Goal: Task Accomplishment & Management: Manage account settings

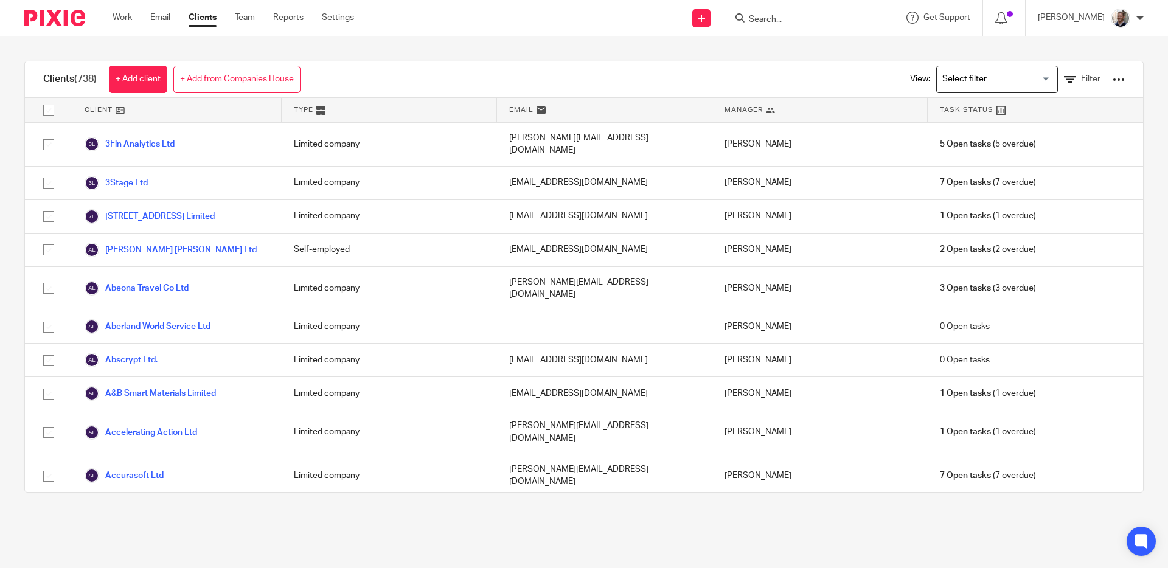
click at [791, 16] on input "Search" at bounding box center [802, 20] width 109 height 11
type input "shezam"
click at [806, 53] on link at bounding box center [848, 52] width 206 height 28
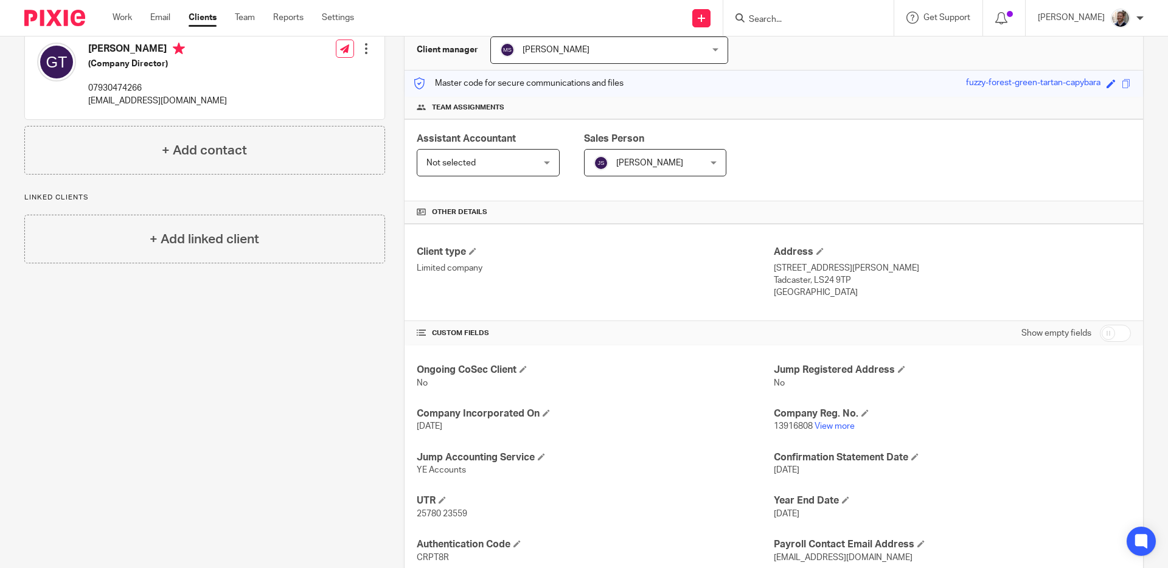
scroll to position [125, 0]
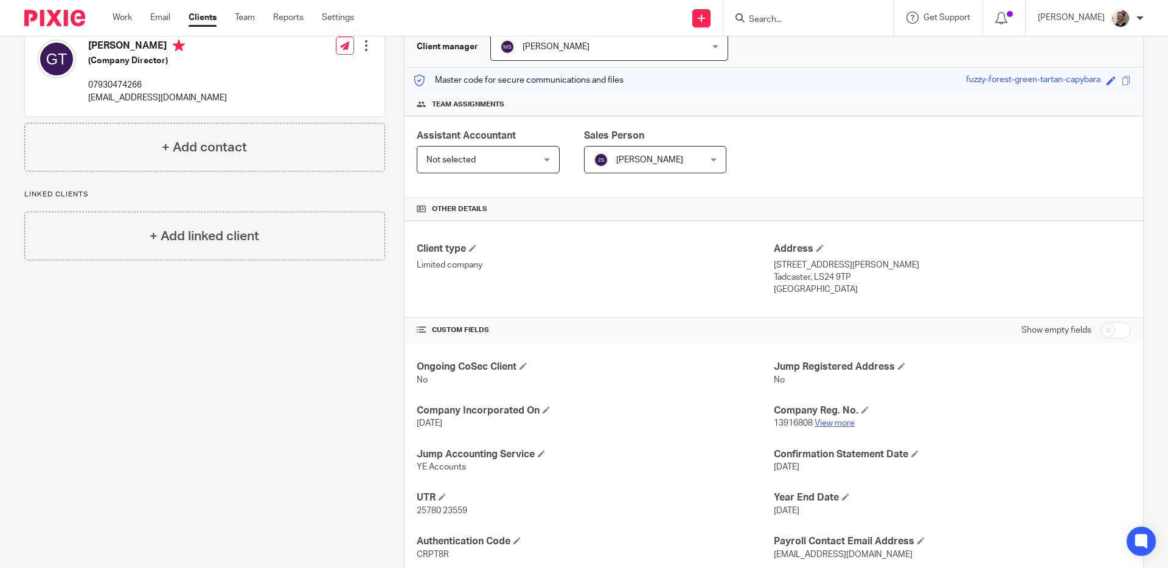
click at [835, 425] on link "View more" at bounding box center [834, 423] width 40 height 9
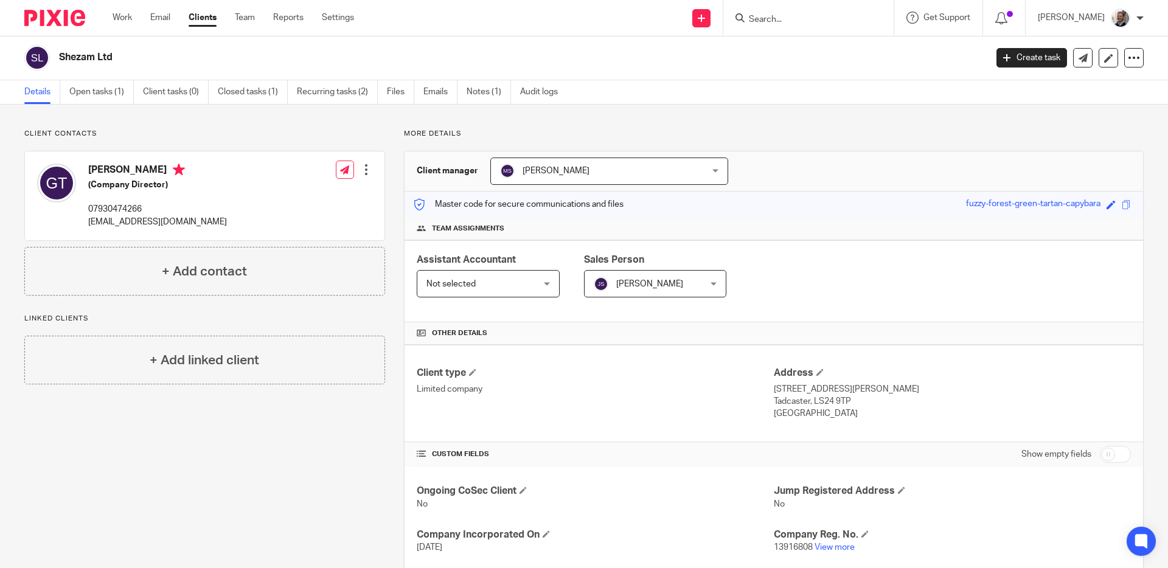
scroll to position [0, 0]
click at [392, 163] on div "More details Client manager Mugesh Senthilkumar Mugesh Senthilkumar Aashish A A…" at bounding box center [764, 439] width 758 height 619
click at [392, 165] on div "More details Client manager Mugesh Senthilkumar Mugesh Senthilkumar Aashish A A…" at bounding box center [764, 439] width 758 height 619
click at [388, 164] on div "More details Client manager Mugesh Senthilkumar Mugesh Senthilkumar Aashish A A…" at bounding box center [764, 439] width 758 height 619
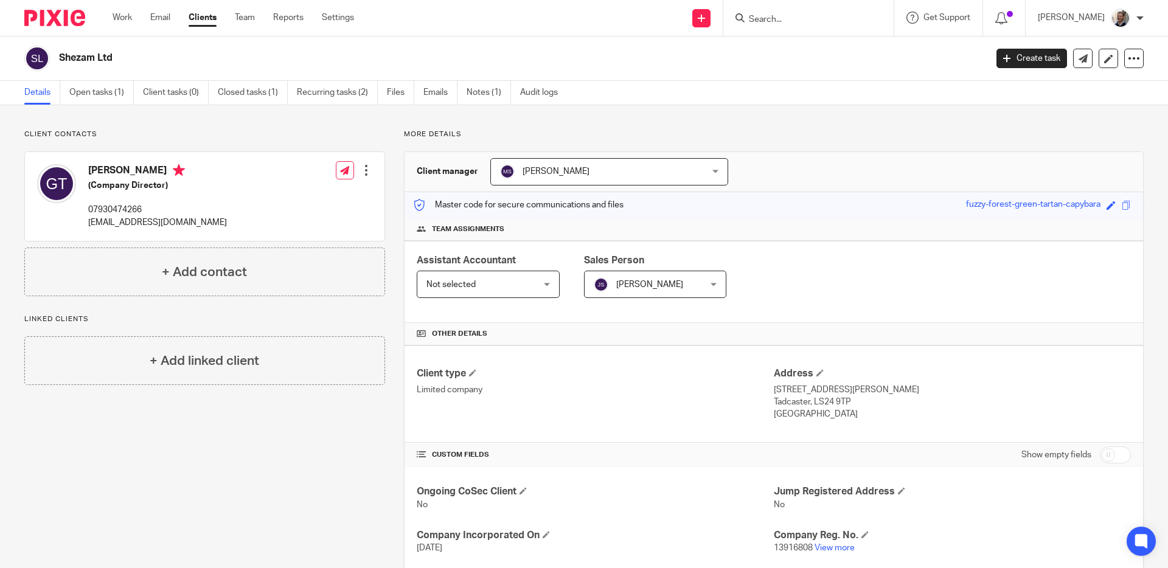
click at [388, 164] on div "More details Client manager [PERSON_NAME] [PERSON_NAME] [PERSON_NAME] A Abinand…" at bounding box center [764, 439] width 758 height 619
click at [387, 164] on div "More details Client manager [PERSON_NAME] [PERSON_NAME] [PERSON_NAME] A Abinand…" at bounding box center [764, 439] width 758 height 619
click at [390, 166] on div "More details Client manager [PERSON_NAME] [PERSON_NAME] [PERSON_NAME] A Abinand…" at bounding box center [764, 439] width 758 height 619
click at [418, 130] on p "More details" at bounding box center [774, 135] width 740 height 10
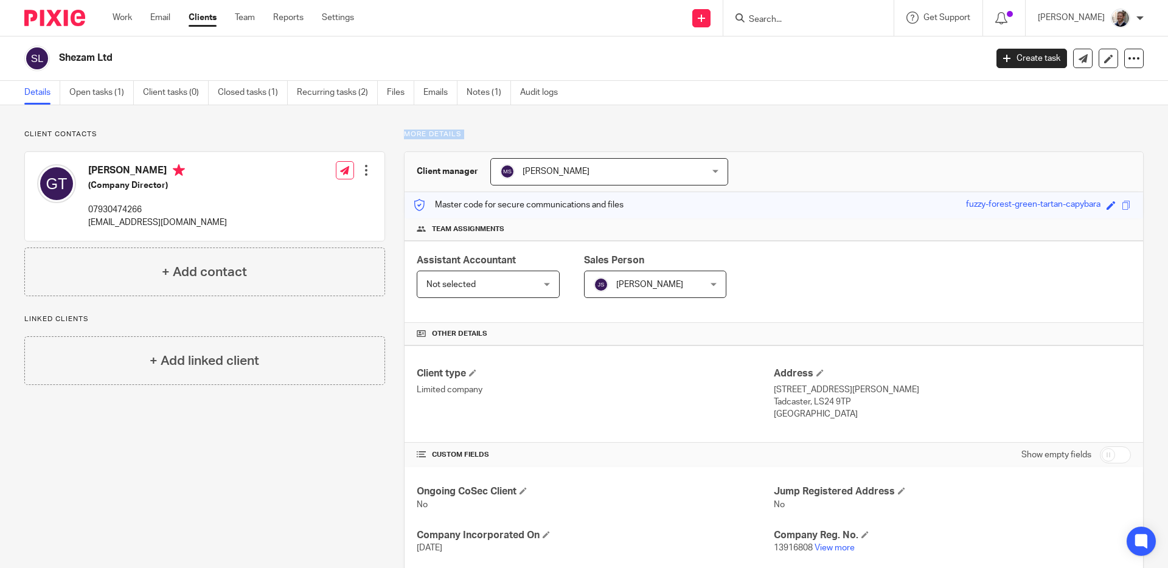
click at [418, 130] on p "More details" at bounding box center [774, 135] width 740 height 10
click at [394, 143] on div "More details Client manager [PERSON_NAME] [PERSON_NAME] [PERSON_NAME] A Abinand…" at bounding box center [764, 439] width 758 height 619
click at [388, 162] on div "More details Client manager [PERSON_NAME] [PERSON_NAME] [PERSON_NAME] A Abinand…" at bounding box center [764, 439] width 758 height 619
click at [411, 132] on p "More details" at bounding box center [774, 135] width 740 height 10
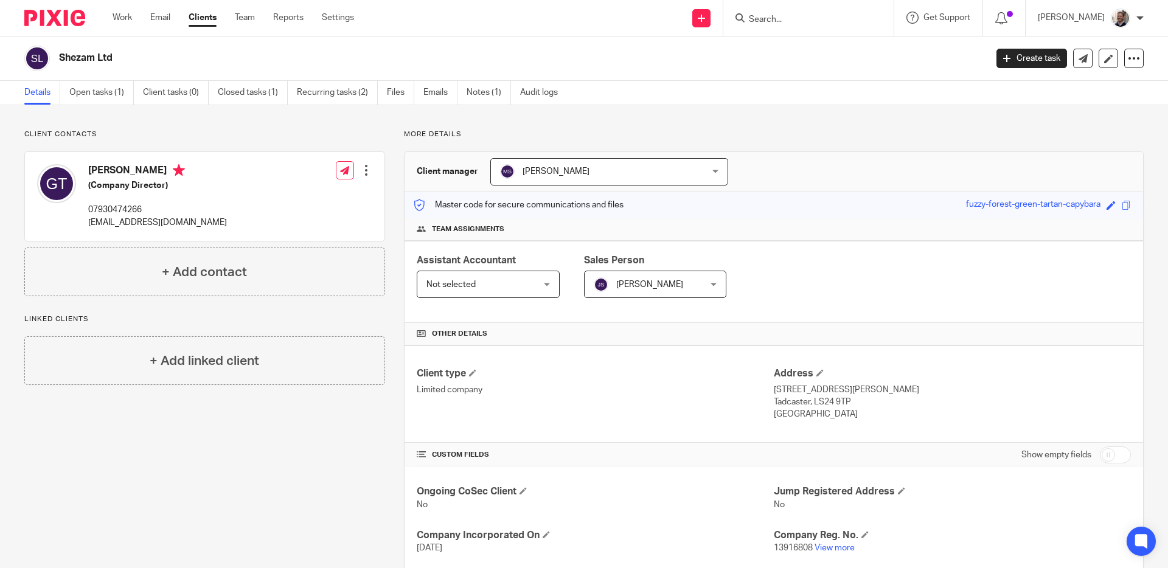
click at [395, 157] on div "More details Client manager Mugesh Senthilkumar Mugesh Senthilkumar Aashish A A…" at bounding box center [764, 439] width 758 height 619
click at [412, 134] on p "More details" at bounding box center [774, 135] width 740 height 10
click at [387, 136] on div "More details Client manager Mugesh Senthilkumar Mugesh Senthilkumar Aashish A A…" at bounding box center [764, 439] width 758 height 619
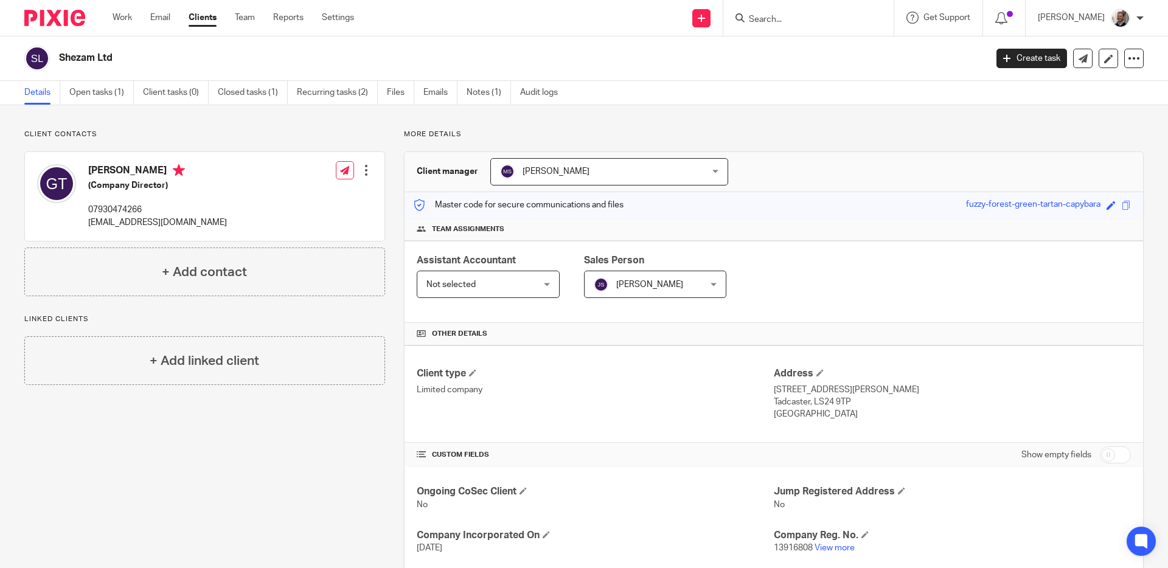
click at [390, 159] on div "More details Client manager Mugesh Senthilkumar Mugesh Senthilkumar Aashish A A…" at bounding box center [764, 439] width 758 height 619
click at [404, 134] on p "More details" at bounding box center [774, 135] width 740 height 10
click at [390, 162] on div "More details Client manager Mugesh Senthilkumar Mugesh Senthilkumar Aashish A A…" at bounding box center [764, 439] width 758 height 619
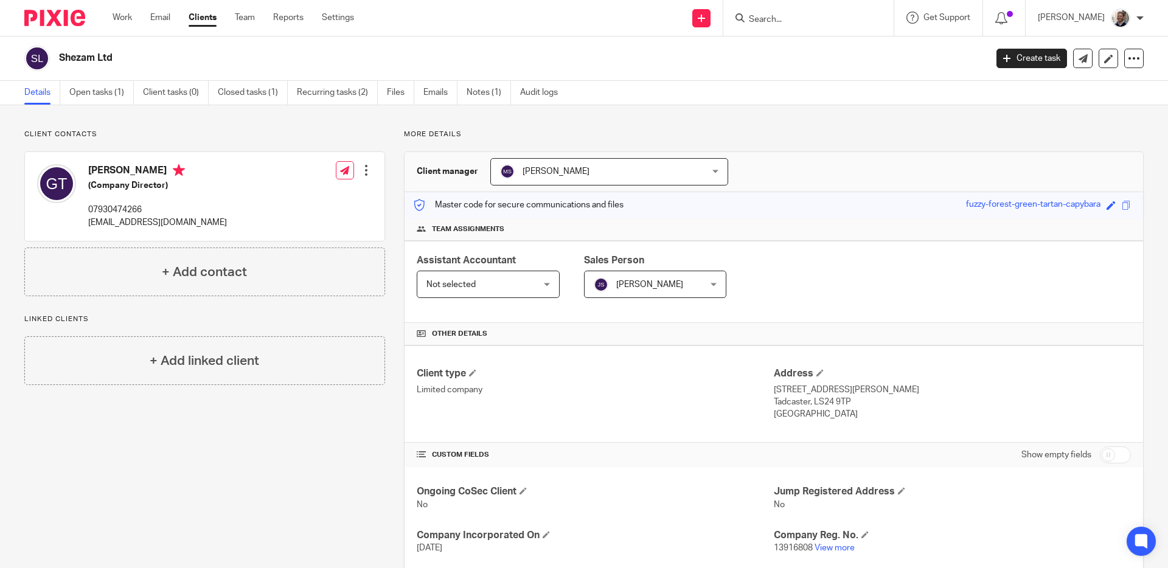
click at [407, 130] on p "More details" at bounding box center [774, 135] width 740 height 10
click at [389, 156] on div "More details Client manager Mugesh Senthilkumar Mugesh Senthilkumar Aashish A A…" at bounding box center [764, 439] width 758 height 619
click at [405, 138] on p "More details" at bounding box center [774, 135] width 740 height 10
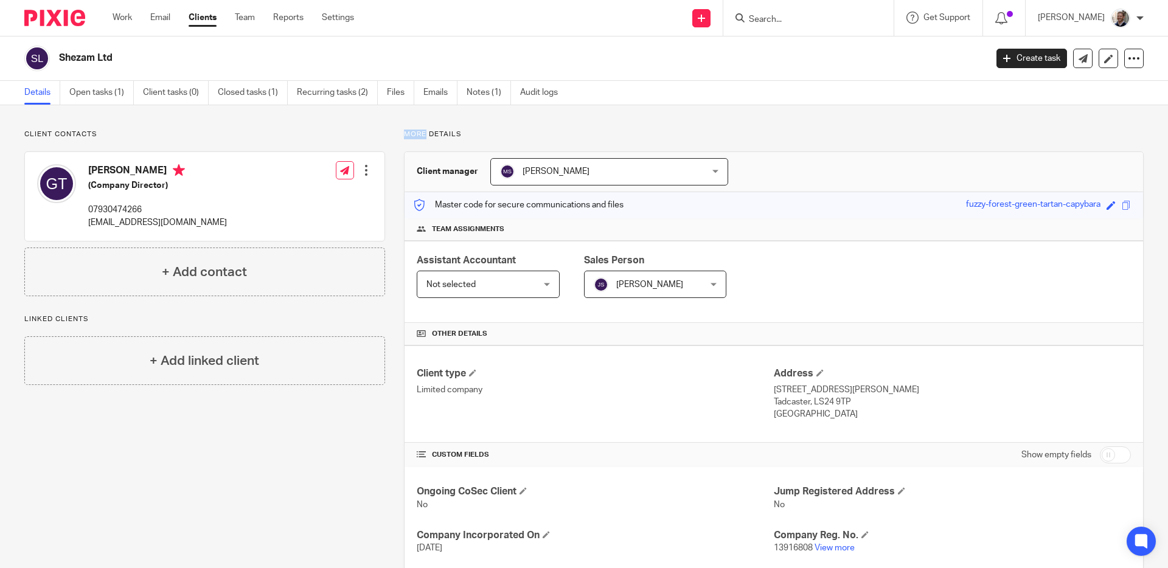
click at [405, 138] on p "More details" at bounding box center [774, 135] width 740 height 10
click at [390, 165] on div "More details Client manager Mugesh Senthilkumar Mugesh Senthilkumar Aashish A A…" at bounding box center [764, 439] width 758 height 619
click at [409, 133] on p "More details" at bounding box center [774, 135] width 740 height 10
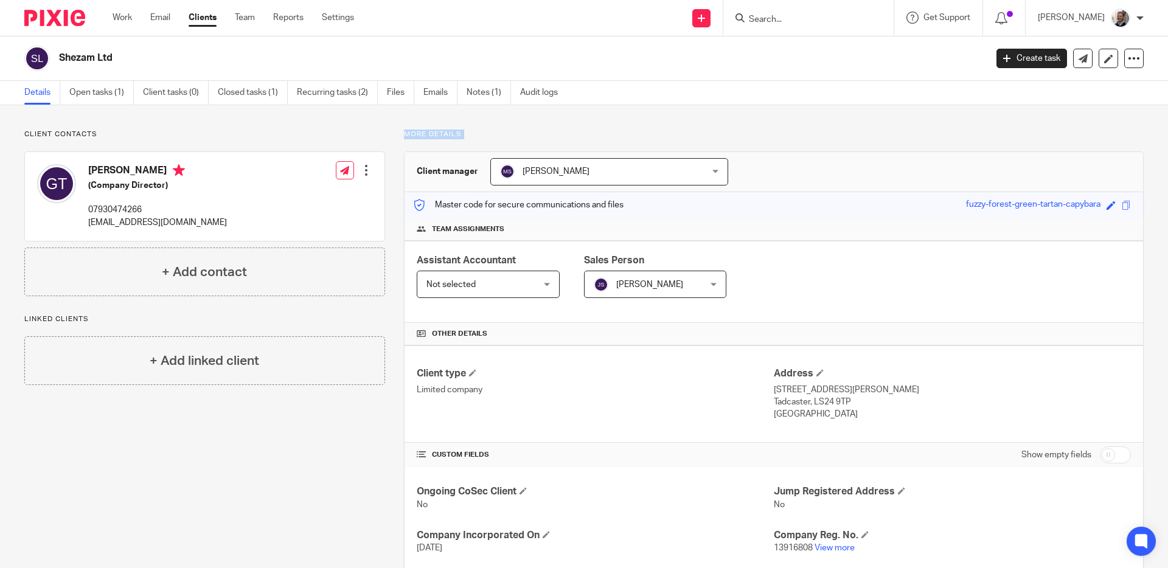
click at [409, 133] on p "More details" at bounding box center [774, 135] width 740 height 10
click at [387, 159] on div "More details Client manager Mugesh Senthilkumar Mugesh Senthilkumar Aashish A A…" at bounding box center [764, 439] width 758 height 619
click at [411, 131] on p "More details" at bounding box center [774, 135] width 740 height 10
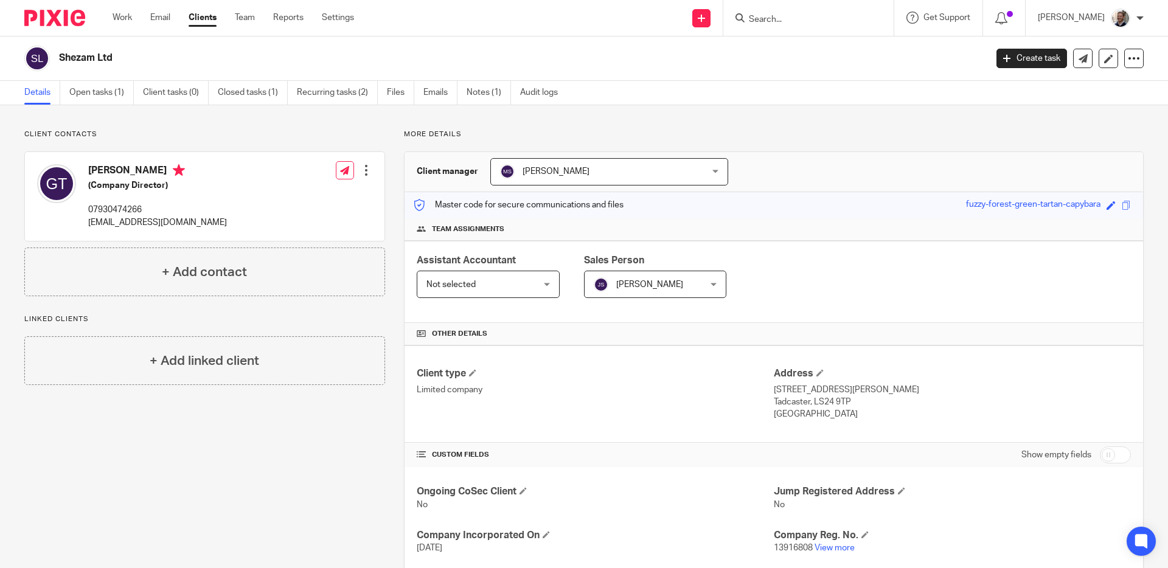
click at [389, 159] on div "More details Client manager Mugesh Senthilkumar Mugesh Senthilkumar Aashish A A…" at bounding box center [764, 439] width 758 height 619
click at [412, 131] on p "More details" at bounding box center [774, 135] width 740 height 10
click at [389, 165] on div "More details Client manager Mugesh Senthilkumar Mugesh Senthilkumar Aashish A A…" at bounding box center [764, 439] width 758 height 619
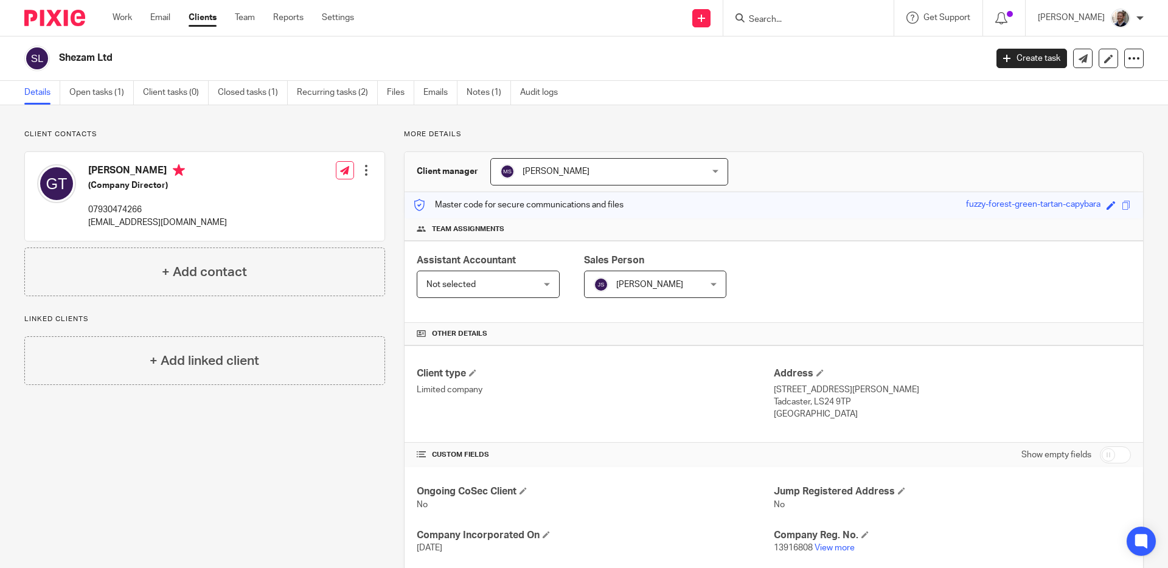
click at [411, 132] on p "More details" at bounding box center [774, 135] width 740 height 10
click at [411, 133] on p "More details" at bounding box center [774, 135] width 740 height 10
click at [388, 162] on div "More details Client manager Mugesh Senthilkumar Mugesh Senthilkumar Aashish A A…" at bounding box center [764, 439] width 758 height 619
click at [108, 221] on p "gemma@9amsaint.co.uk" at bounding box center [157, 223] width 139 height 12
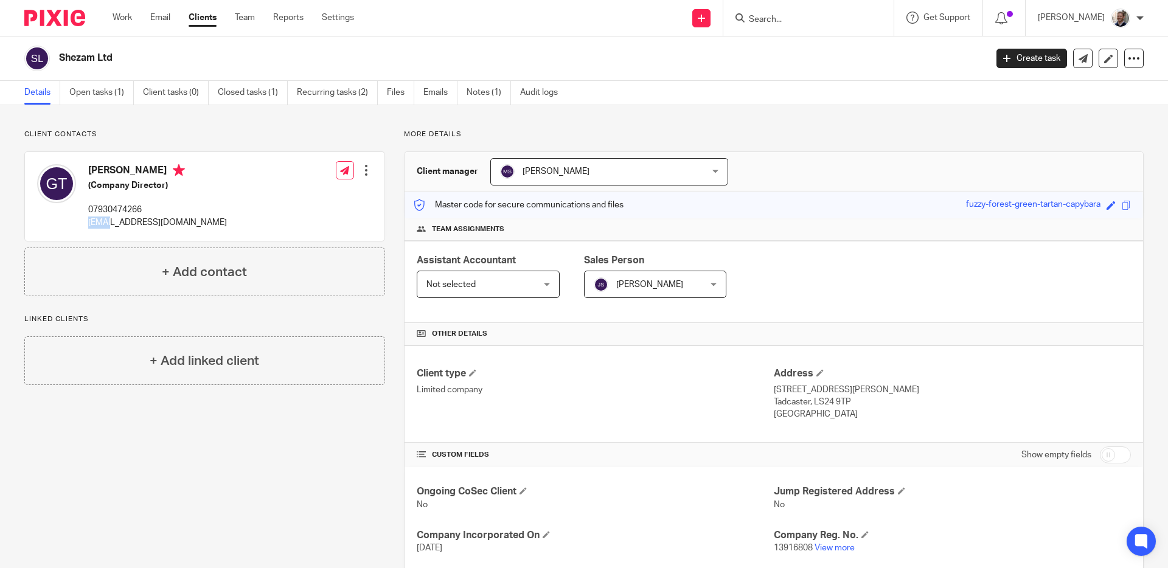
click at [108, 221] on p "gemma@9amsaint.co.uk" at bounding box center [157, 223] width 139 height 12
copy div "gemma@9amsaint.co.uk"
click at [789, 24] on input "Search" at bounding box center [802, 20] width 109 height 11
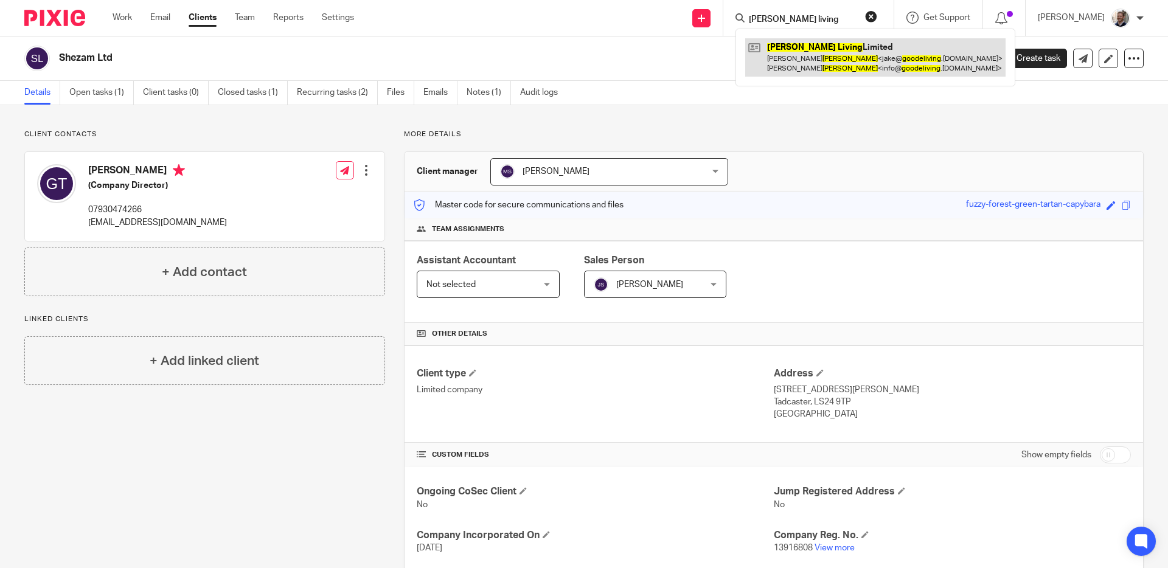
type input "goode living"
click at [823, 72] on link at bounding box center [875, 57] width 260 height 38
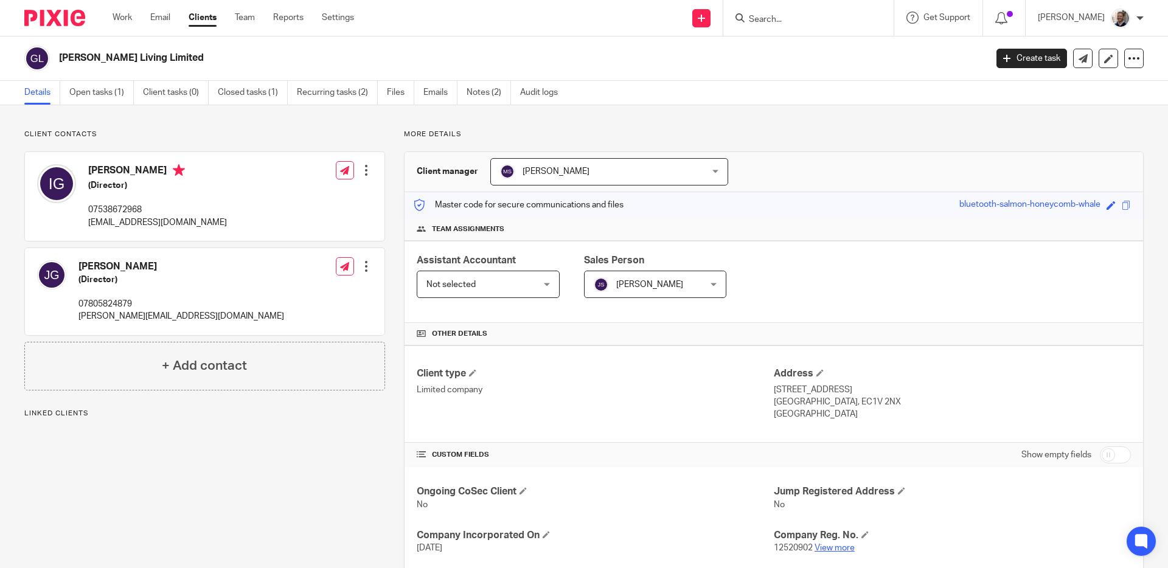
click at [844, 544] on link "View more" at bounding box center [834, 548] width 40 height 9
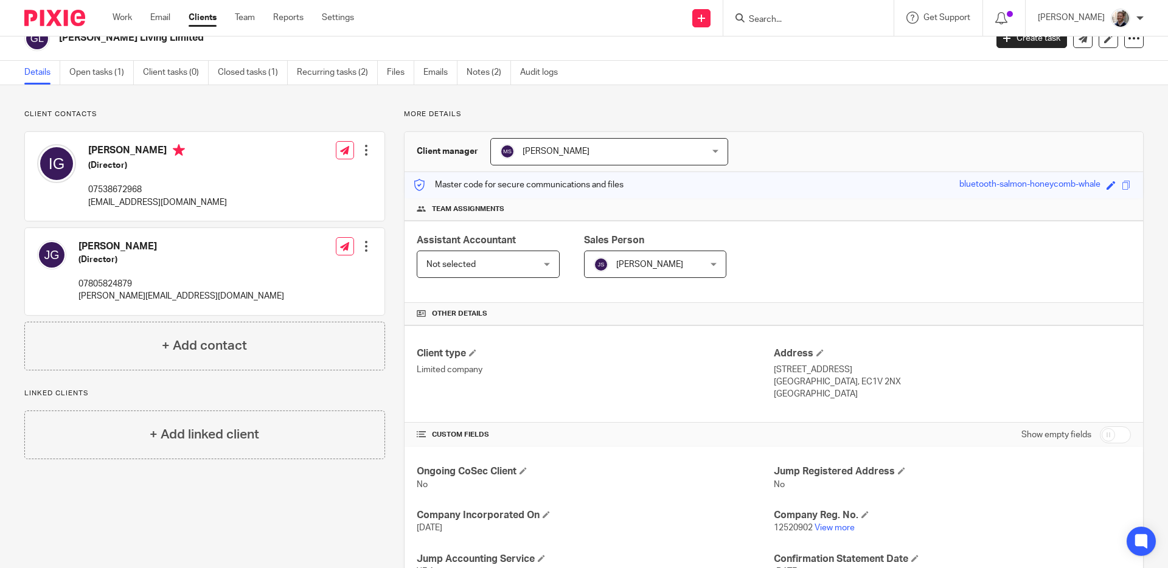
scroll to position [23, 0]
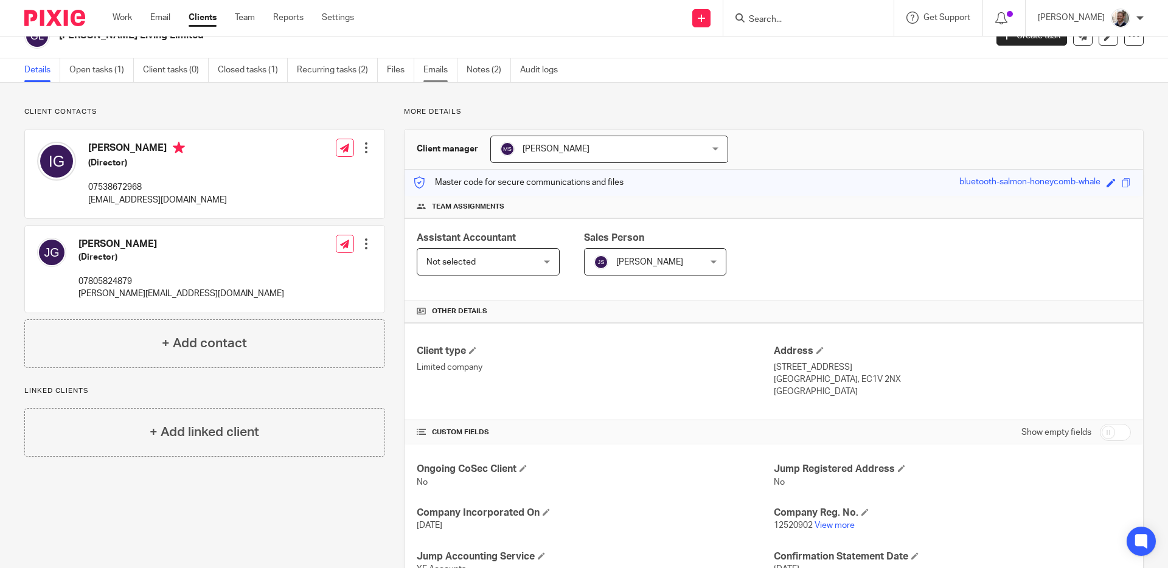
click at [428, 68] on link "Emails" at bounding box center [440, 70] width 34 height 24
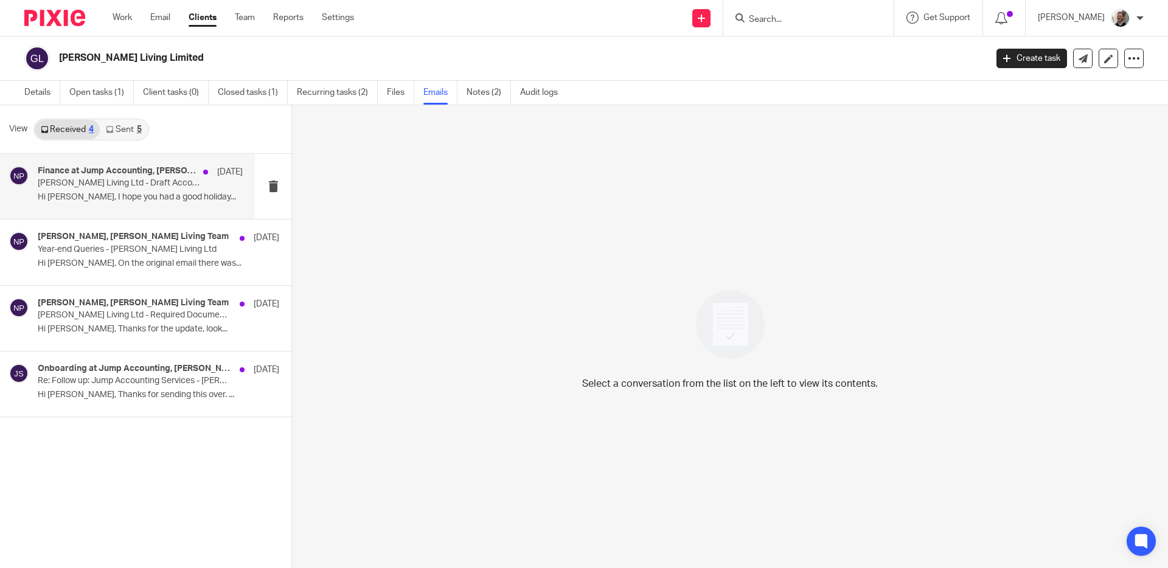
click at [167, 205] on div "Finance at Jump Accounting, Anya Goode, Nithu Premaanand, Team Goode Living, Go…" at bounding box center [140, 186] width 205 height 41
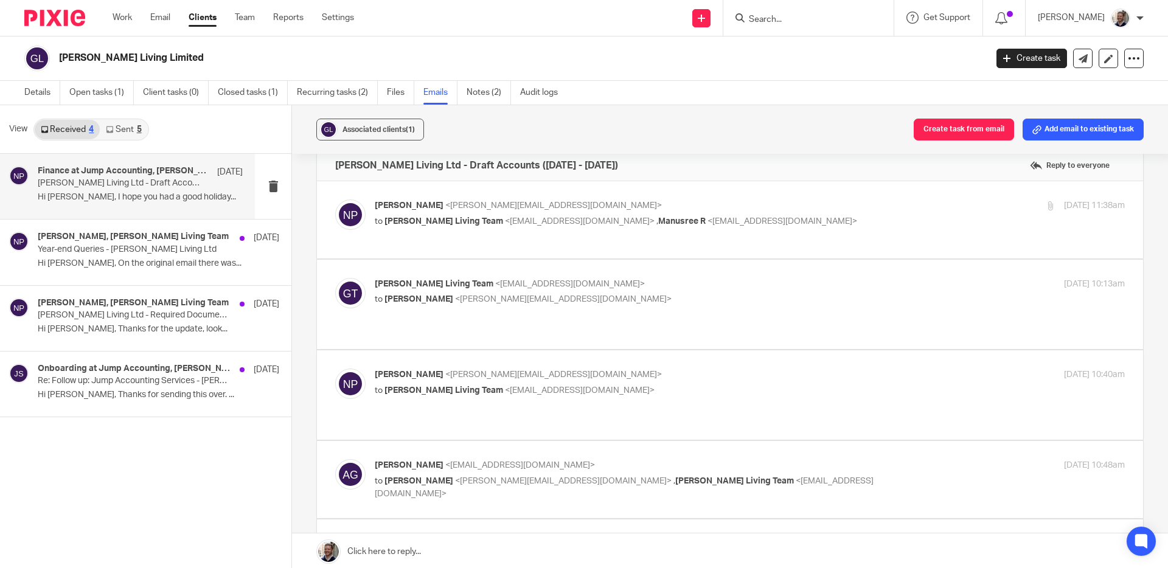
scroll to position [40, 0]
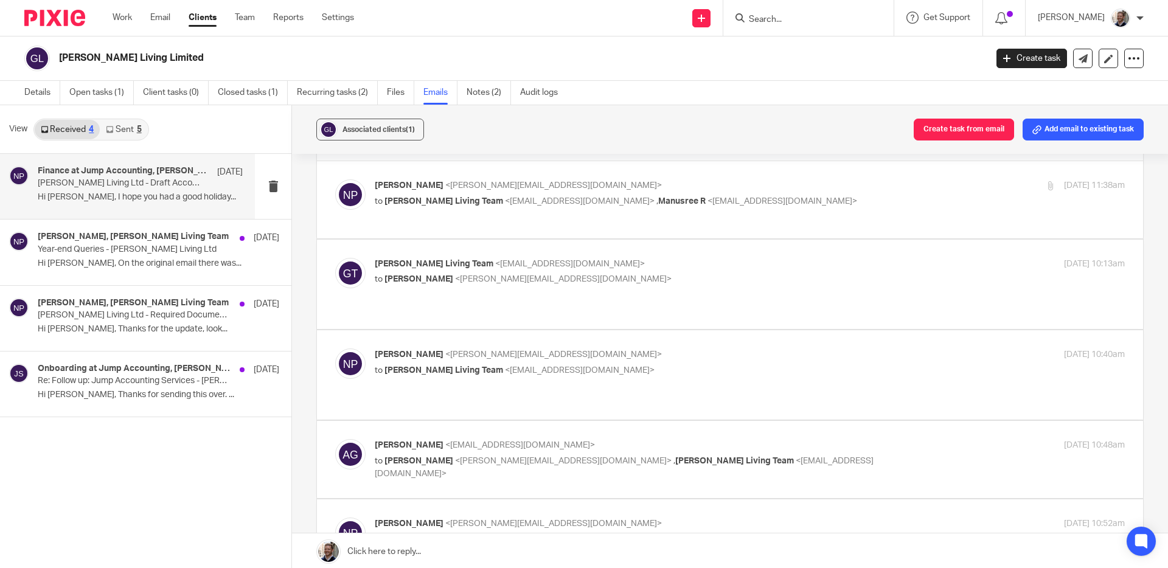
click at [651, 439] on p "Anya Goode <team@goodeliving.co.uk>" at bounding box center [625, 445] width 500 height 13
checkbox input "true"
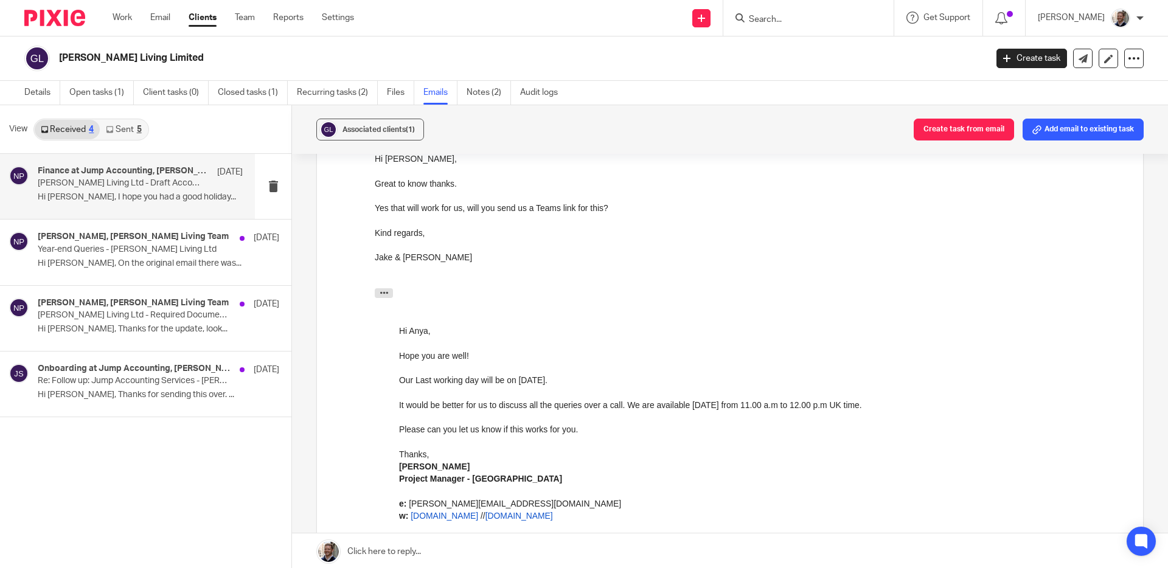
scroll to position [438, 0]
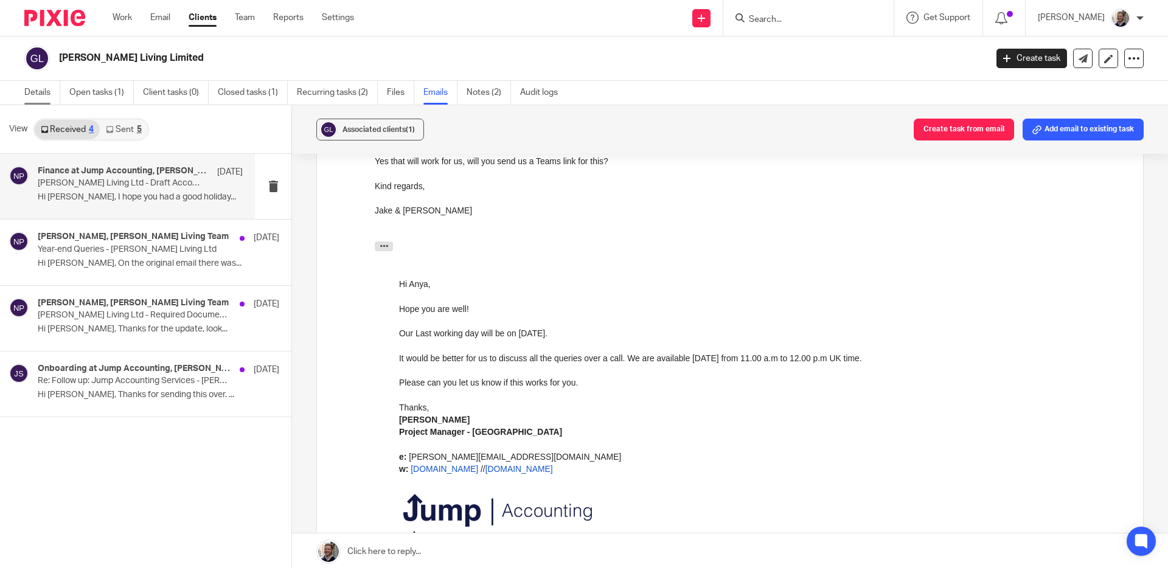
drag, startPoint x: 22, startPoint y: 91, endPoint x: 29, endPoint y: 94, distance: 7.9
click at [22, 91] on div "Details Open tasks (1) Client tasks (0) Closed tasks (1) Recurring tasks (2) Fi…" at bounding box center [294, 93] width 588 height 24
click at [47, 95] on link "Details" at bounding box center [42, 93] width 36 height 24
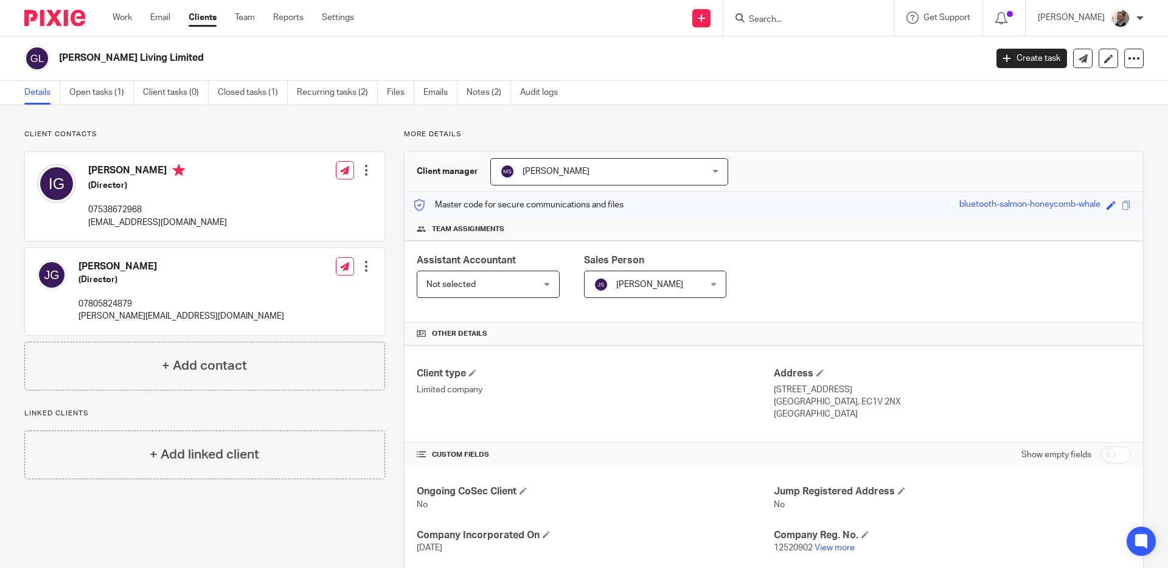
click at [370, 168] on div "[PERSON_NAME] (Director) 07538672968 [EMAIL_ADDRESS][DOMAIN_NAME] Edit contact …" at bounding box center [204, 196] width 359 height 89
click at [365, 172] on div at bounding box center [366, 170] width 12 height 12
click at [302, 197] on link "Edit contact" at bounding box center [309, 198] width 116 height 18
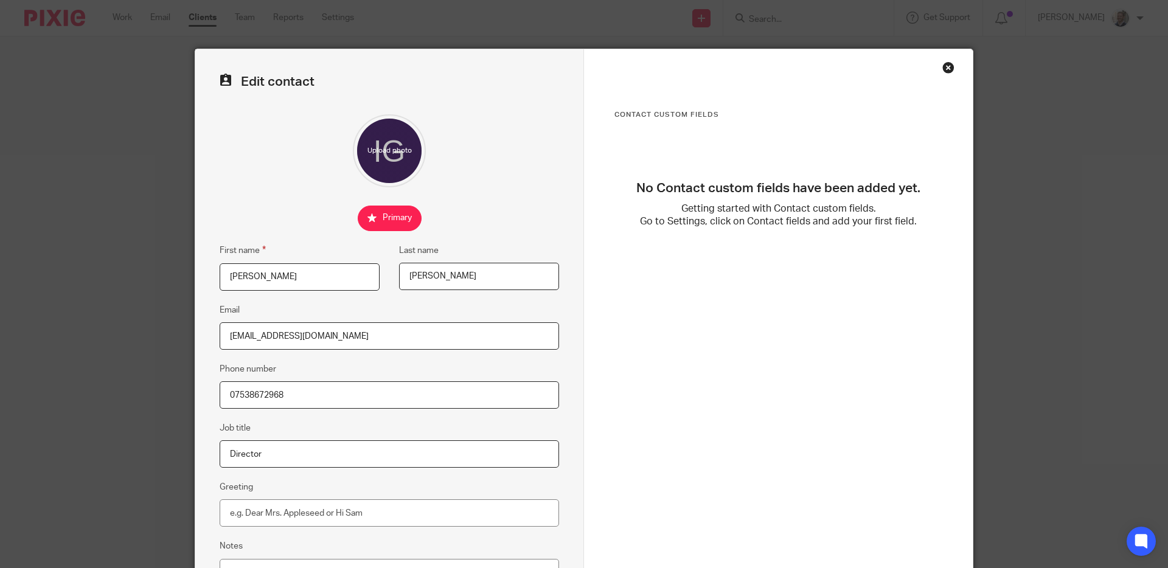
drag, startPoint x: 204, startPoint y: 280, endPoint x: 165, endPoint y: 280, distance: 38.3
click at [165, 280] on div "Edit contact First name [PERSON_NAME] Last name [PERSON_NAME] Email [EMAIL_ADDR…" at bounding box center [584, 284] width 1168 height 568
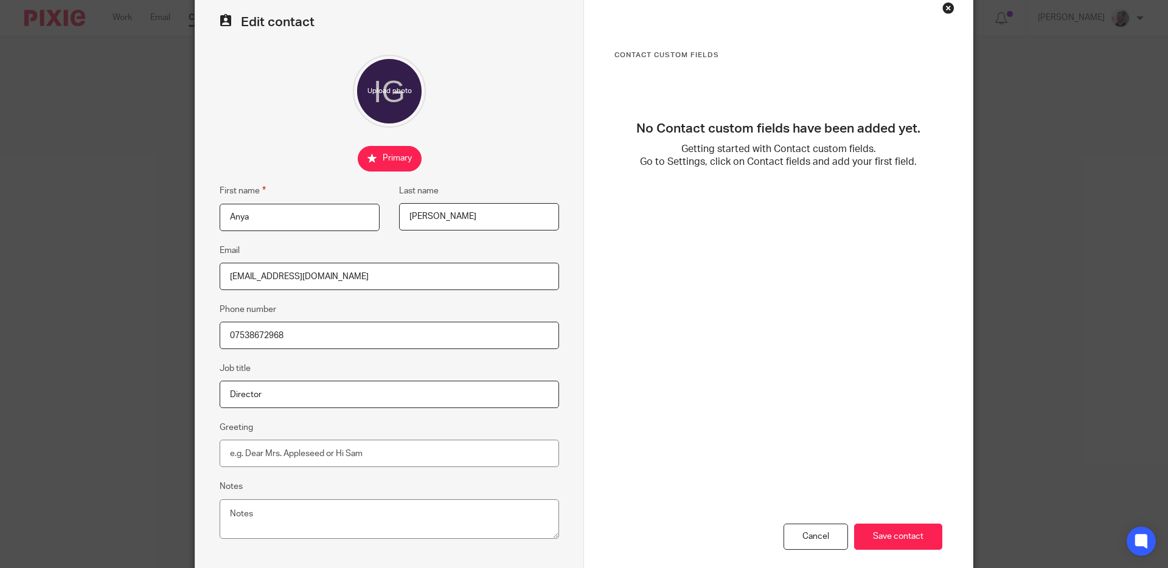
scroll to position [120, 0]
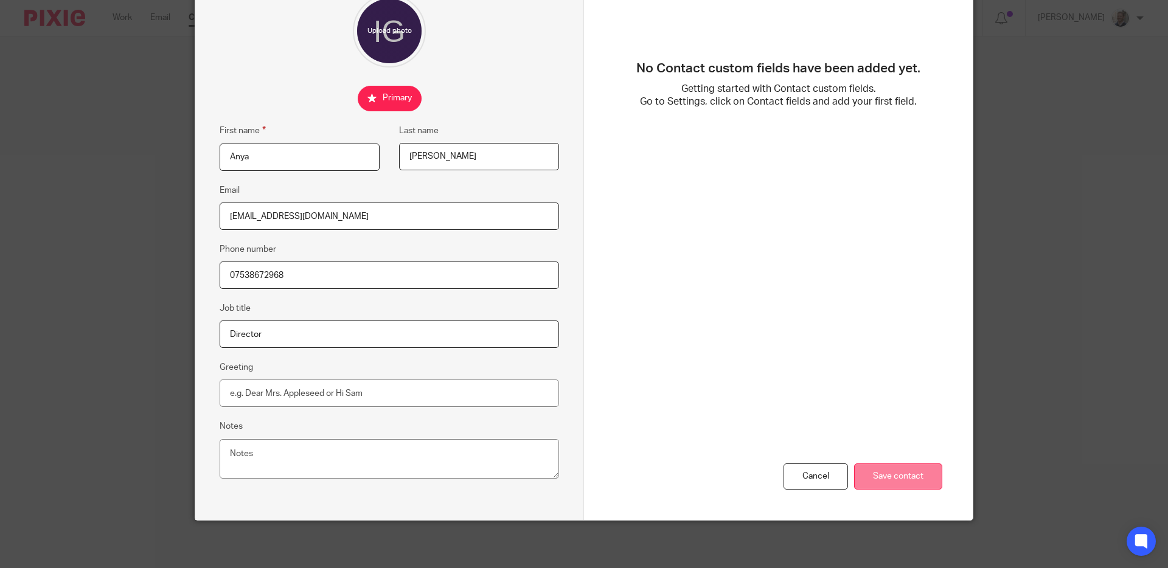
type input "Anya"
click at [880, 474] on input "Save contact" at bounding box center [898, 476] width 88 height 26
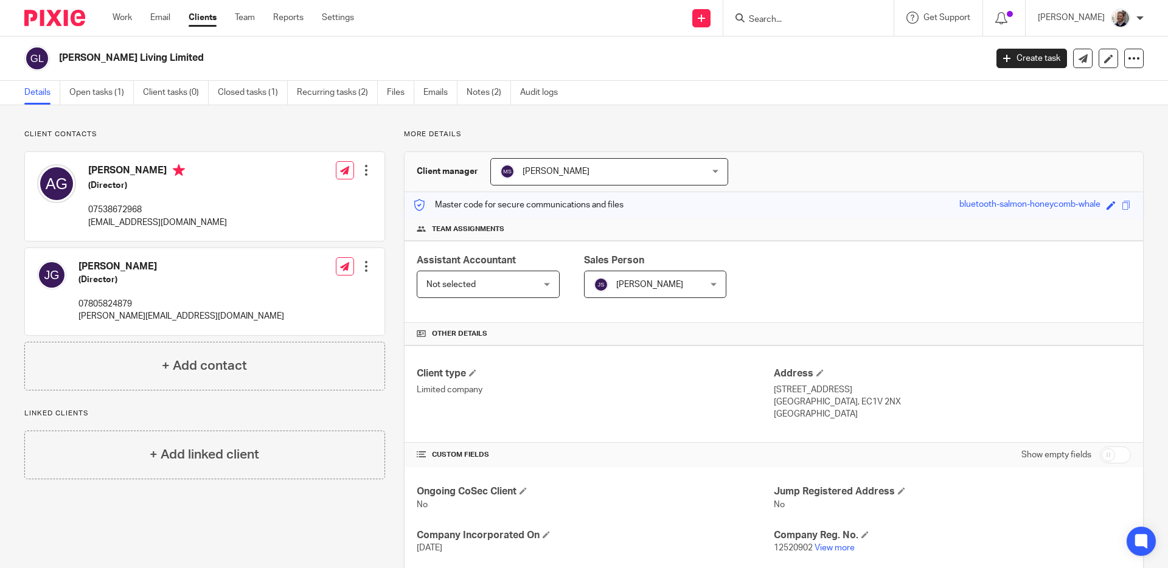
click at [392, 276] on div "More details Client manager [PERSON_NAME] [PERSON_NAME] [PERSON_NAME] A Abinand…" at bounding box center [764, 439] width 758 height 619
click at [387, 213] on div "More details Client manager [PERSON_NAME] [PERSON_NAME] [PERSON_NAME] A Abinand…" at bounding box center [764, 439] width 758 height 619
click at [387, 208] on div "More details Client manager Mugesh Senthilkumar Mugesh Senthilkumar Aashish A A…" at bounding box center [764, 439] width 758 height 619
click at [139, 224] on p "info@goodeliving.co.uk" at bounding box center [157, 223] width 139 height 12
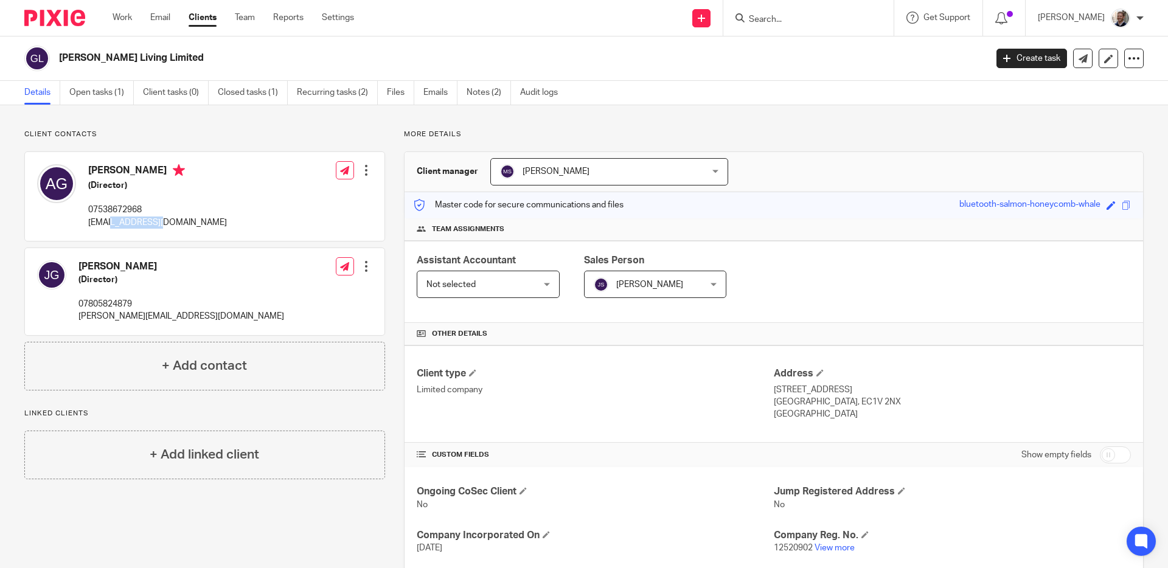
click at [139, 224] on p "info@goodeliving.co.uk" at bounding box center [157, 223] width 139 height 12
copy div "info@goodeliving.co.uk"
click at [113, 316] on p "jake@goodeliving.co.uk" at bounding box center [181, 316] width 206 height 12
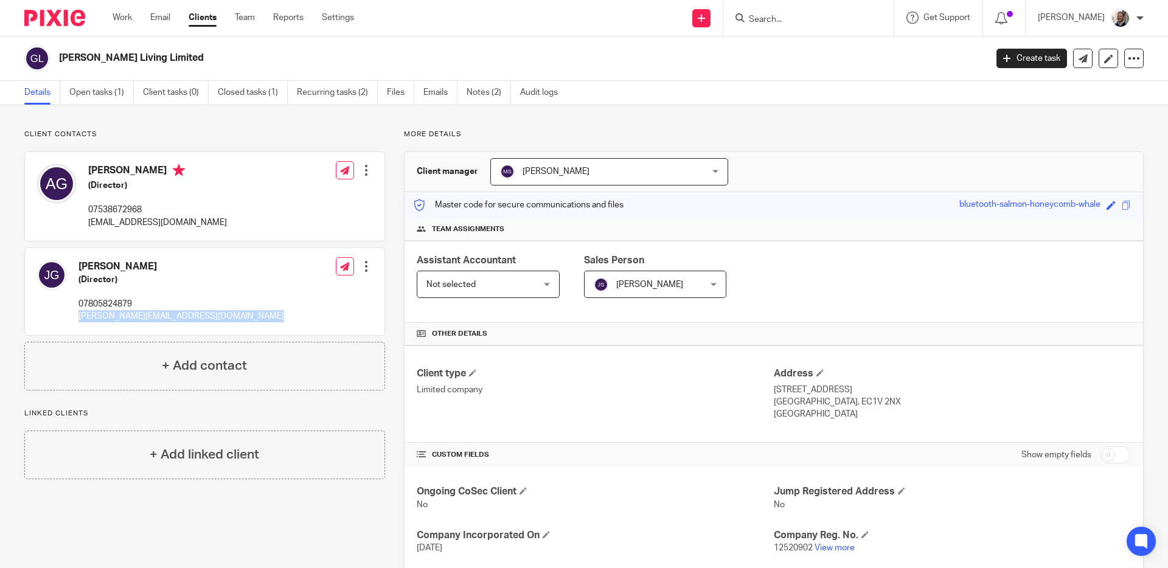
click at [113, 316] on p "jake@goodeliving.co.uk" at bounding box center [181, 316] width 206 height 12
copy div "jake@goodeliving.co.uk"
click at [799, 18] on input "Search" at bounding box center [802, 20] width 109 height 11
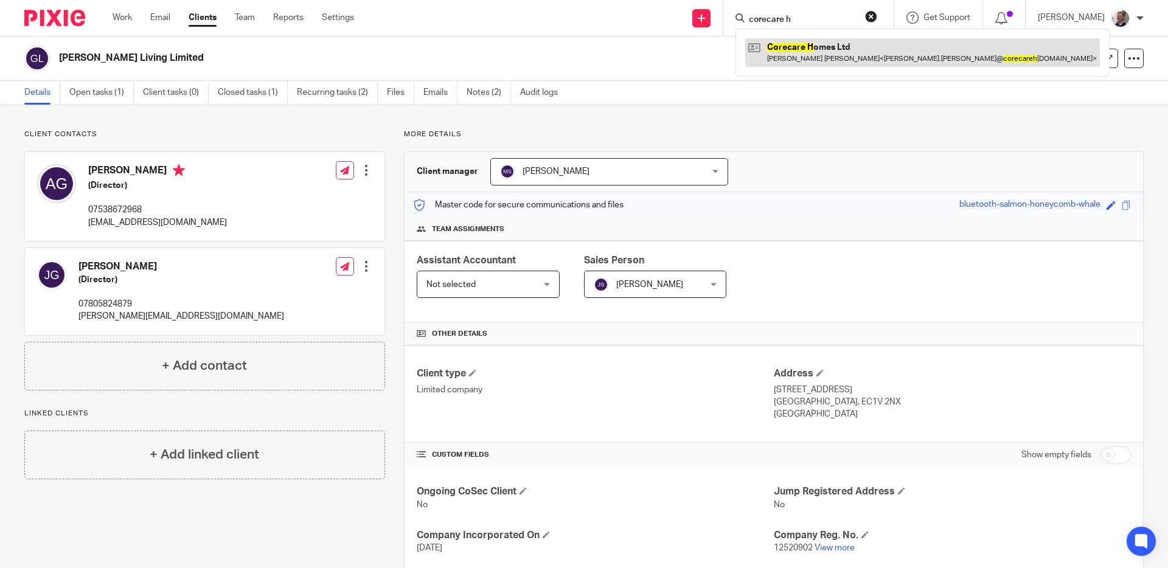
type input "corecare h"
click at [836, 55] on link at bounding box center [922, 52] width 355 height 28
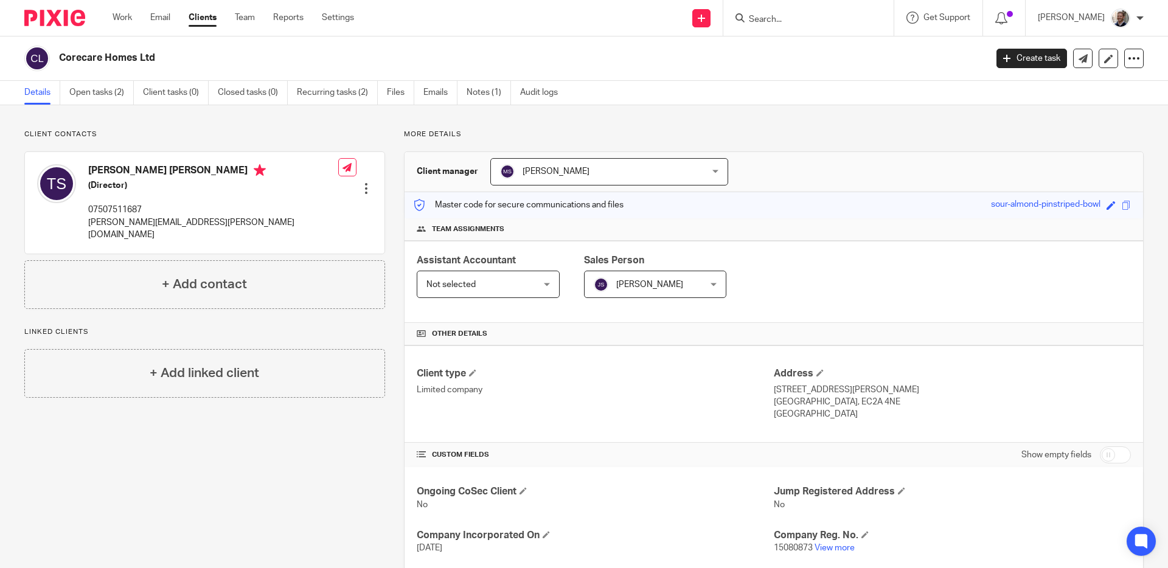
click at [387, 192] on div "More details Client manager [PERSON_NAME] [PERSON_NAME] [PERSON_NAME] A Abinand…" at bounding box center [764, 439] width 758 height 619
click at [389, 162] on div "More details Client manager [PERSON_NAME] [PERSON_NAME] [PERSON_NAME] A Abinand…" at bounding box center [764, 439] width 758 height 619
click at [576, 130] on p "More details" at bounding box center [774, 135] width 740 height 10
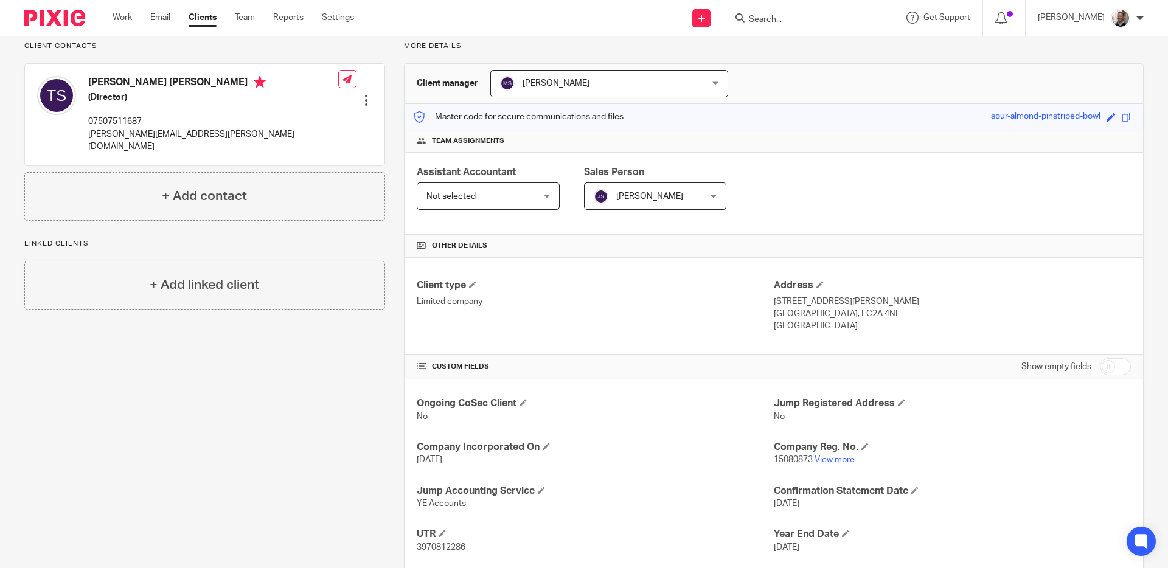
scroll to position [96, 0]
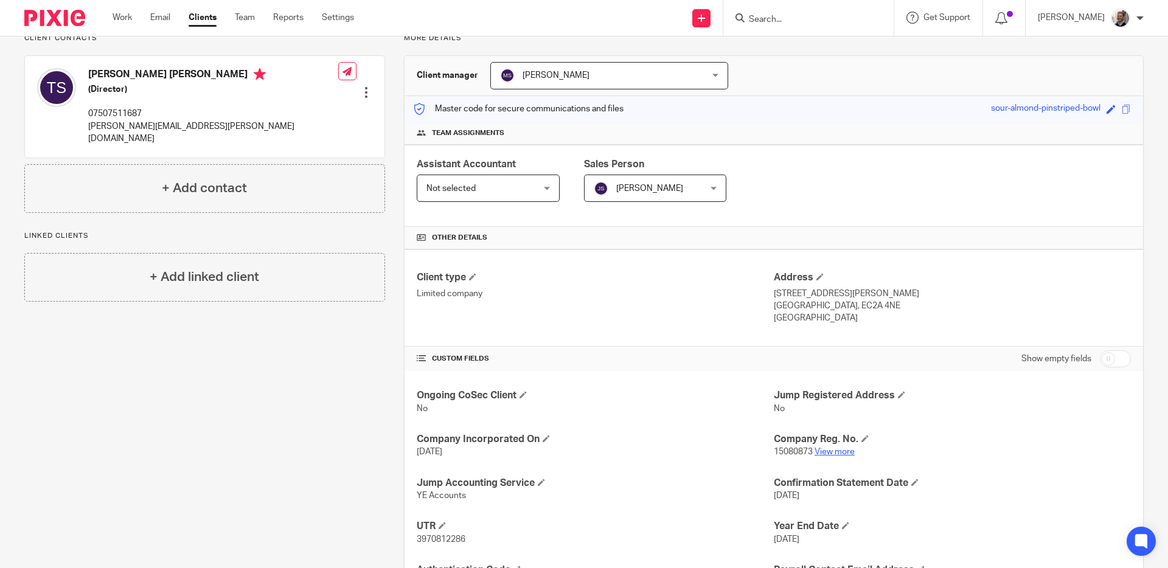
click at [833, 453] on link "View more" at bounding box center [834, 452] width 40 height 9
click at [389, 257] on div "More details Client manager [PERSON_NAME] [PERSON_NAME] [PERSON_NAME] A Abinand…" at bounding box center [764, 342] width 758 height 619
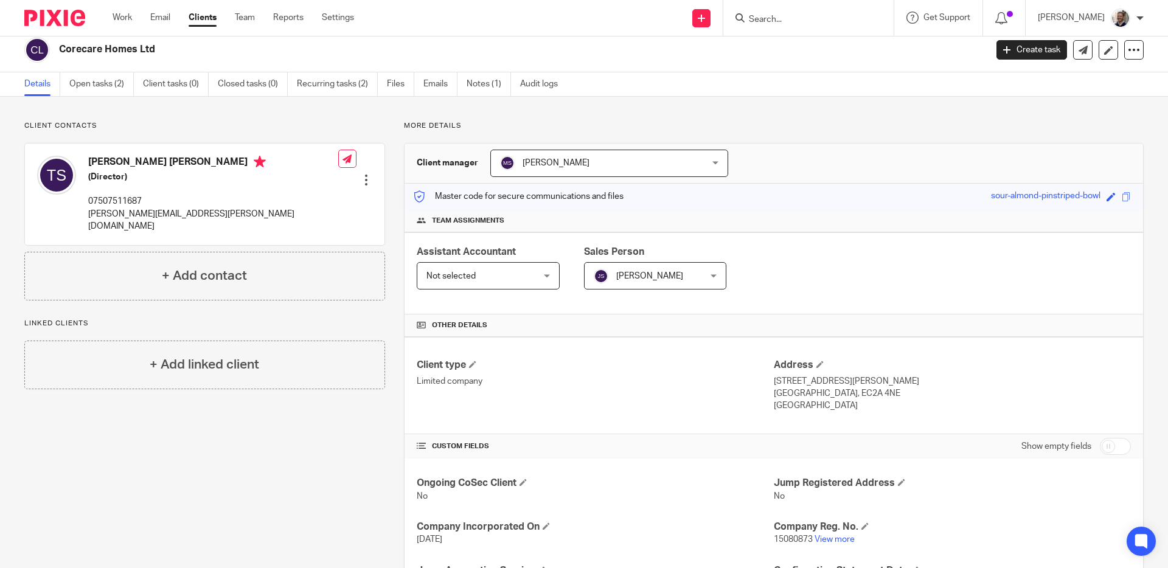
scroll to position [0, 0]
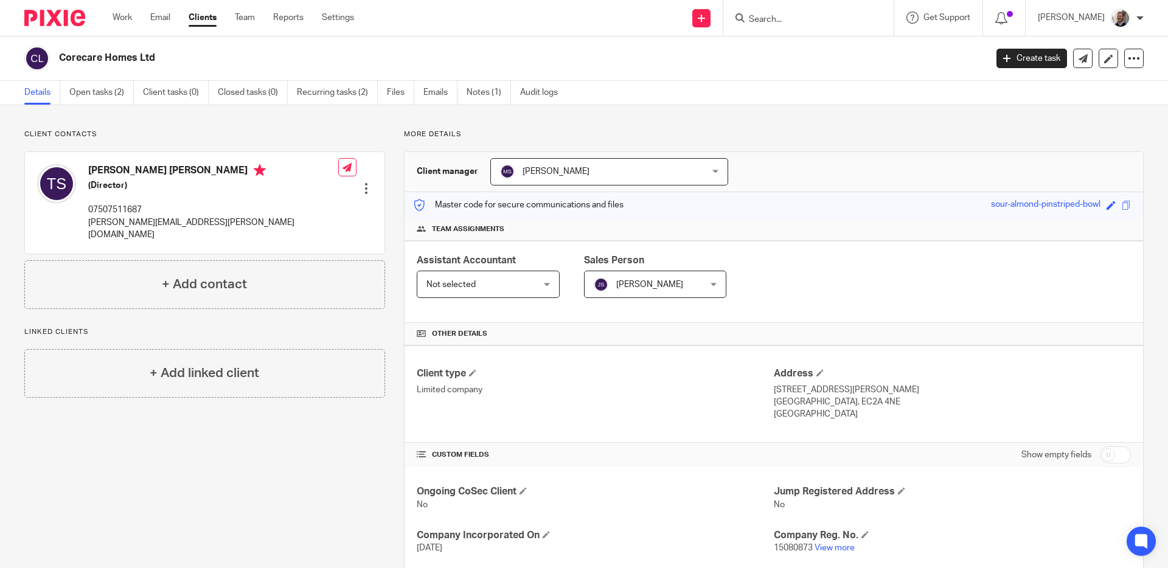
click at [392, 195] on div "More details Client manager [PERSON_NAME] [PERSON_NAME] [PERSON_NAME] A Abinand…" at bounding box center [764, 439] width 758 height 619
click at [787, 20] on input "Search" at bounding box center [802, 20] width 109 height 11
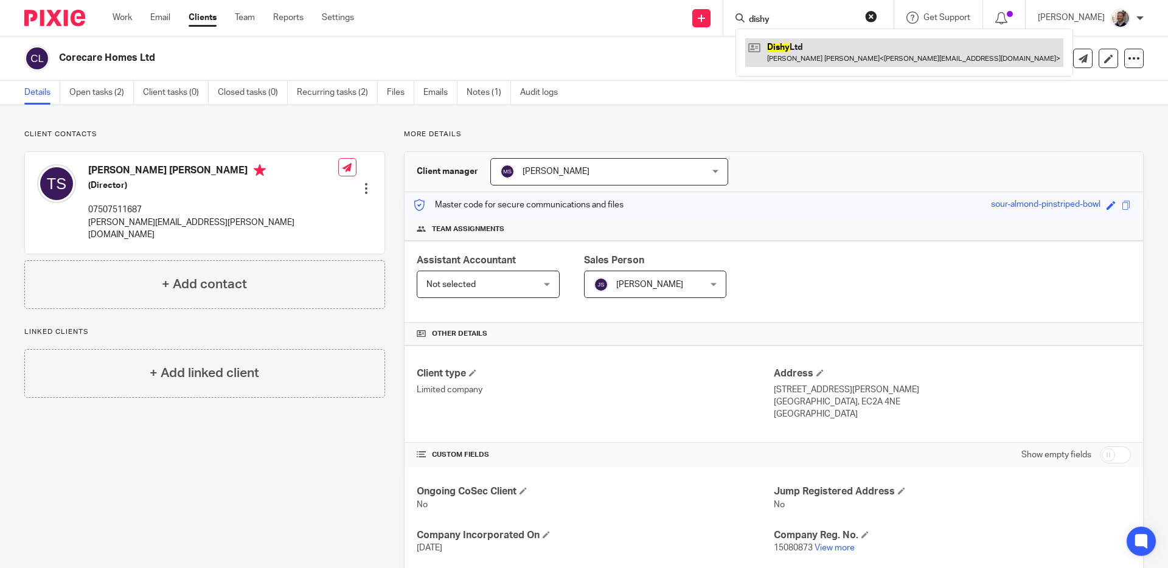
type input "dishy"
click at [816, 63] on link at bounding box center [904, 52] width 318 height 28
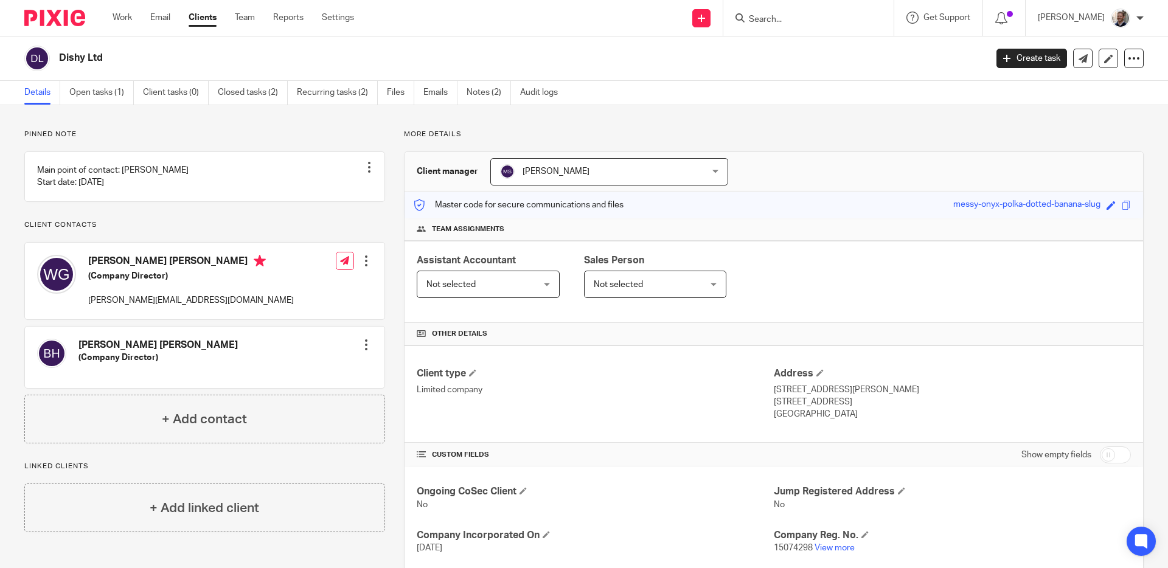
click at [91, 307] on p "[PERSON_NAME][EMAIL_ADDRESS][DOMAIN_NAME]" at bounding box center [191, 300] width 206 height 12
click at [100, 307] on p "[PERSON_NAME][EMAIL_ADDRESS][DOMAIN_NAME]" at bounding box center [191, 300] width 206 height 12
click at [101, 307] on p "[PERSON_NAME][EMAIL_ADDRESS][DOMAIN_NAME]" at bounding box center [191, 300] width 206 height 12
copy div "[PERSON_NAME][EMAIL_ADDRESS][DOMAIN_NAME]"
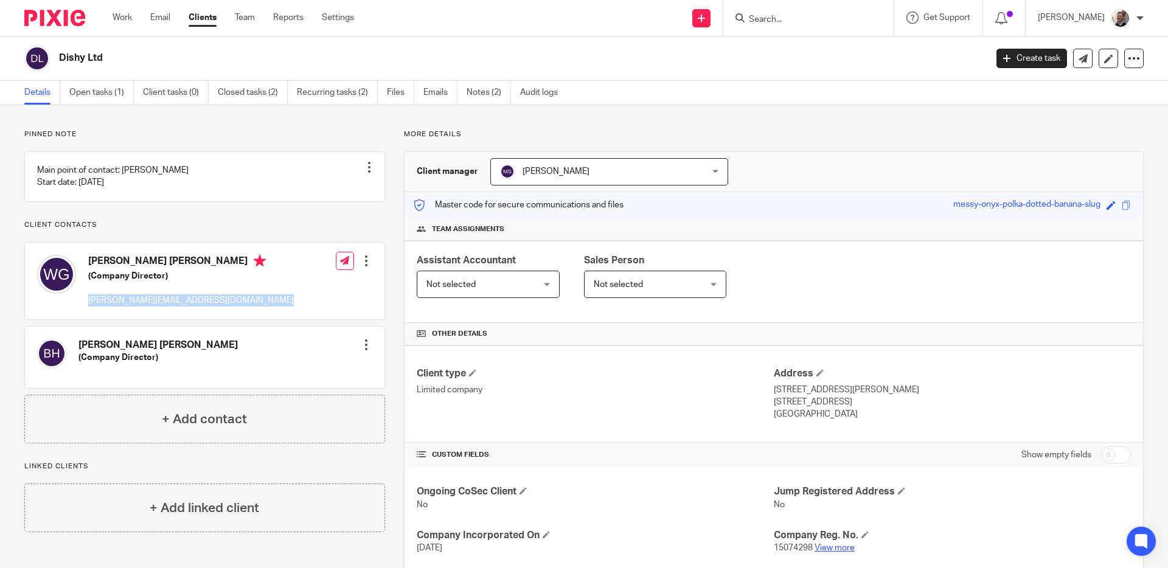
click at [825, 544] on link "View more" at bounding box center [834, 548] width 40 height 9
copy div "[PERSON_NAME][EMAIL_ADDRESS][DOMAIN_NAME]"
click at [785, 21] on input "Search" at bounding box center [802, 20] width 109 height 11
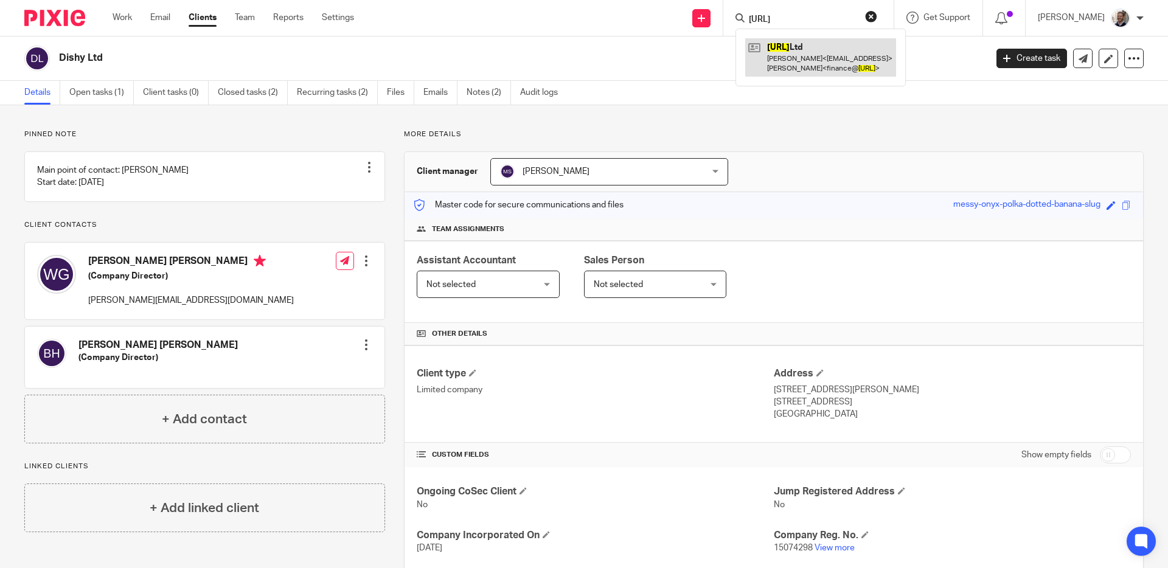
type input "[URL]"
drag, startPoint x: 801, startPoint y: 55, endPoint x: 793, endPoint y: 58, distance: 8.7
click at [801, 55] on link at bounding box center [820, 57] width 151 height 38
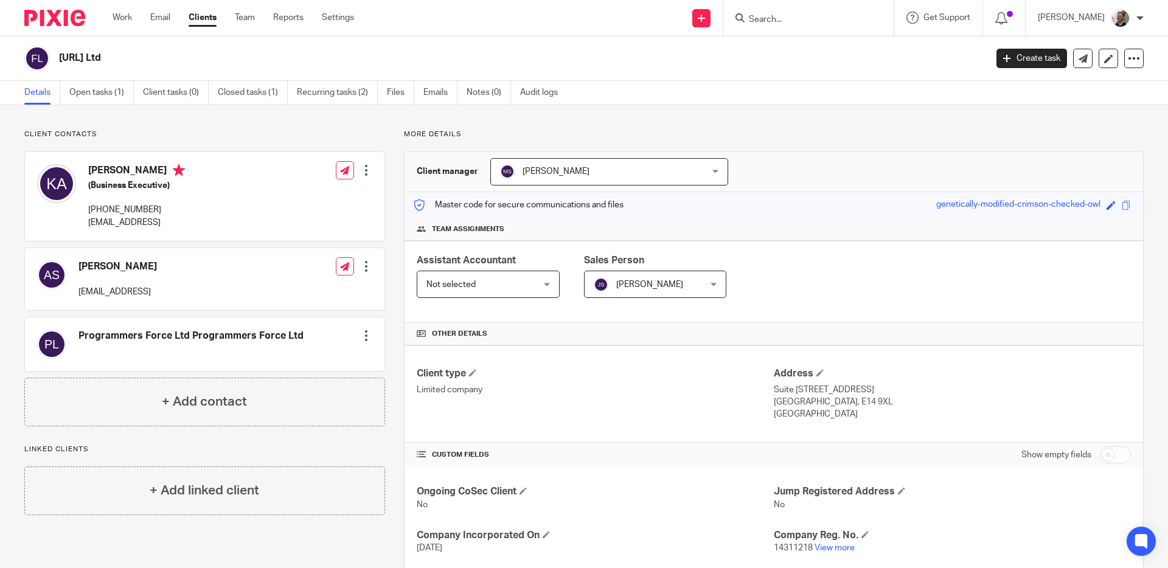
click at [387, 162] on div "More details Client manager [PERSON_NAME] [PERSON_NAME] [PERSON_NAME] A Abinand…" at bounding box center [764, 439] width 758 height 619
click at [89, 290] on p "[EMAIL_ADDRESS]" at bounding box center [117, 292] width 78 height 12
copy div "[EMAIL_ADDRESS]"
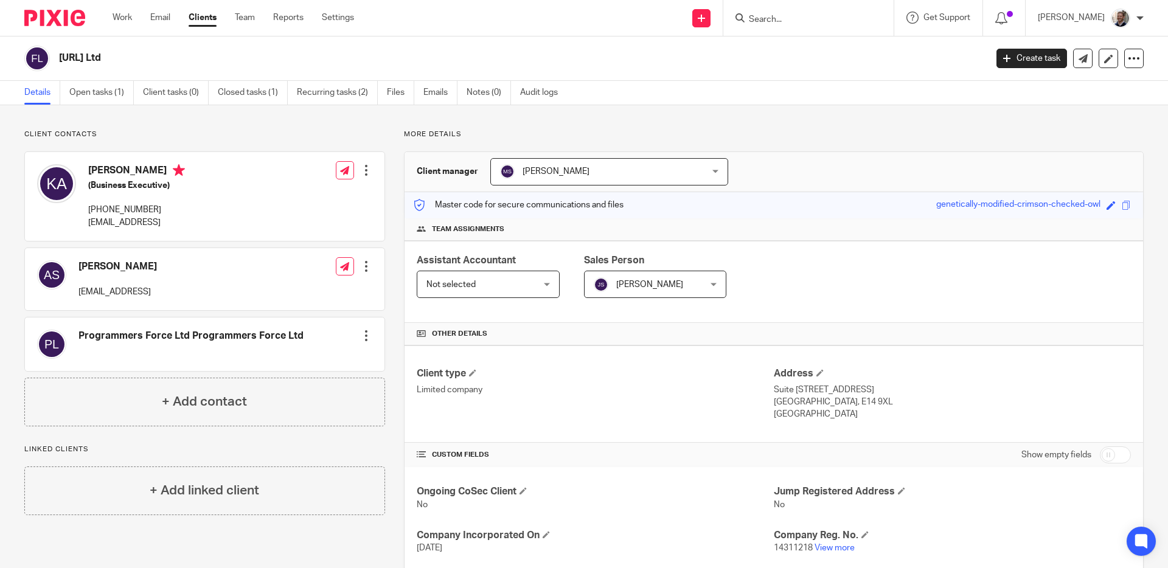
click at [786, 28] on div at bounding box center [808, 18] width 170 height 36
click at [784, 19] on input "Search" at bounding box center [802, 20] width 109 height 11
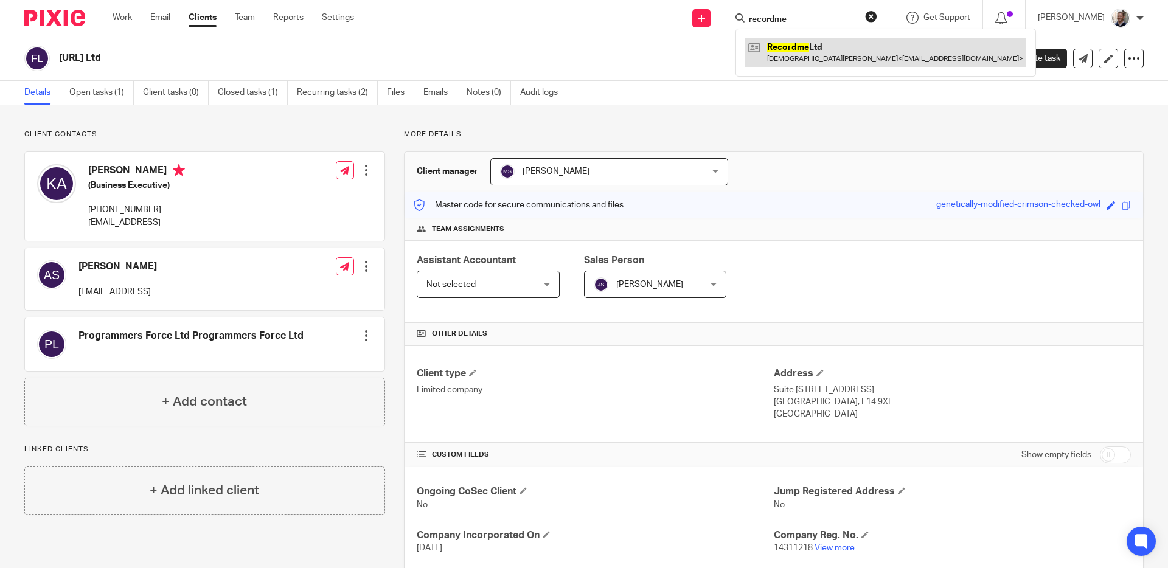
type input "recordme"
click at [795, 53] on link at bounding box center [885, 52] width 281 height 28
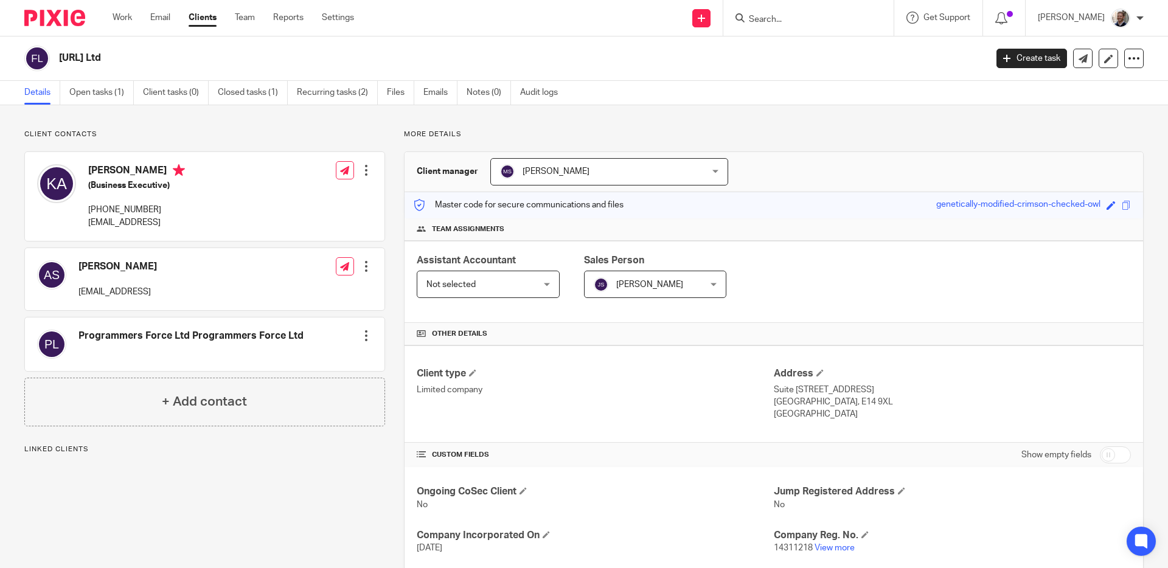
click at [125, 267] on h4 "Amir Saddique" at bounding box center [117, 266] width 78 height 13
copy div "Amir Saddique"
click at [780, 17] on input "Search" at bounding box center [802, 20] width 109 height 11
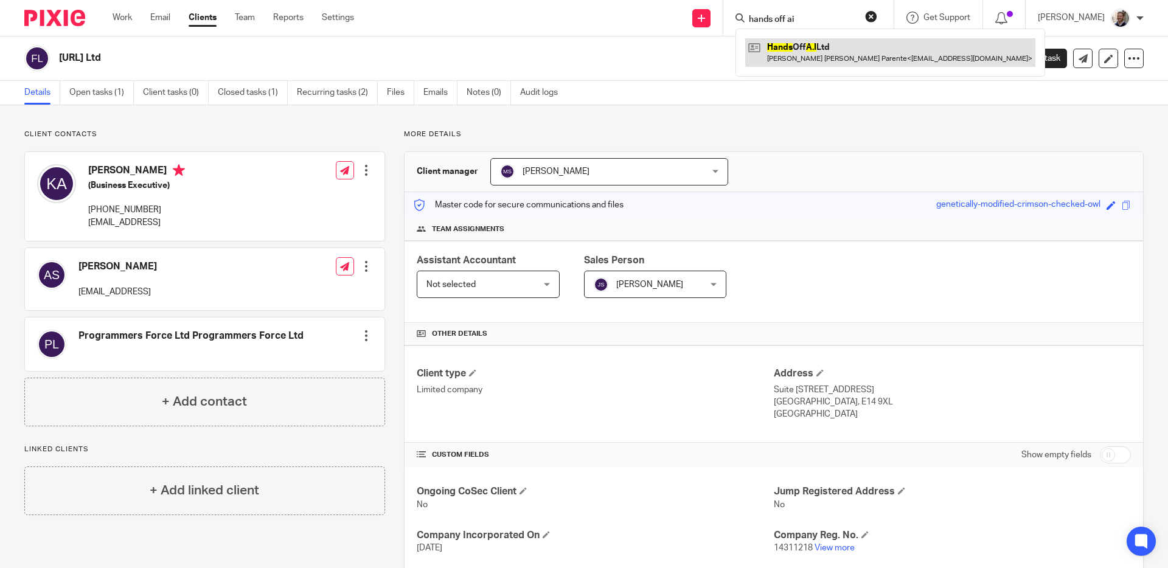
type input "hands off ai"
click at [811, 56] on link at bounding box center [890, 52] width 290 height 28
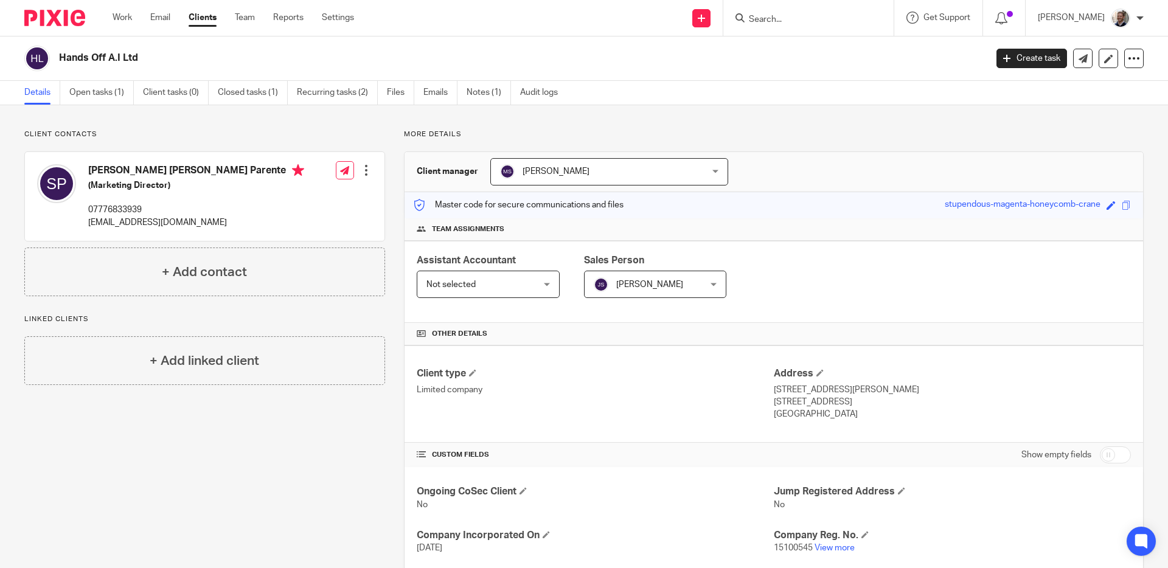
click at [112, 207] on p "07776833939" at bounding box center [196, 210] width 216 height 12
click at [409, 101] on link "Files" at bounding box center [400, 93] width 27 height 24
click at [429, 97] on link "Emails" at bounding box center [440, 93] width 34 height 24
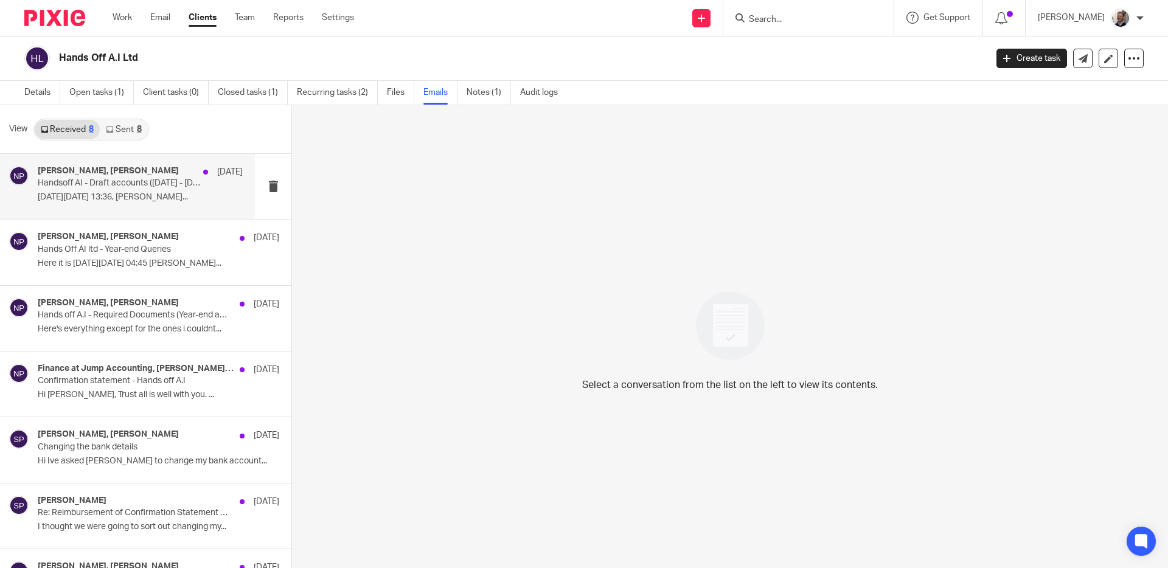
click at [141, 201] on p "[DATE][DATE] 13:36, [PERSON_NAME]..." at bounding box center [140, 197] width 205 height 10
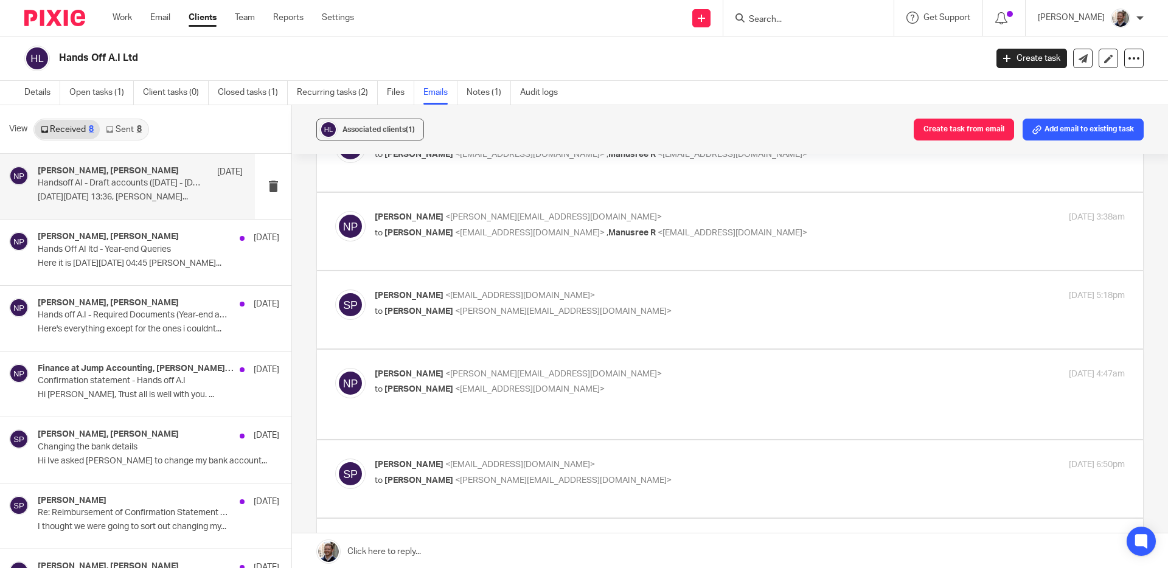
scroll to position [248, 0]
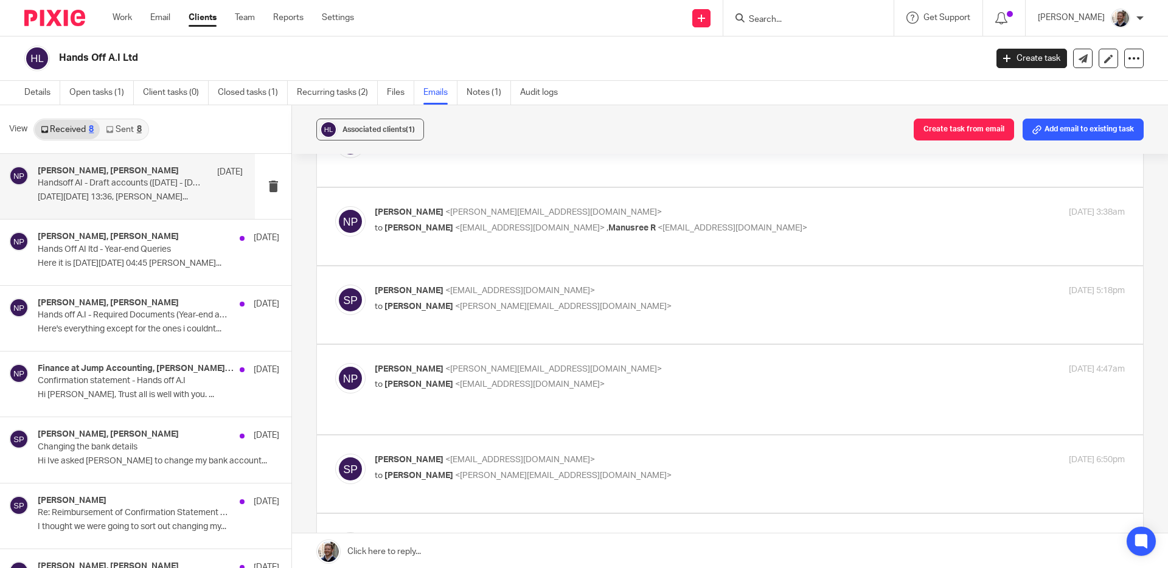
click at [645, 309] on p "to Nithu Premaanand <nithu@jumpaccounting.co.uk>" at bounding box center [625, 306] width 500 height 13
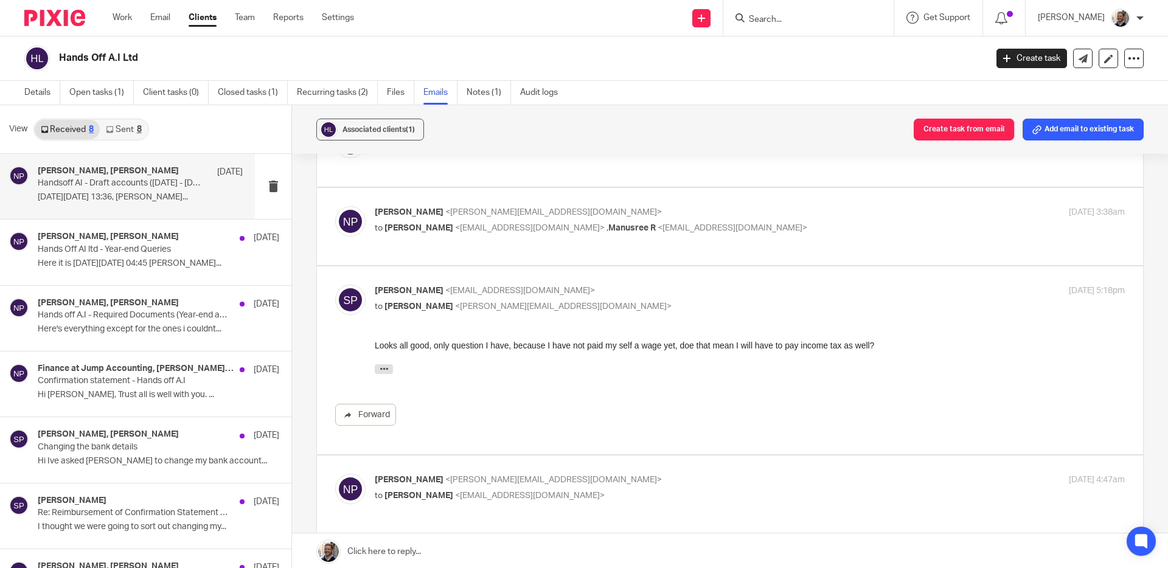
scroll to position [0, 0]
click at [644, 296] on p "Serafim Parente <serafimparente@gmail.com>" at bounding box center [625, 291] width 500 height 13
checkbox input "false"
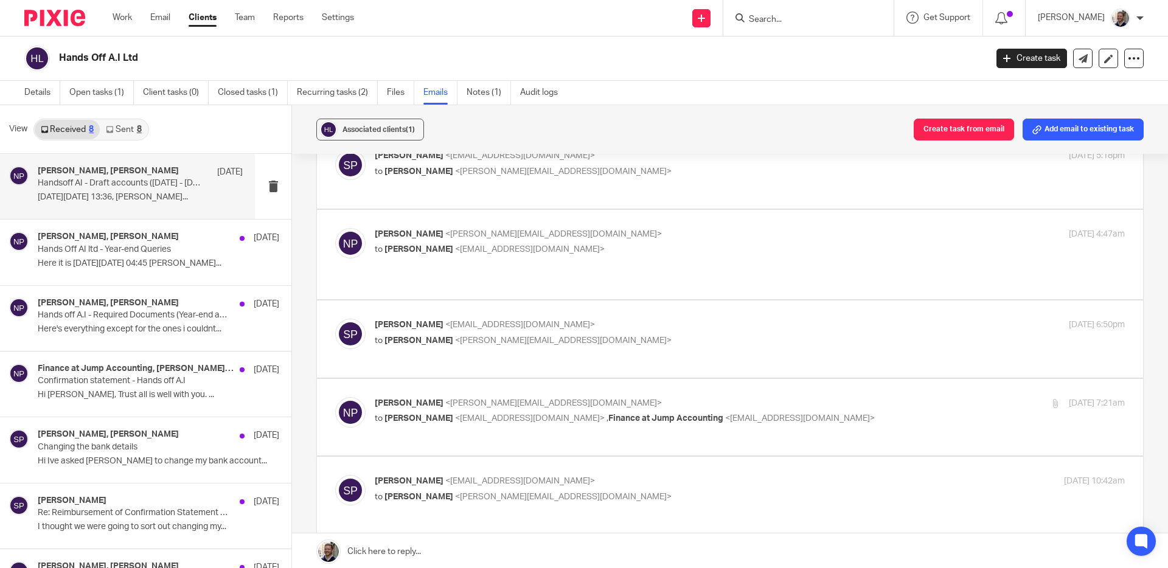
scroll to position [470, 0]
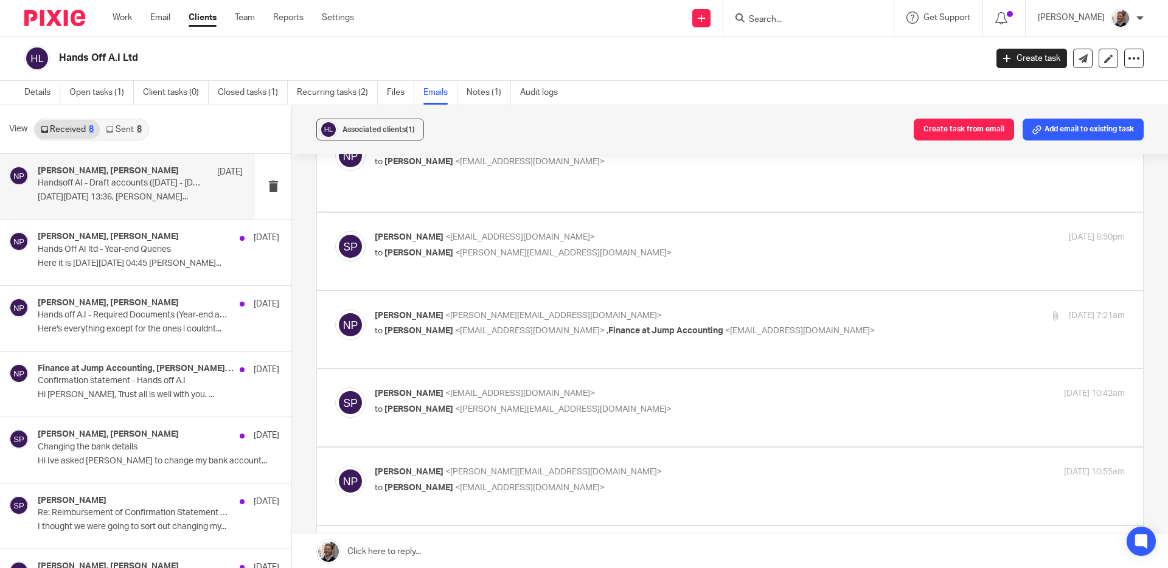
click at [643, 242] on p "Serafim Parente <serafimparente@gmail.com>" at bounding box center [625, 237] width 500 height 13
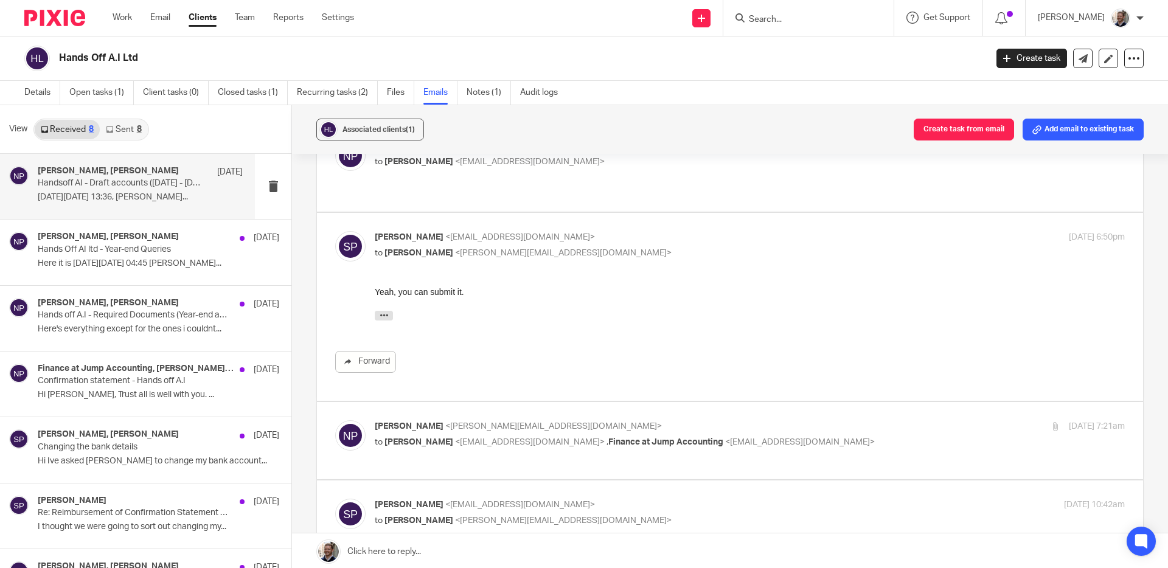
scroll to position [0, 0]
click at [643, 241] on p "Serafim Parente <serafimparente@gmail.com>" at bounding box center [625, 237] width 500 height 13
checkbox input "false"
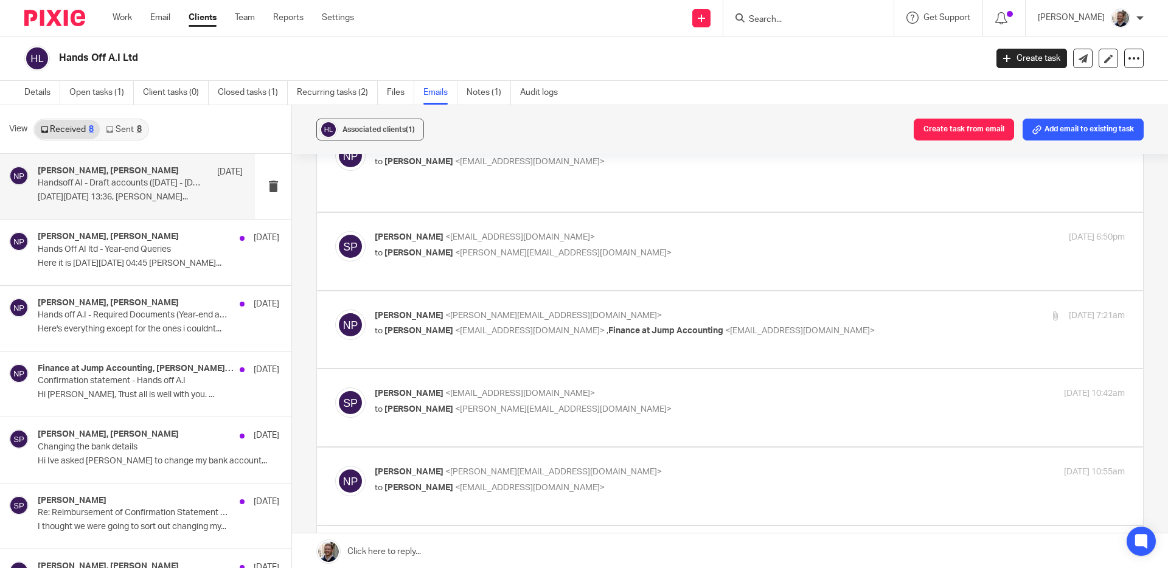
click at [637, 173] on div "Nithu Premaanand <nithu@jumpaccounting.co.uk> to Serafim Parente <serafimparent…" at bounding box center [729, 167] width 789 height 53
click at [655, 164] on p "to Serafim Parente <serafimparente@gmail.com>" at bounding box center [625, 162] width 500 height 13
checkbox input "true"
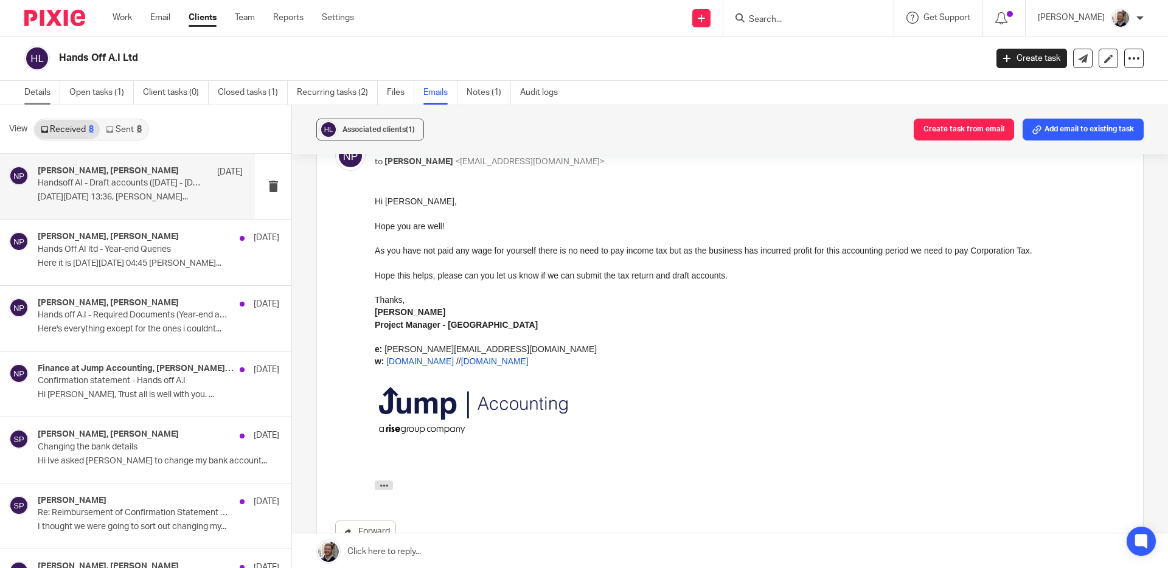
click at [29, 92] on link "Details" at bounding box center [42, 93] width 36 height 24
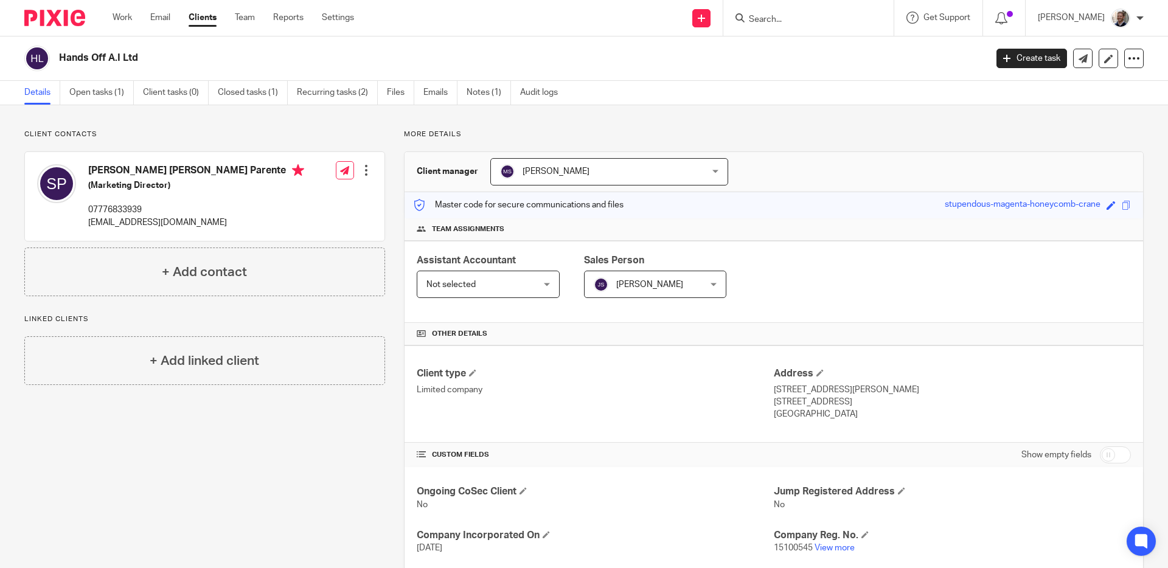
click at [592, 133] on p "More details" at bounding box center [774, 135] width 740 height 10
click at [88, 61] on h2 "Hands Off A.I Ltd" at bounding box center [426, 58] width 735 height 13
copy main "Hands Off A.I Ltd Create task Update from Companies House Export data Merge Arc…"
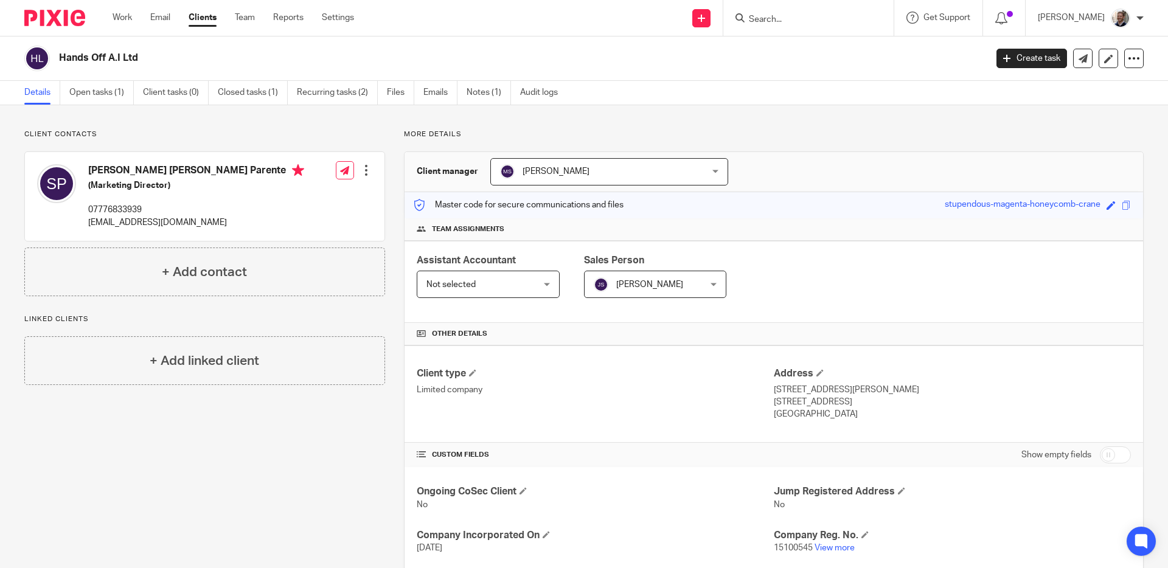
click at [114, 220] on p "serafimparente@gmail.com" at bounding box center [196, 223] width 216 height 12
copy div "serafimparente@gmail.com"
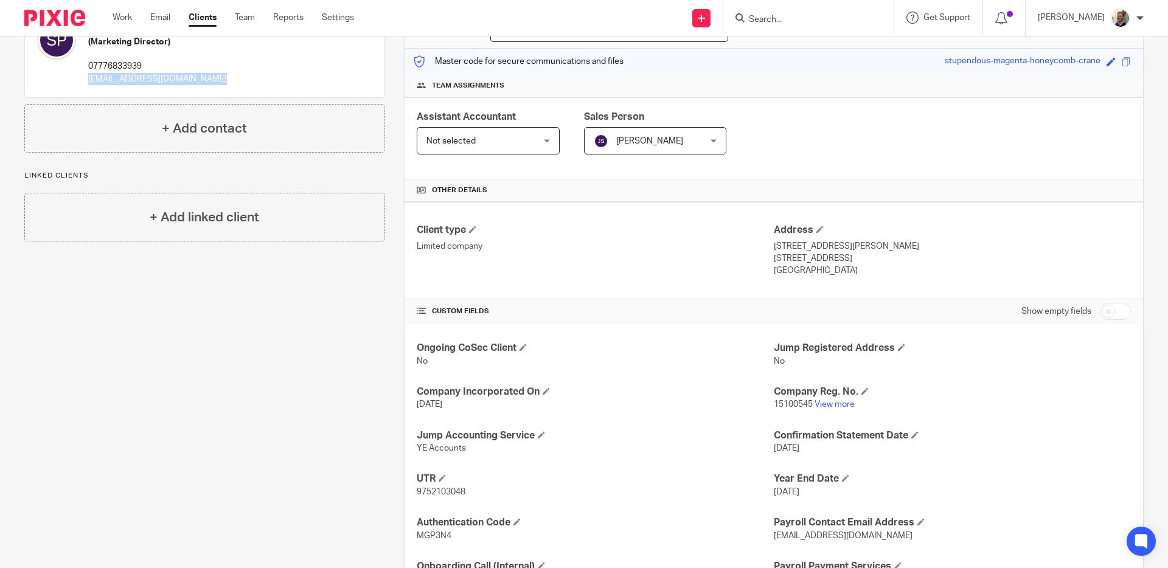
scroll to position [204, 0]
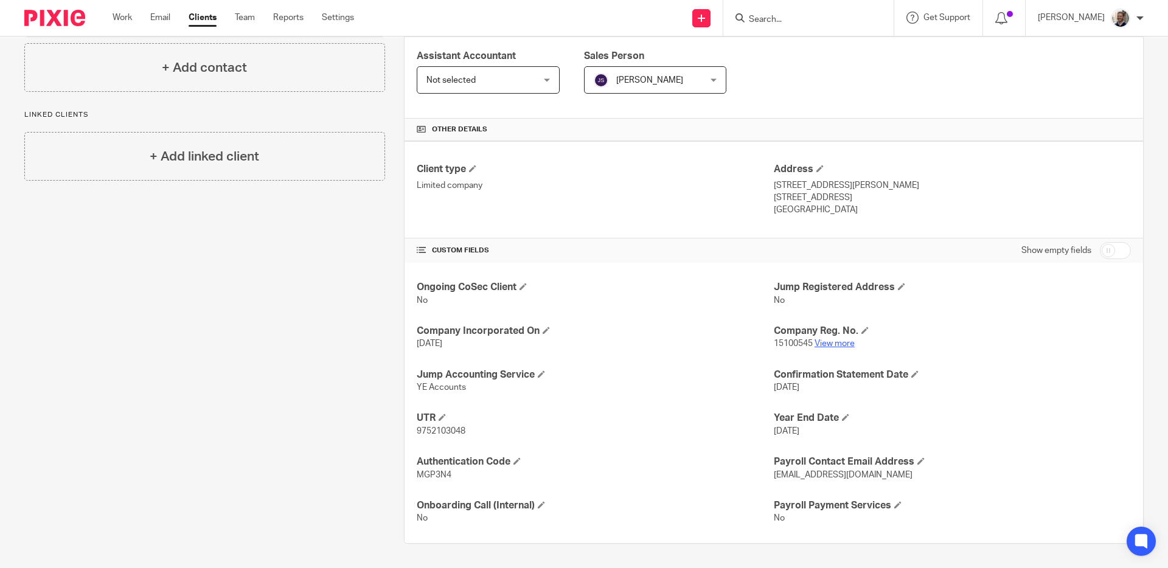
click at [840, 348] on link "View more" at bounding box center [834, 343] width 40 height 9
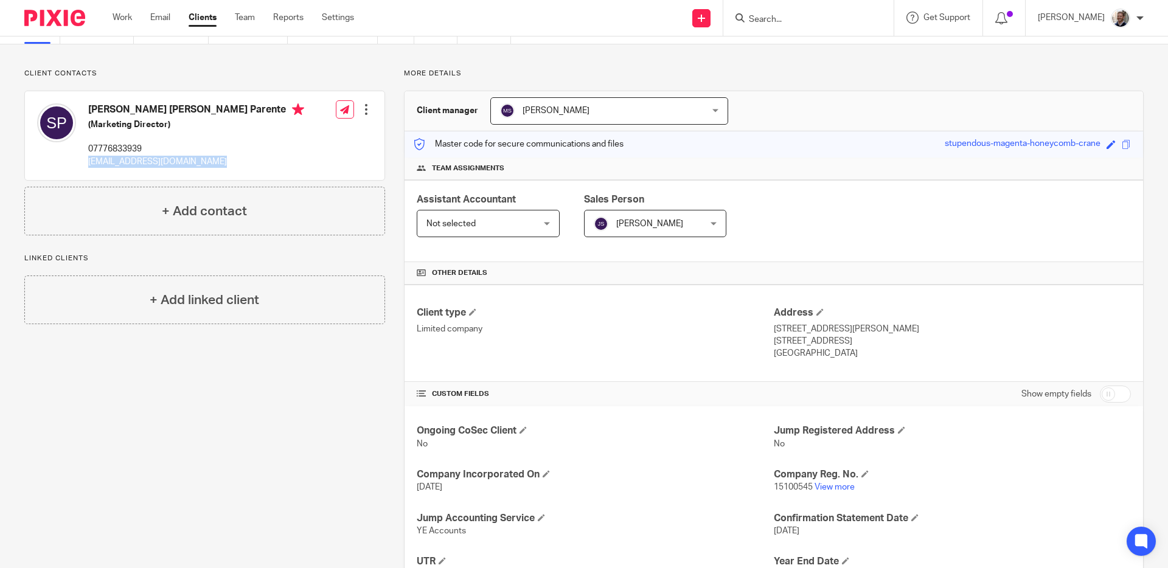
scroll to position [0, 0]
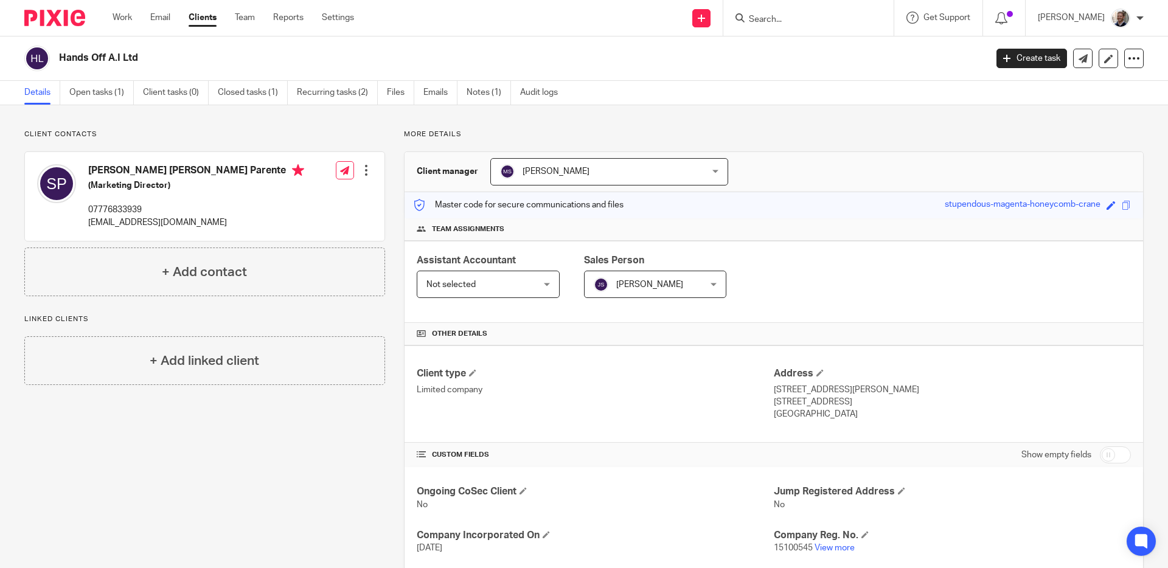
click at [784, 21] on input "Search" at bounding box center [802, 20] width 109 height 11
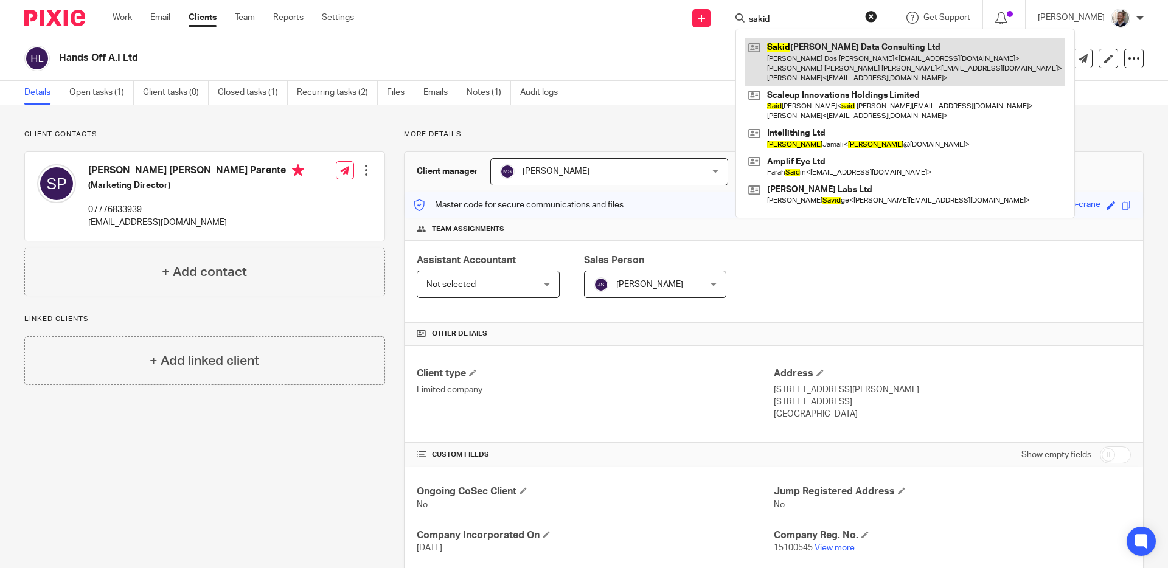
type input "sakid"
click at [801, 78] on link at bounding box center [905, 62] width 320 height 48
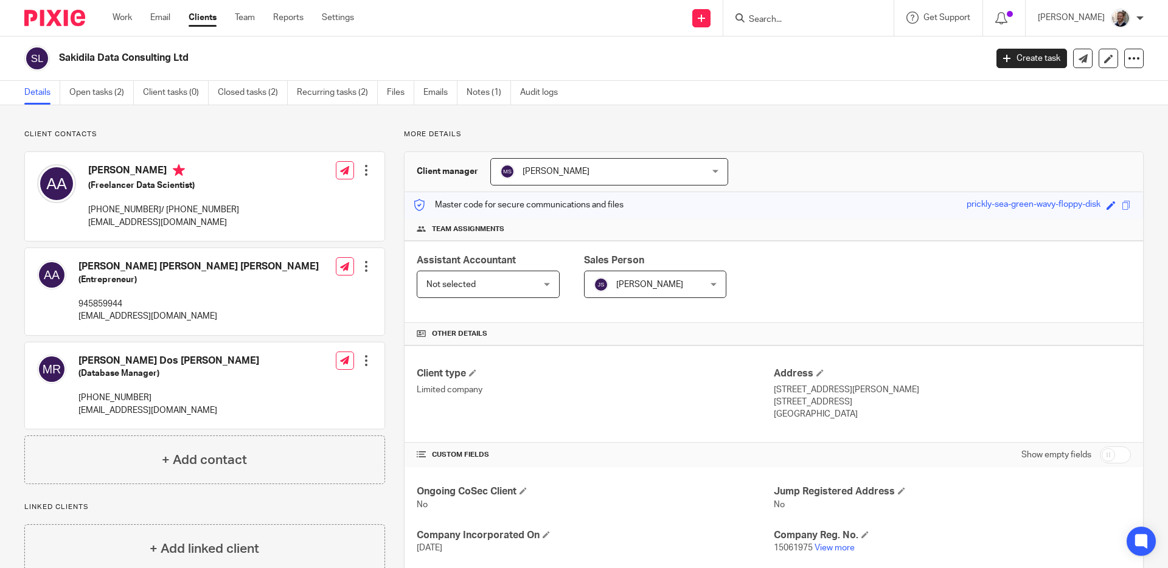
click at [390, 168] on div "More details Client manager [PERSON_NAME] [PERSON_NAME] [PERSON_NAME] A Abinand…" at bounding box center [764, 439] width 758 height 619
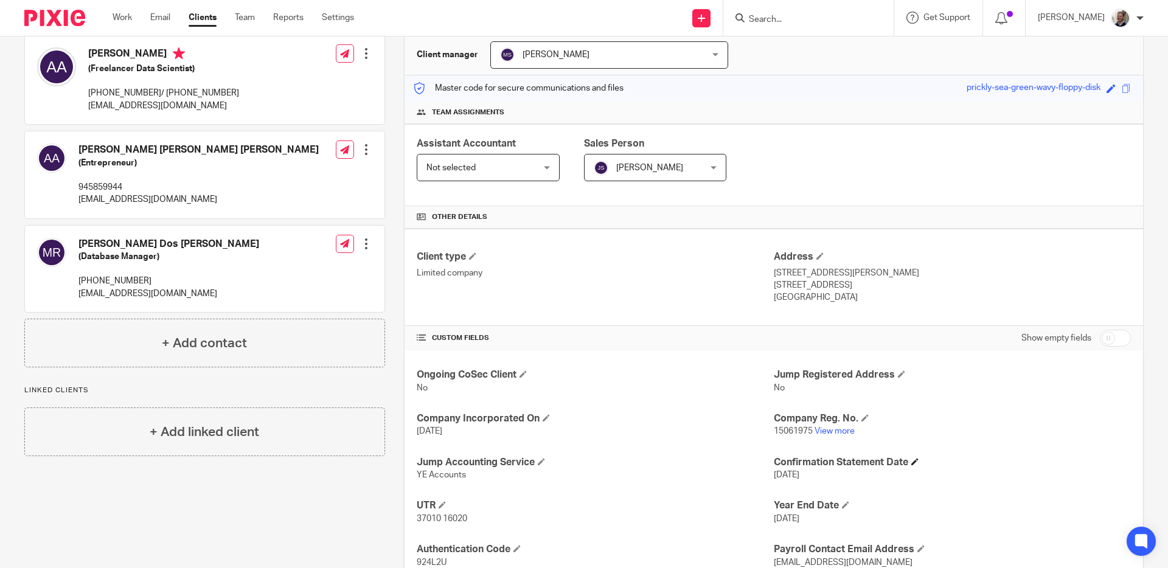
scroll to position [204, 0]
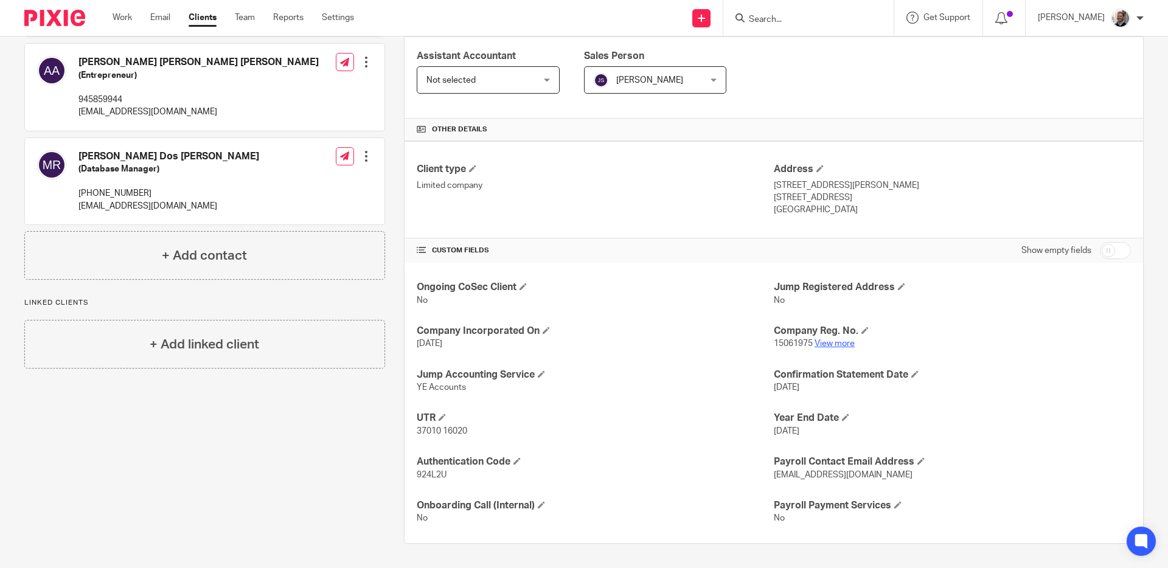
click at [836, 347] on link "View more" at bounding box center [834, 343] width 40 height 9
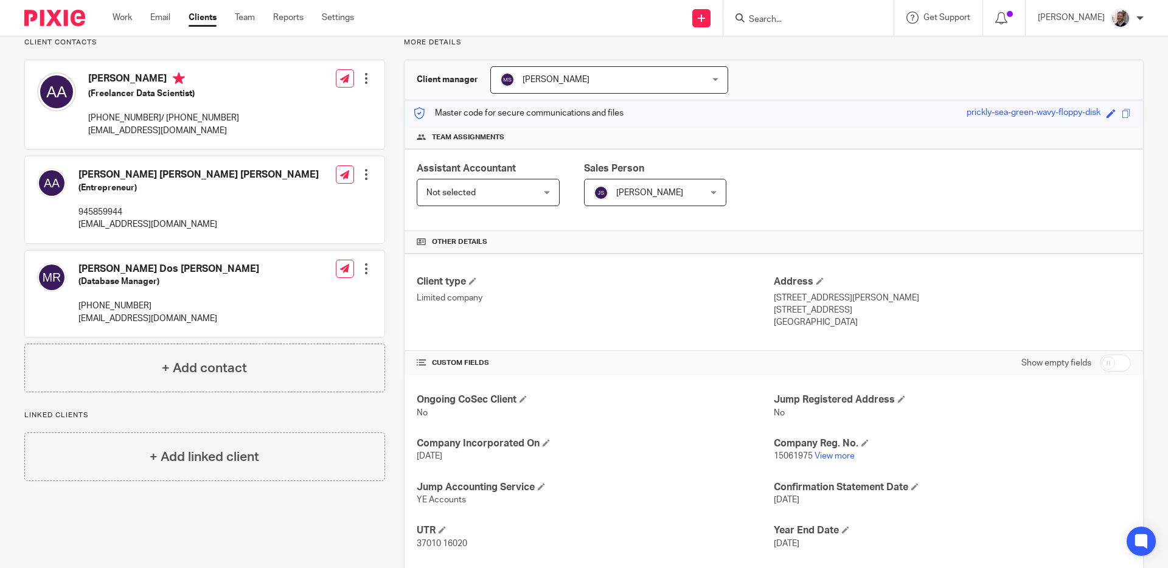
scroll to position [29, 0]
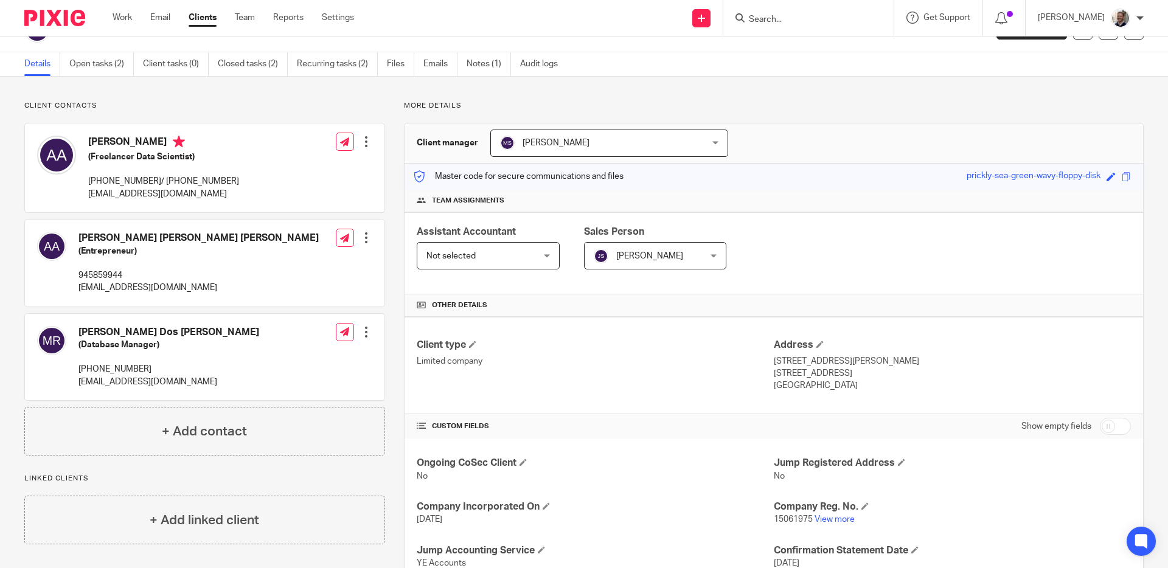
click at [131, 193] on p "[EMAIL_ADDRESS][DOMAIN_NAME]" at bounding box center [163, 194] width 151 height 12
click at [131, 192] on p "[EMAIL_ADDRESS][DOMAIN_NAME]" at bounding box center [163, 194] width 151 height 12
copy div "[EMAIL_ADDRESS][DOMAIN_NAME]"
click at [118, 290] on p "[EMAIL_ADDRESS][DOMAIN_NAME]" at bounding box center [198, 288] width 240 height 12
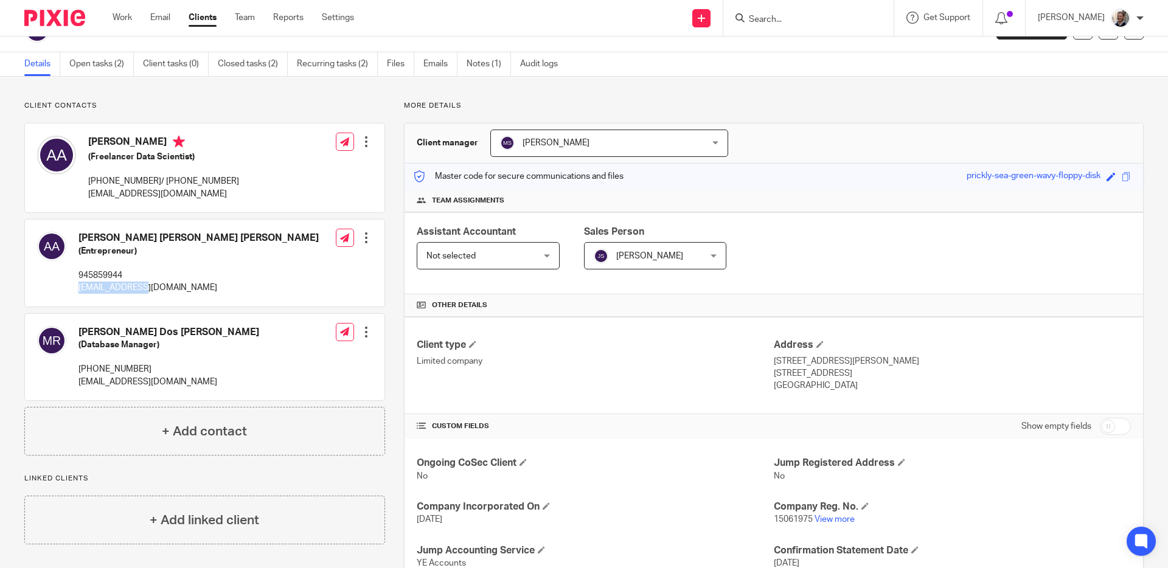
click at [118, 290] on p "[EMAIL_ADDRESS][DOMAIN_NAME]" at bounding box center [198, 288] width 240 height 12
copy div "[EMAIL_ADDRESS][DOMAIN_NAME]"
click at [114, 384] on p "[EMAIL_ADDRESS][DOMAIN_NAME]" at bounding box center [168, 382] width 181 height 12
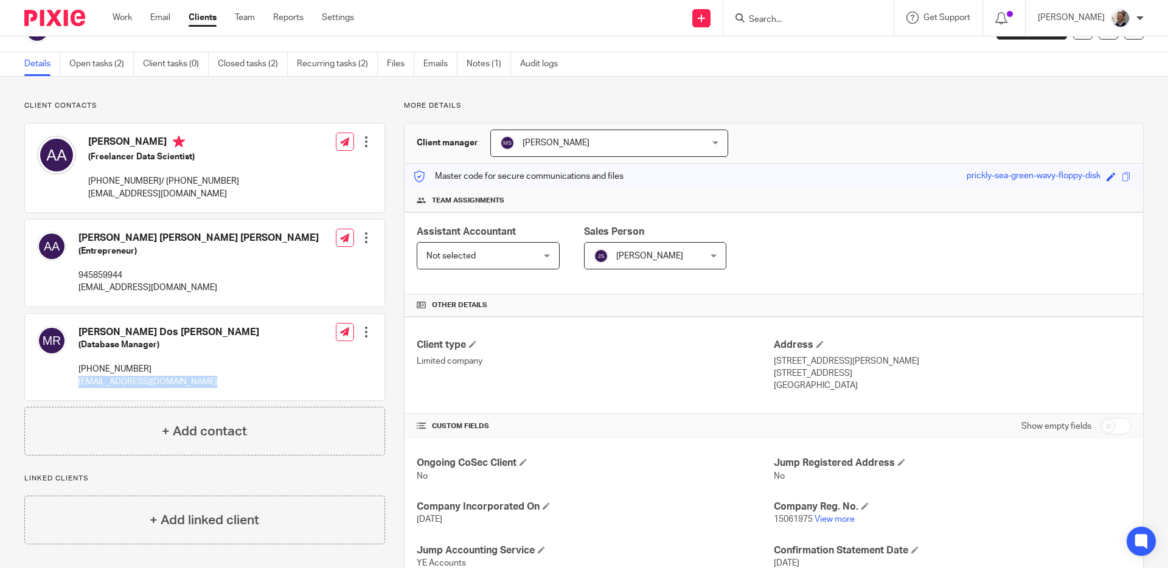
click at [114, 383] on p "[EMAIL_ADDRESS][DOMAIN_NAME]" at bounding box center [168, 382] width 181 height 12
copy div "[EMAIL_ADDRESS][DOMAIN_NAME]"
click at [797, 17] on input "Search" at bounding box center [802, 20] width 109 height 11
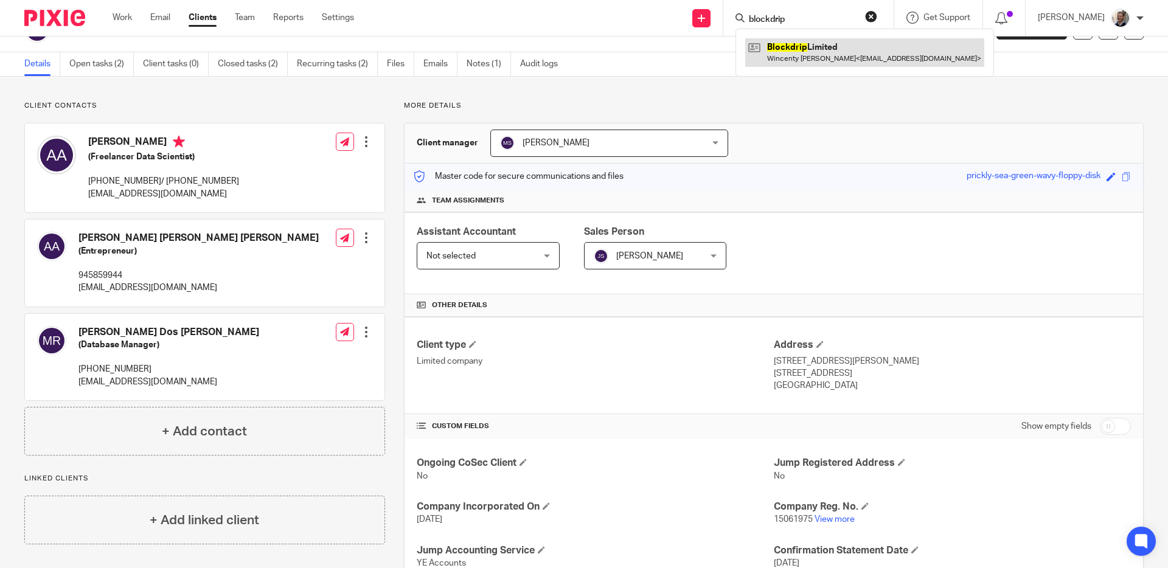
type input "blockdrip"
click at [811, 49] on link at bounding box center [864, 52] width 239 height 28
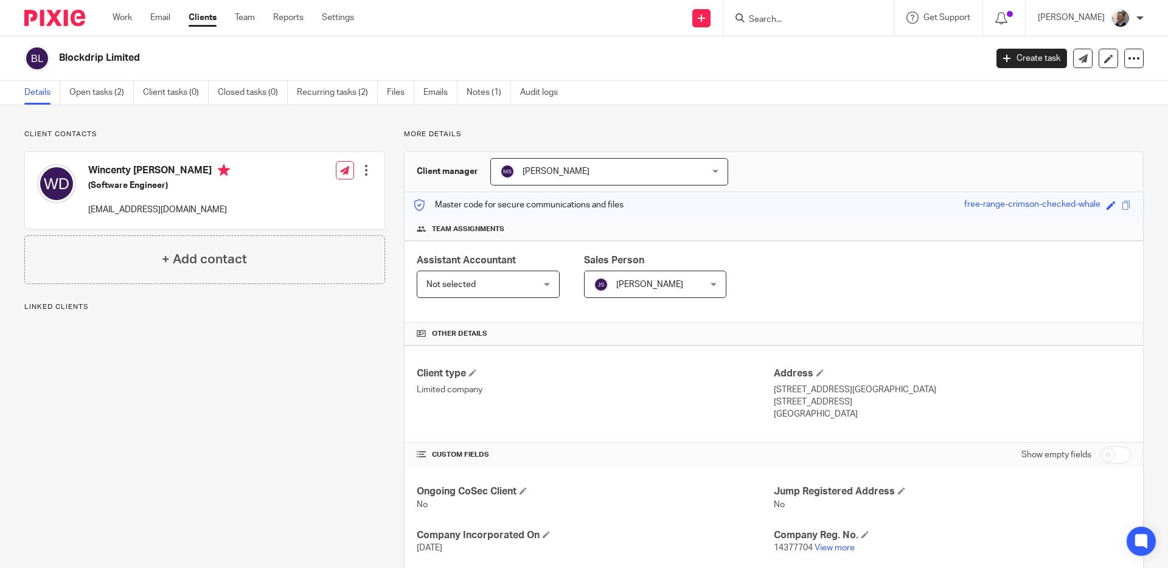
click at [611, 120] on div "Client contacts [PERSON_NAME] [PERSON_NAME] (Software Engineer) [EMAIL_ADDRESS]…" at bounding box center [584, 438] width 1168 height 667
click at [389, 172] on div "More details Client manager [PERSON_NAME] [PERSON_NAME] [PERSON_NAME] A Abinand…" at bounding box center [764, 439] width 758 height 619
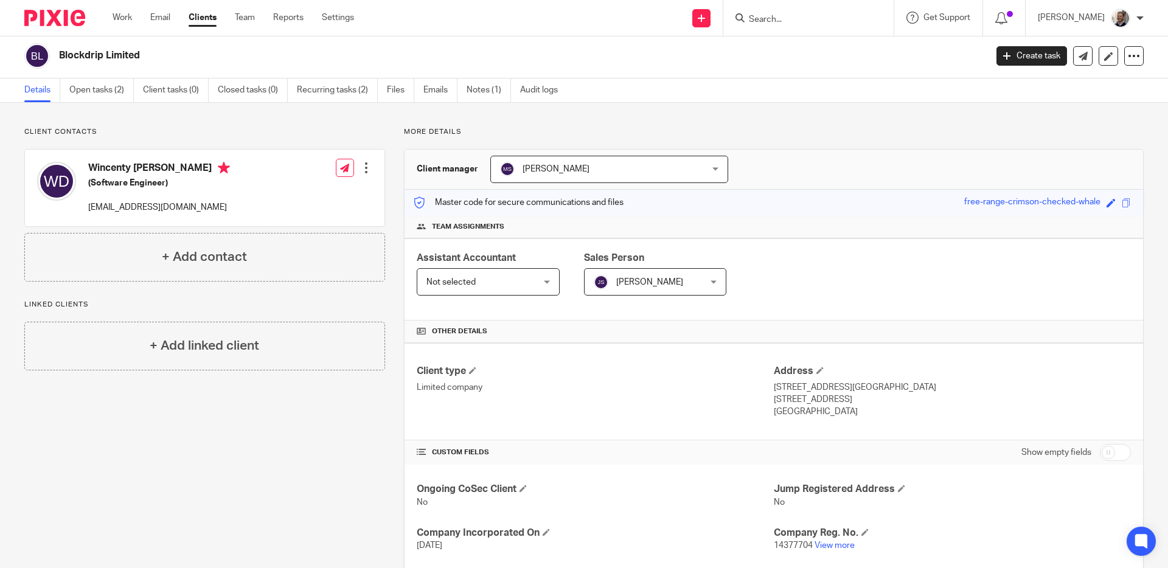
click at [113, 207] on p "[EMAIL_ADDRESS][DOMAIN_NAME]" at bounding box center [159, 207] width 142 height 12
copy div "[EMAIL_ADDRESS][DOMAIN_NAME]"
click at [204, 123] on div "Client contacts [PERSON_NAME] [PERSON_NAME] (Software Engineer) [EMAIL_ADDRESS]…" at bounding box center [584, 436] width 1168 height 667
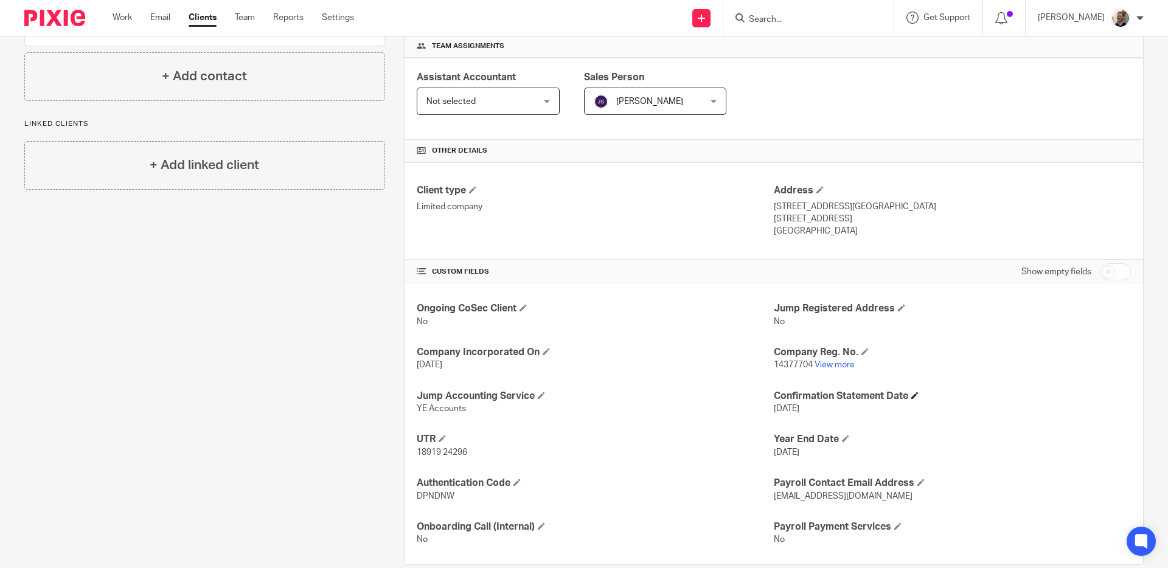
scroll to position [204, 0]
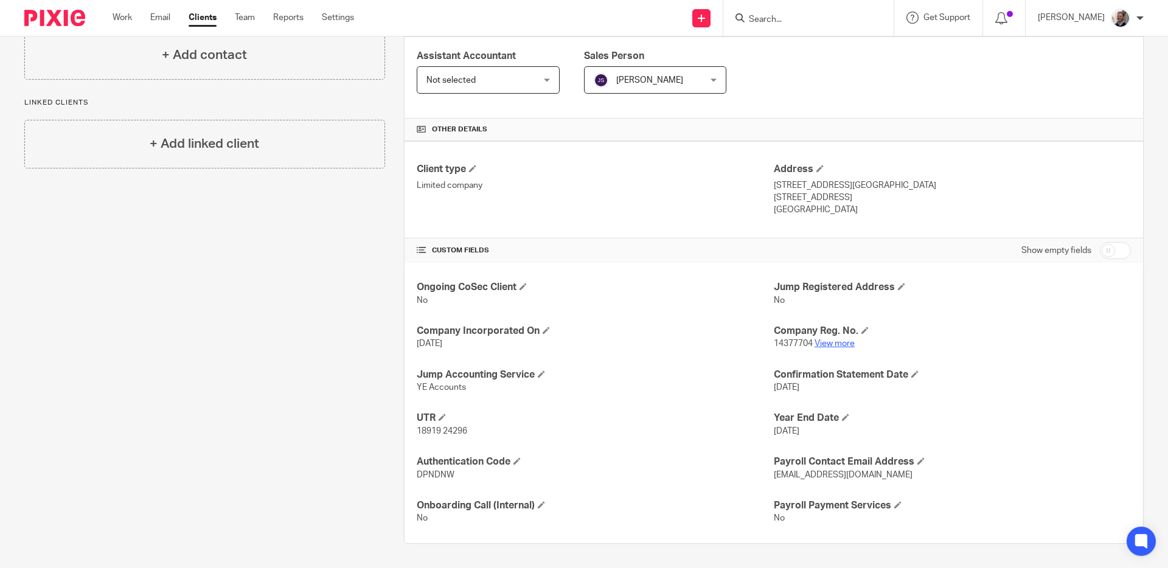
click at [836, 344] on link "View more" at bounding box center [834, 343] width 40 height 9
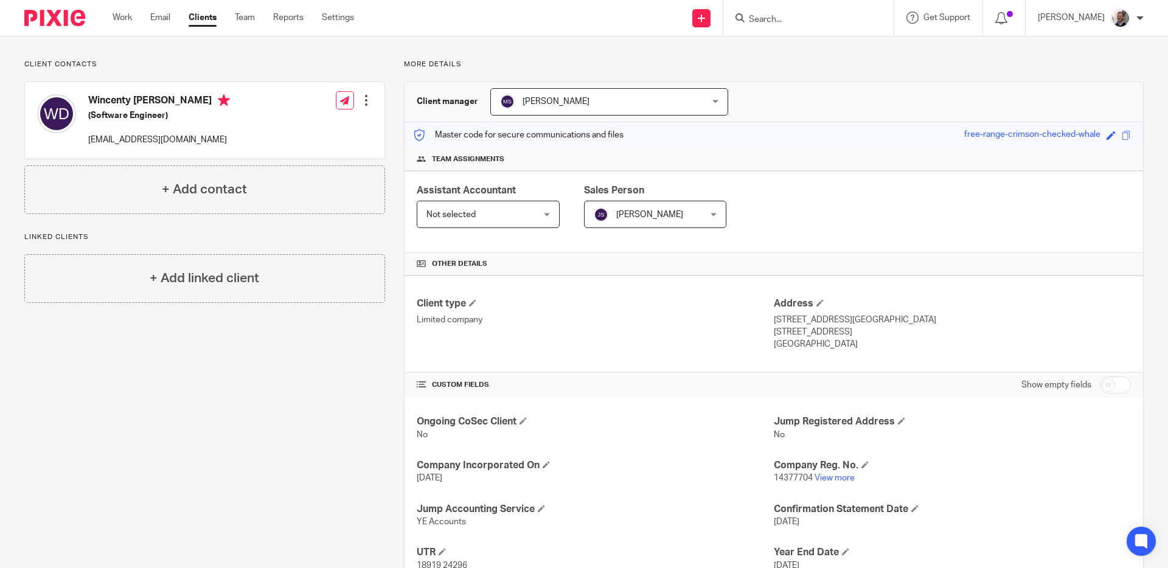
scroll to position [0, 0]
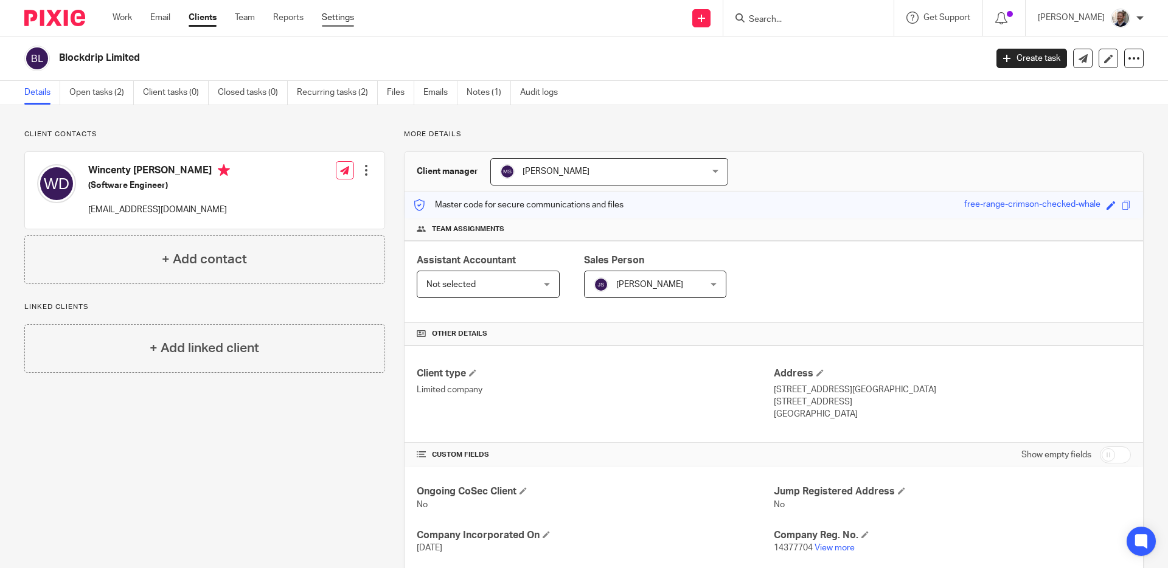
click at [330, 15] on link "Settings" at bounding box center [338, 18] width 32 height 12
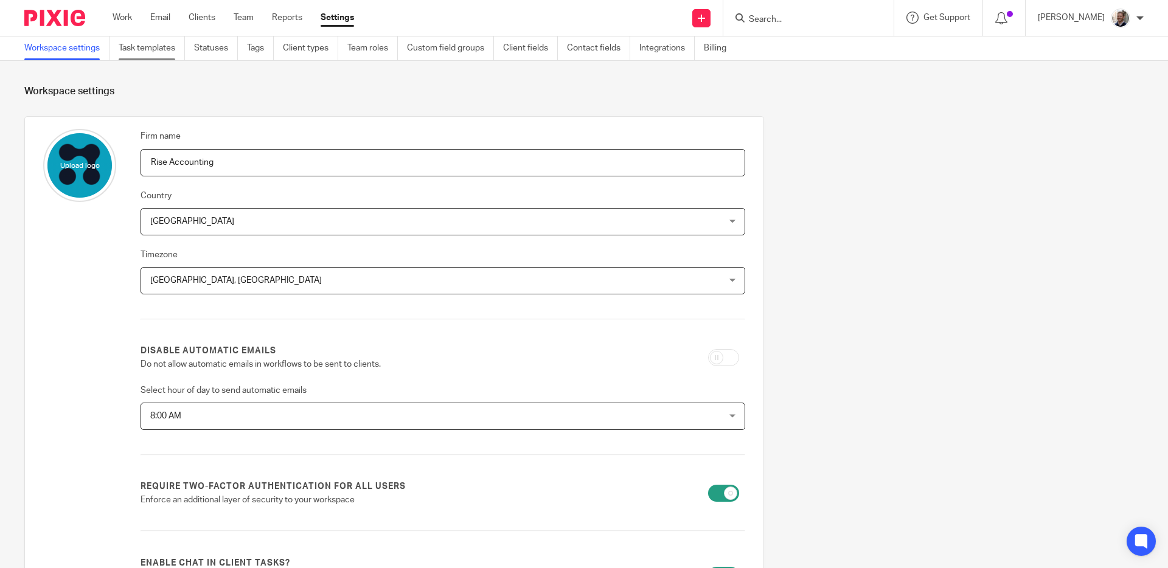
click at [153, 48] on link "Task templates" at bounding box center [152, 48] width 66 height 24
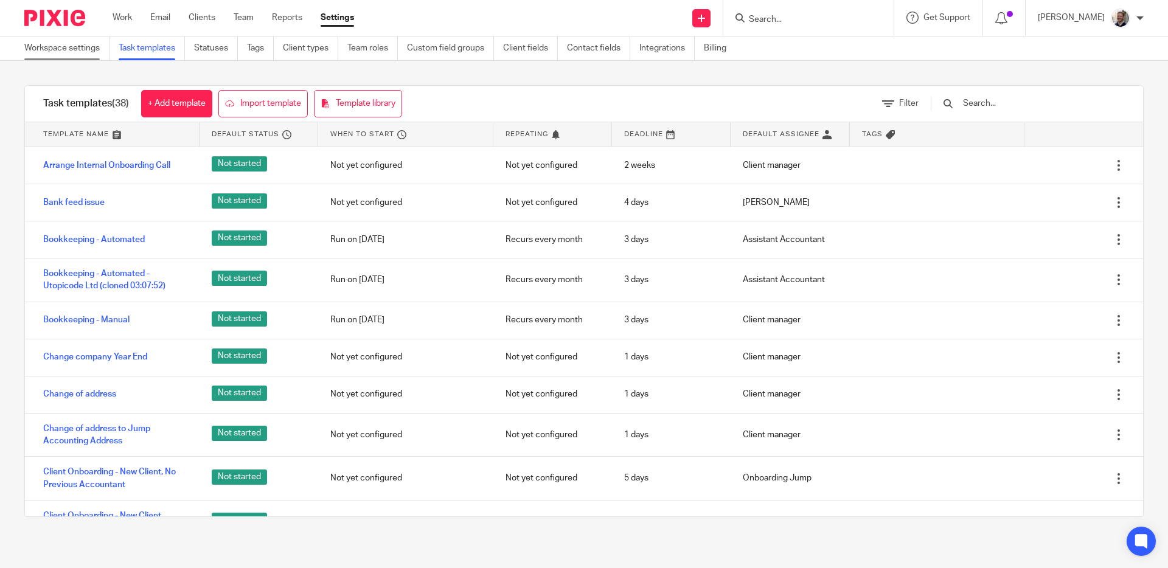
click at [82, 52] on link "Workspace settings" at bounding box center [66, 48] width 85 height 24
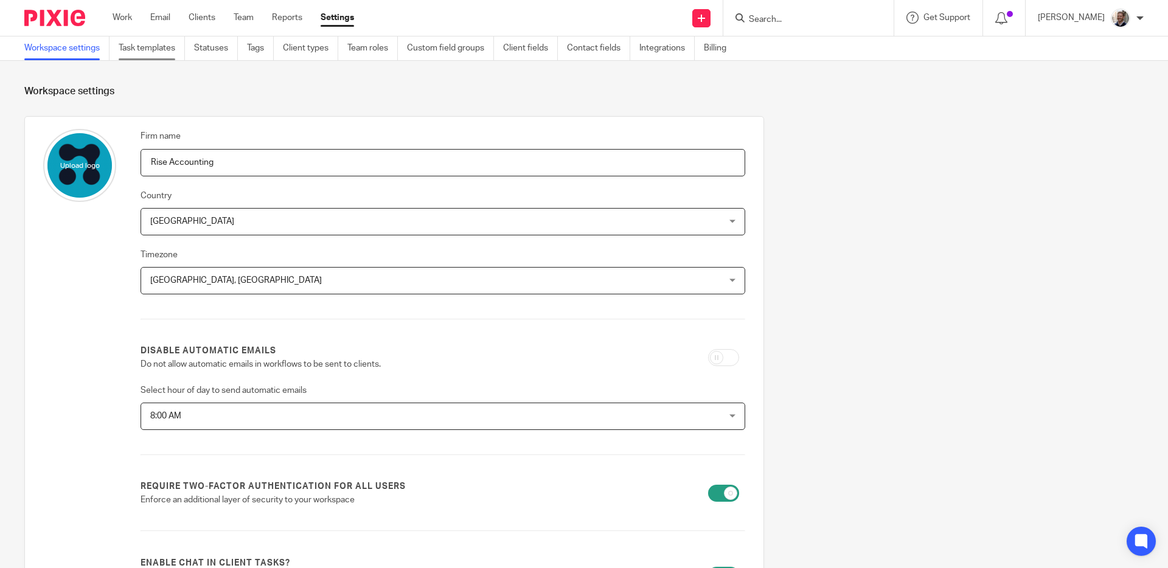
click at [136, 55] on link "Task templates" at bounding box center [152, 48] width 66 height 24
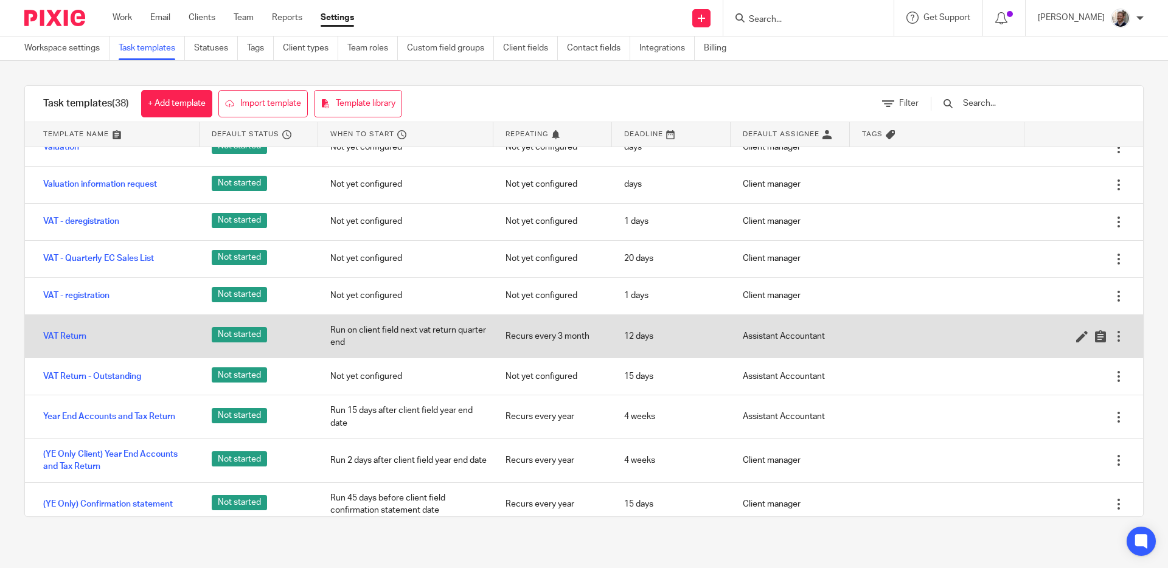
scroll to position [1118, 0]
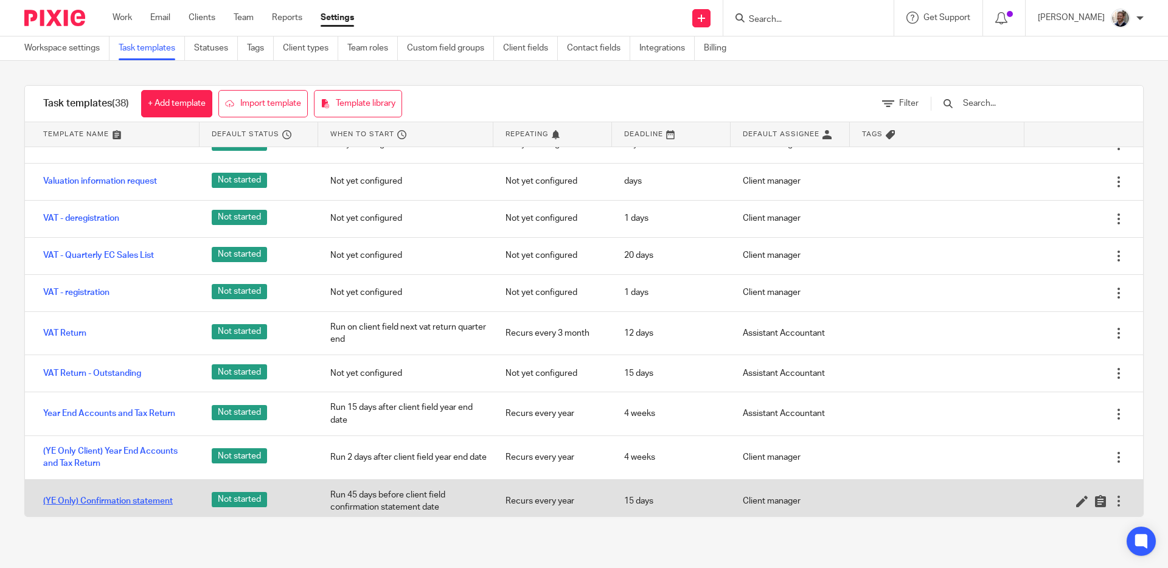
click at [129, 487] on div "(YE Only) Confirmation statement" at bounding box center [112, 501] width 175 height 30
click at [129, 495] on link "(YE Only) Confirmation statement" at bounding box center [108, 501] width 130 height 12
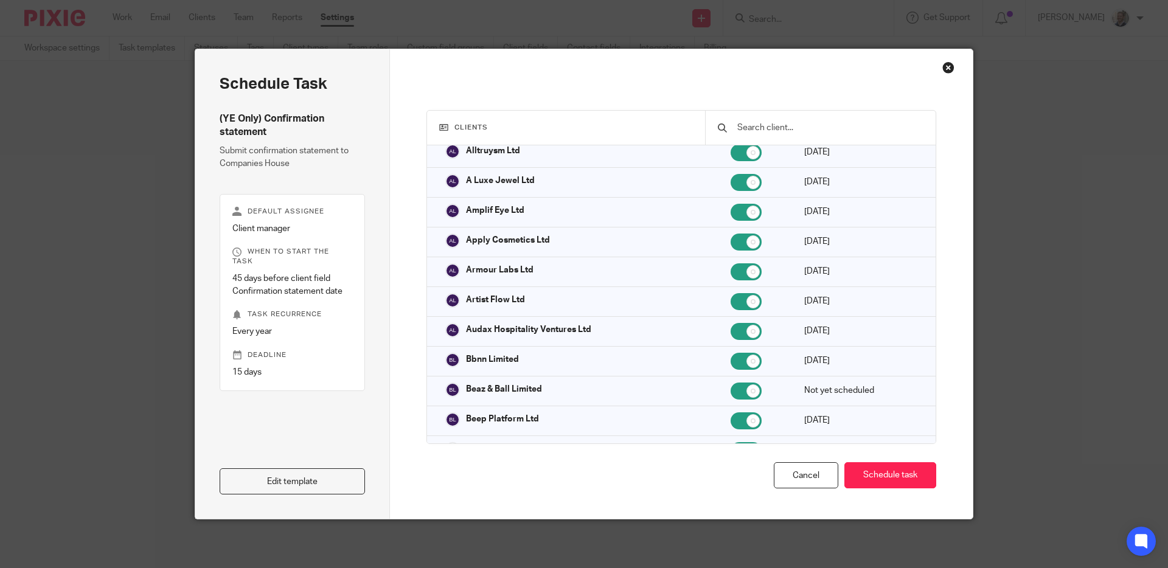
scroll to position [237, 0]
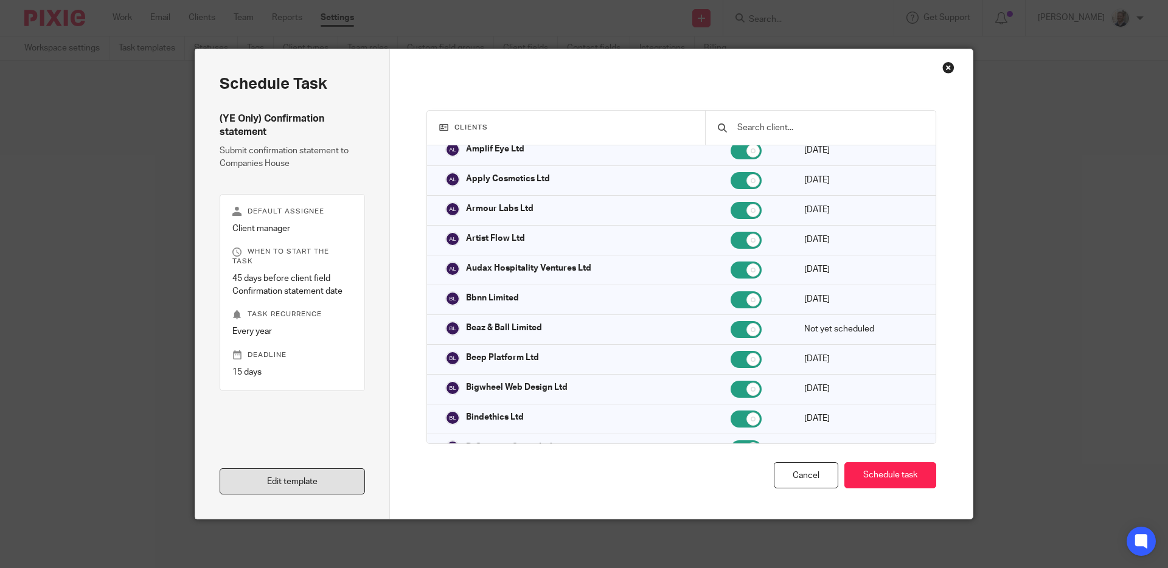
click at [290, 482] on link "Edit template" at bounding box center [292, 481] width 145 height 26
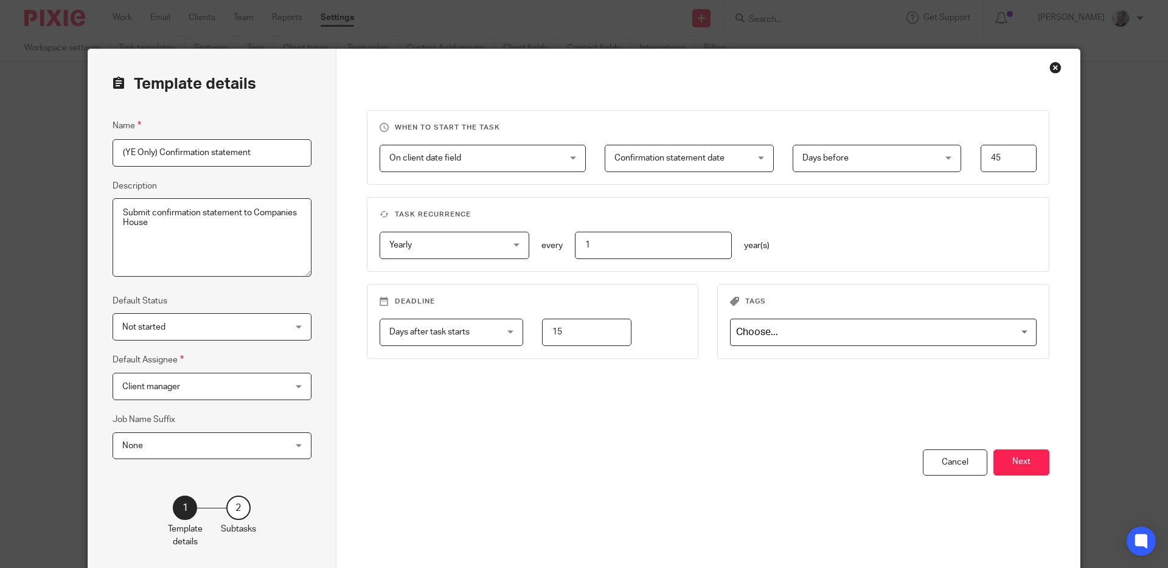
click at [566, 412] on div "When to start the task On client date field On client date field Disable On dat…" at bounding box center [708, 279] width 683 height 339
click at [1005, 459] on button "Next" at bounding box center [1021, 462] width 56 height 26
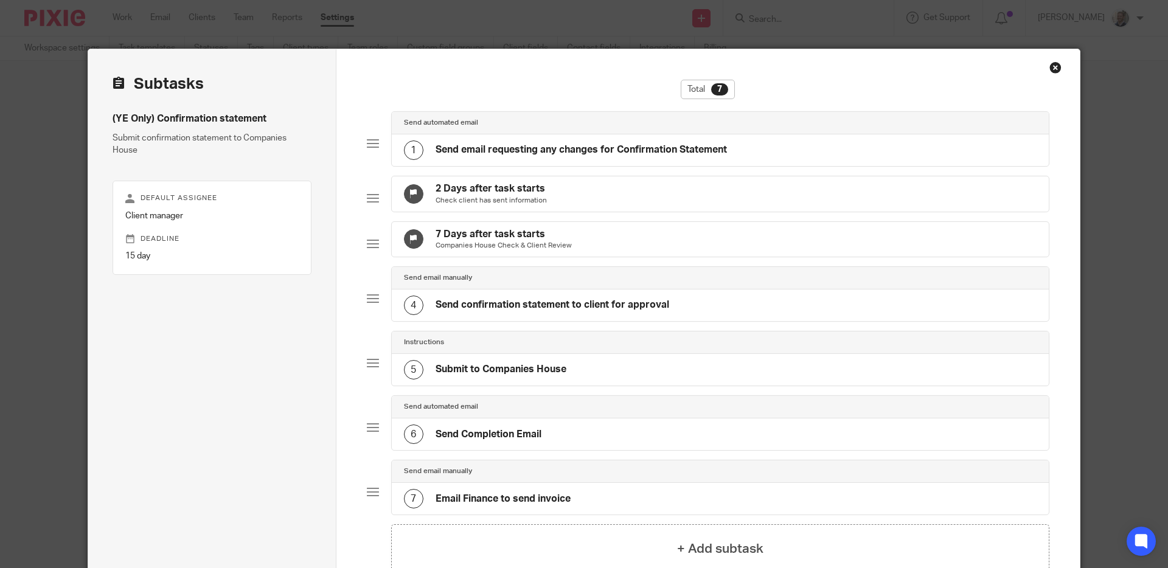
click at [557, 147] on h4 "Send email requesting any changes for Confirmation Statement" at bounding box center [580, 150] width 291 height 13
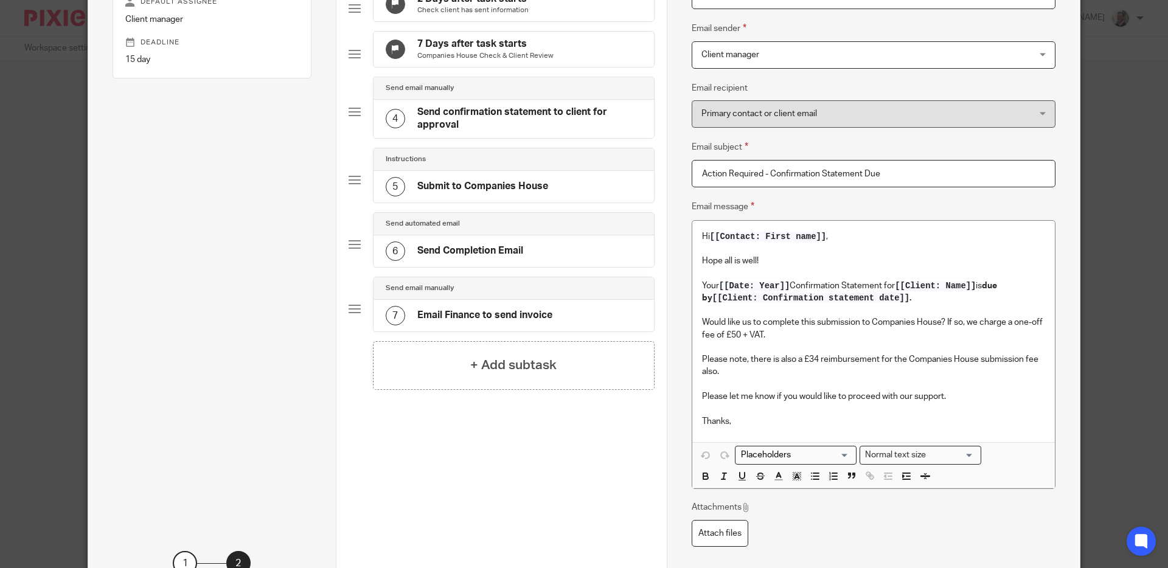
scroll to position [199, 0]
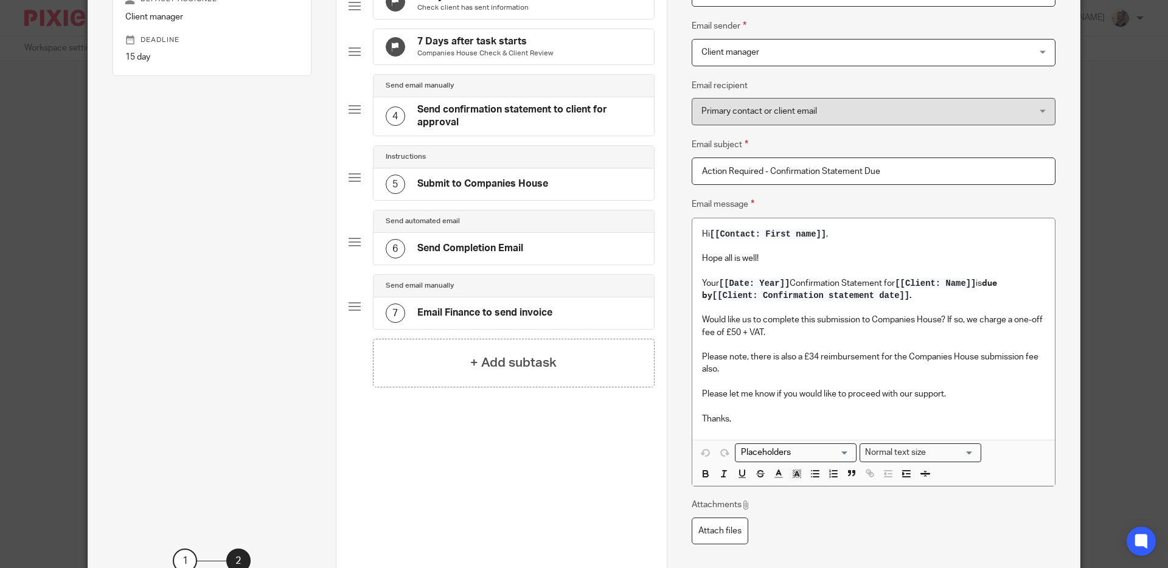
click at [794, 333] on p "Would like us to complete this submission to Companies House? If so, we charge …" at bounding box center [873, 344] width 343 height 61
drag, startPoint x: 777, startPoint y: 338, endPoint x: 676, endPoint y: 325, distance: 101.1
click at [676, 325] on div "Name Send email requesting any changes for Confirmation Statement Type Send aut…" at bounding box center [873, 237] width 413 height 775
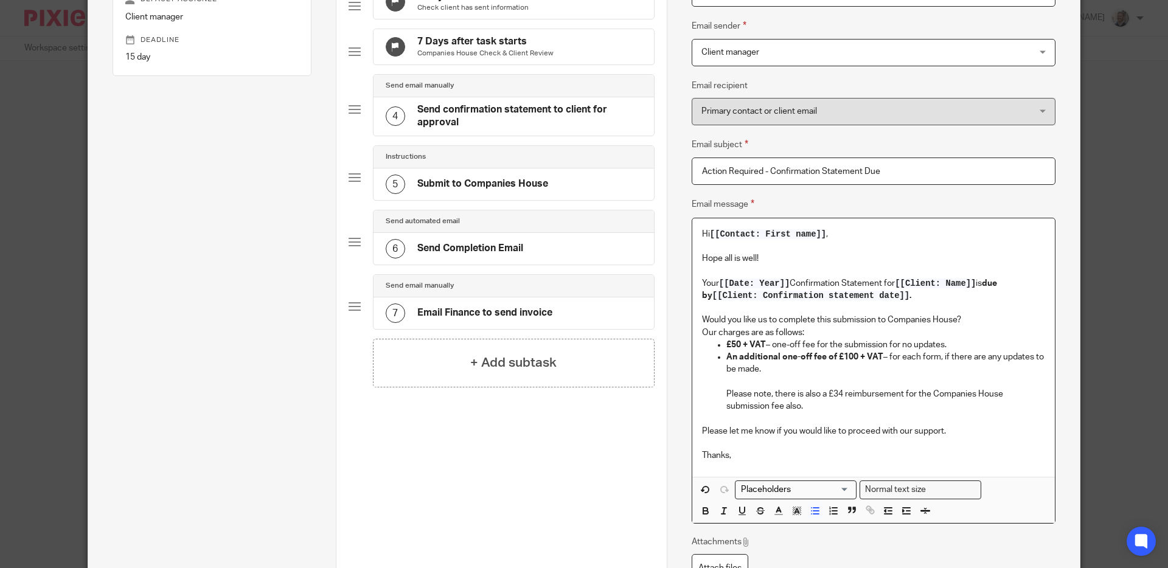
click at [821, 334] on p "Our charges are as follows:" at bounding box center [873, 333] width 343 height 12
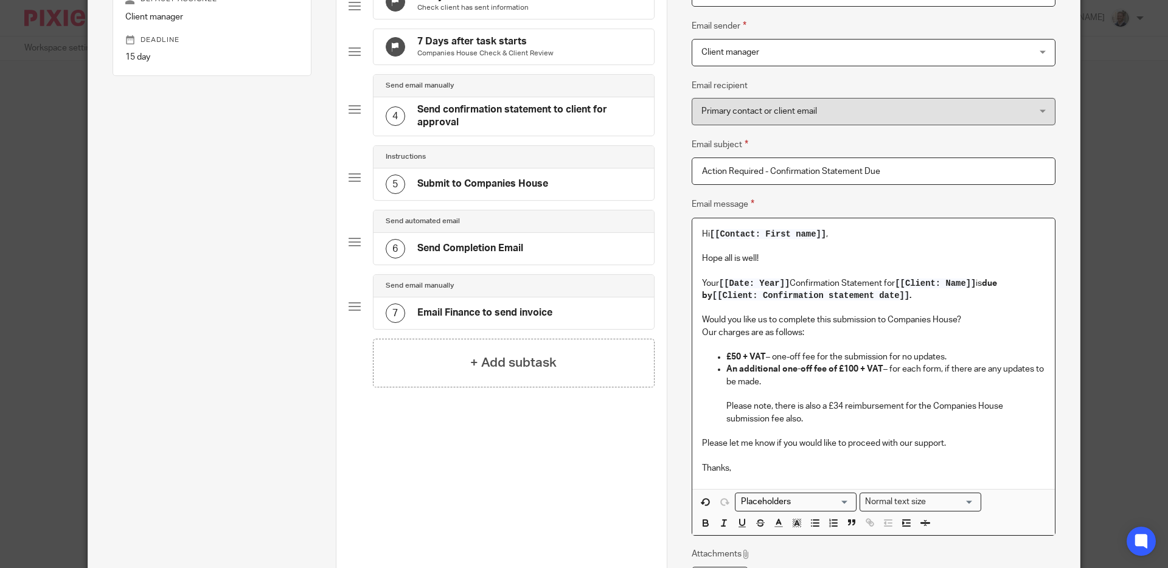
click at [726, 408] on p "An additional one-off fee of £100 + VAT – for each form, if there are any updat…" at bounding box center [885, 393] width 319 height 61
click at [884, 523] on icon "button" at bounding box center [888, 523] width 11 height 11
click at [702, 370] on strong "An additional one-off fee of £100 + VAT" at bounding box center [780, 369] width 157 height 9
drag, startPoint x: 720, startPoint y: 407, endPoint x: 738, endPoint y: 406, distance: 18.9
click at [720, 407] on ul "£50 + VAT – one-off fee for the submission for no updates. An additional one-of…" at bounding box center [873, 388] width 343 height 74
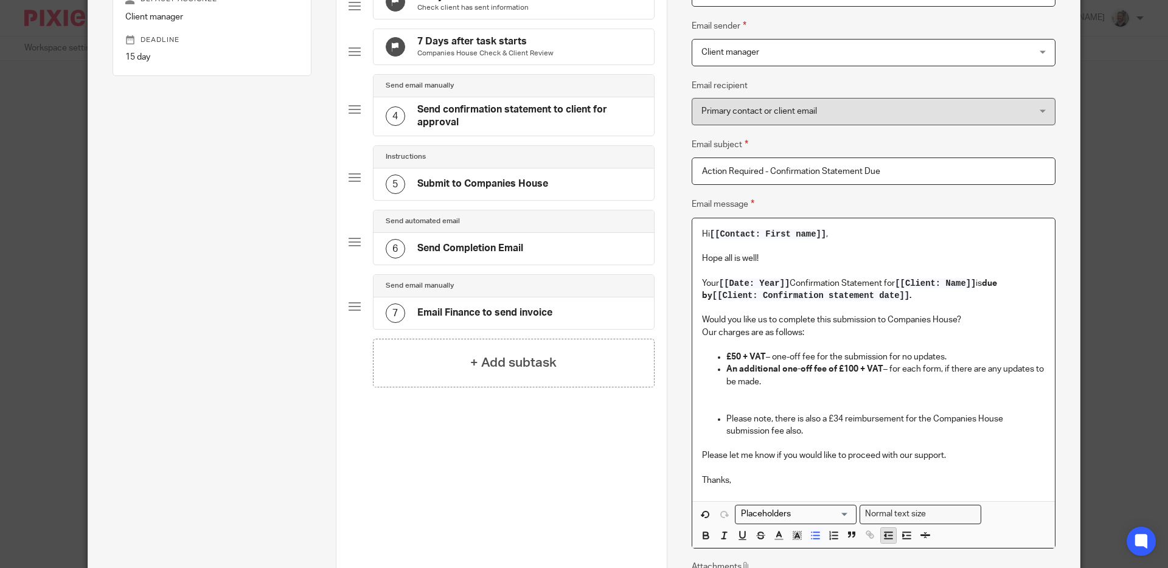
click at [884, 536] on icon "button" at bounding box center [888, 535] width 11 height 11
click at [728, 404] on p "An additional one-off fee of £100 + VAT – for each form, if there are any updat…" at bounding box center [885, 387] width 319 height 49
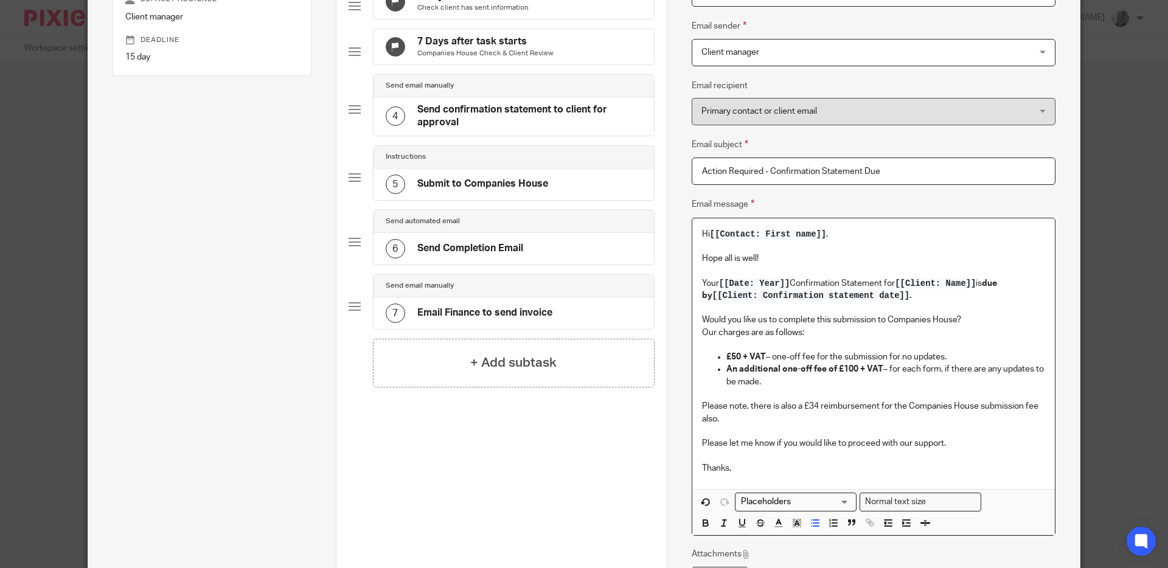
click at [771, 384] on p "An additional one-off fee of £100 + VAT – for each form, if there are any updat…" at bounding box center [885, 381] width 319 height 37
click at [726, 370] on strong "An additional one-off fee of £100 + VAT" at bounding box center [804, 369] width 157 height 9
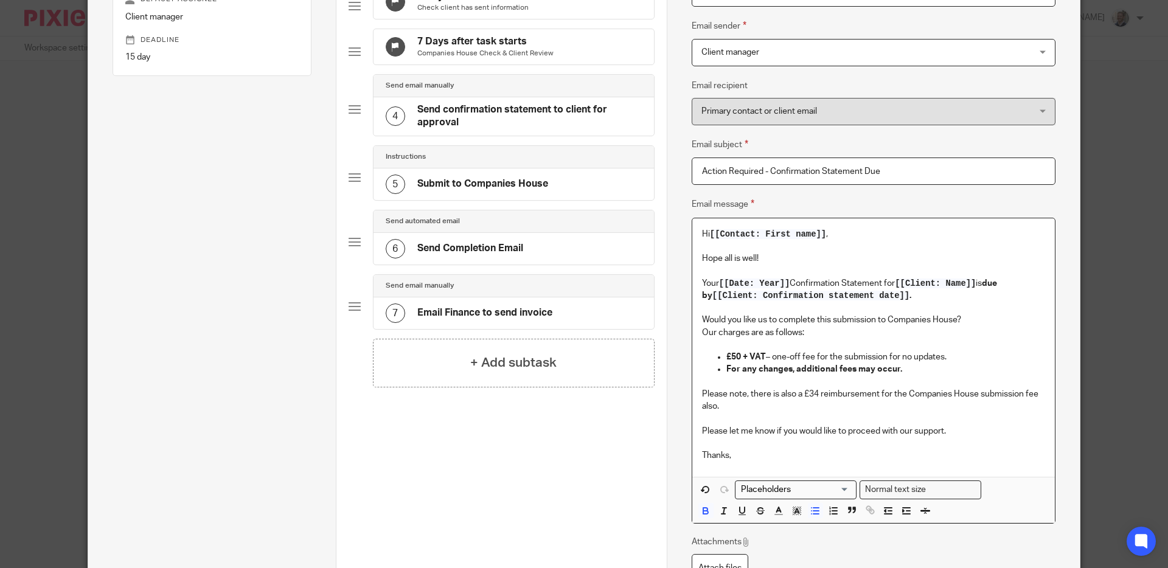
click at [786, 408] on p "Please note, there is also a £34 reimbursement for the Companies House submissi…" at bounding box center [873, 400] width 343 height 25
drag, startPoint x: 934, startPoint y: 374, endPoint x: 706, endPoint y: 371, distance: 228.1
click at [706, 371] on ul "£50 + VAT – one-off fee for the submission for no updates. For any changes, add…" at bounding box center [873, 369] width 343 height 37
click at [814, 409] on p "Please note, there is also a £34 reimbursement for the Companies House submissi…" at bounding box center [873, 400] width 343 height 25
click at [897, 369] on p "For any changes, additional fees may occur." at bounding box center [885, 375] width 319 height 25
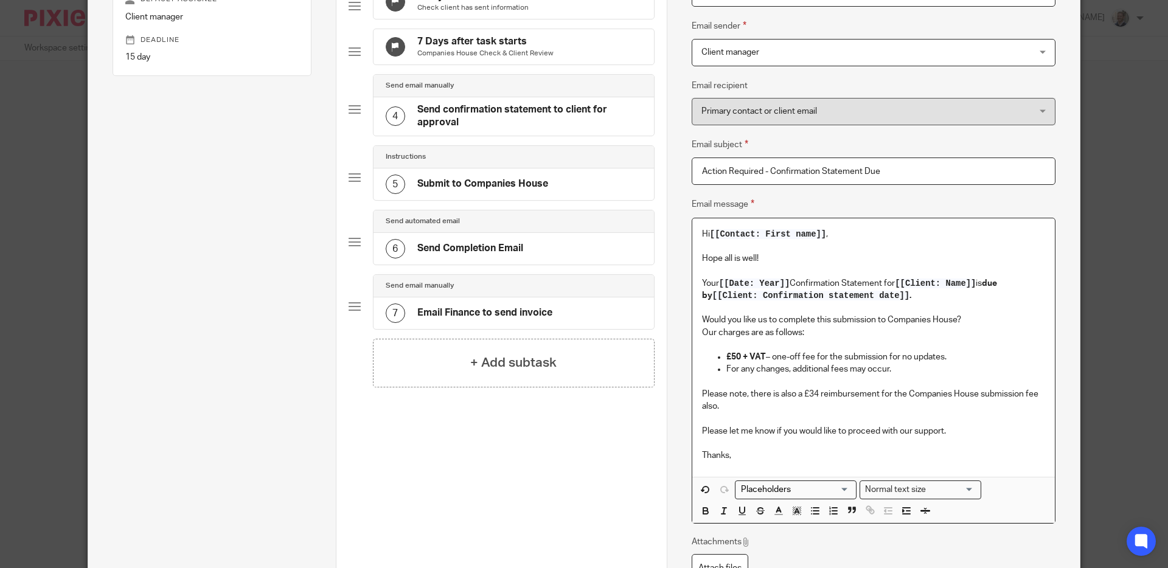
click at [825, 331] on p "Our charges are as follows:" at bounding box center [873, 333] width 343 height 12
click at [971, 322] on p "Would you like us to complete this submission to Companies House?" at bounding box center [873, 320] width 343 height 12
click at [831, 330] on p "Would you like us to complete this submission to Companies House? Our charges a…" at bounding box center [873, 326] width 343 height 25
drag, startPoint x: 799, startPoint y: 394, endPoint x: 876, endPoint y: 397, distance: 76.7
click at [876, 397] on p "Please note, there is also a £34 reimbursement for the Companies House submissi…" at bounding box center [873, 400] width 343 height 25
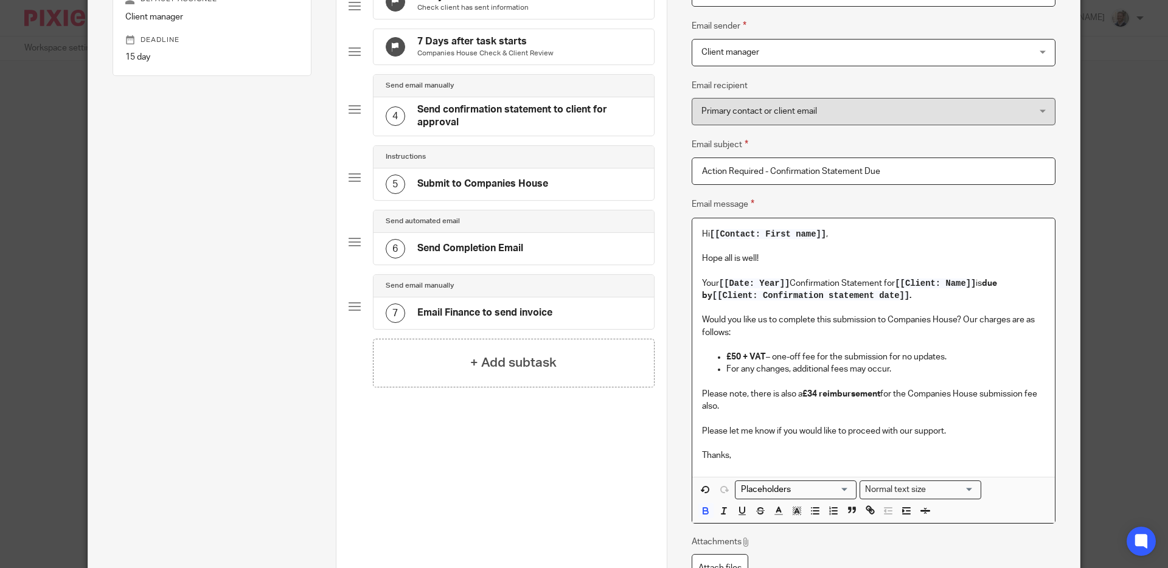
click at [872, 398] on strong "£34 reimbursement" at bounding box center [841, 394] width 78 height 9
click at [876, 409] on p "Please note, there is also a £34 reimbursement for the Companies House submissi…" at bounding box center [873, 400] width 343 height 25
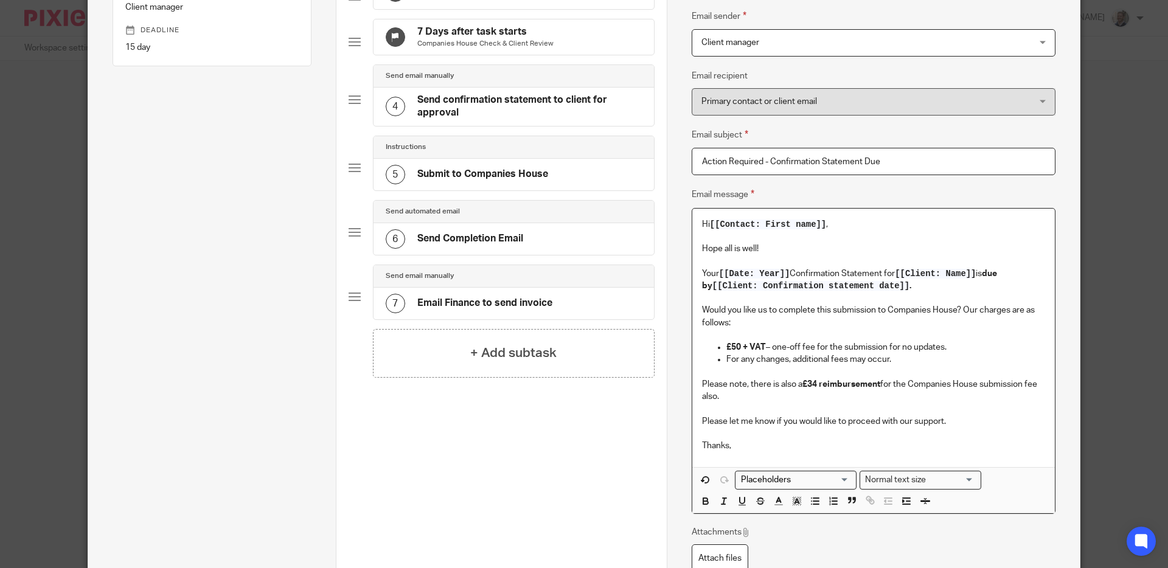
scroll to position [209, 0]
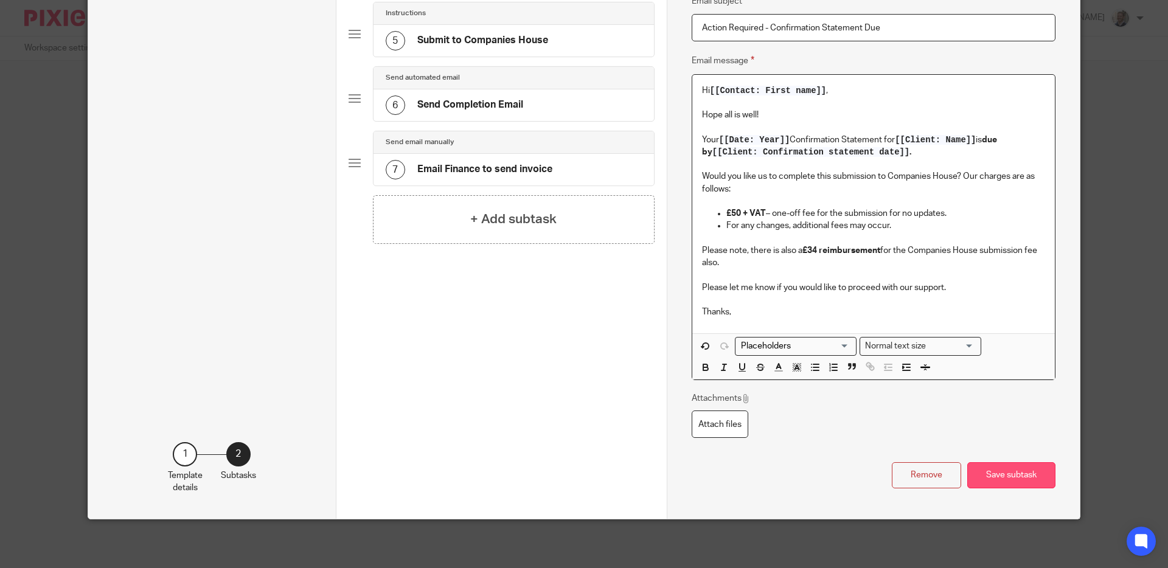
click at [1014, 474] on button "Save subtask" at bounding box center [1011, 475] width 88 height 26
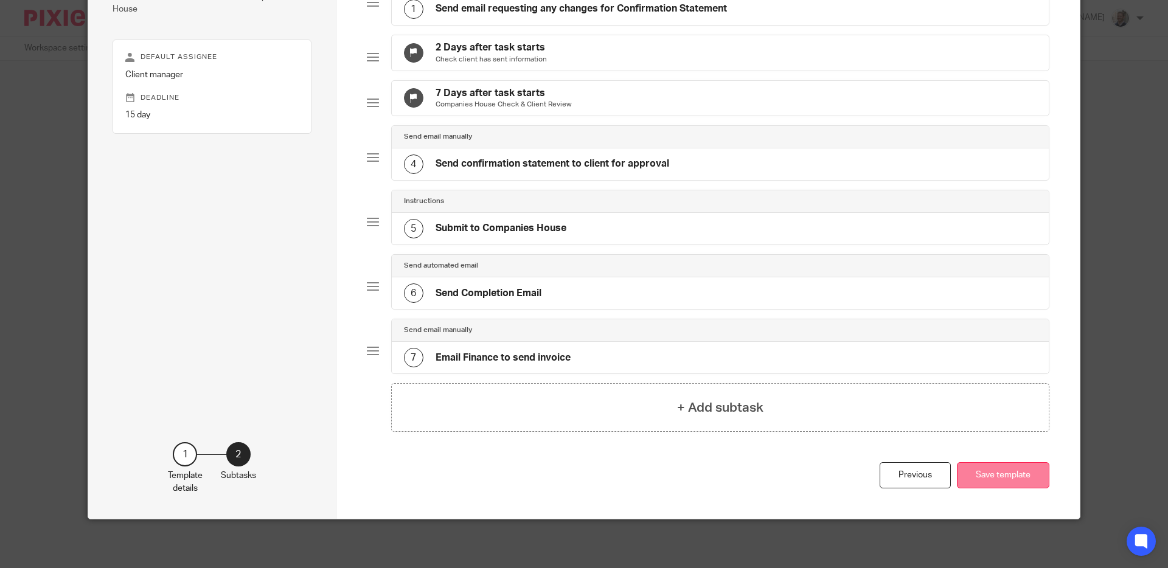
click at [1014, 474] on button "Save template" at bounding box center [1003, 475] width 92 height 26
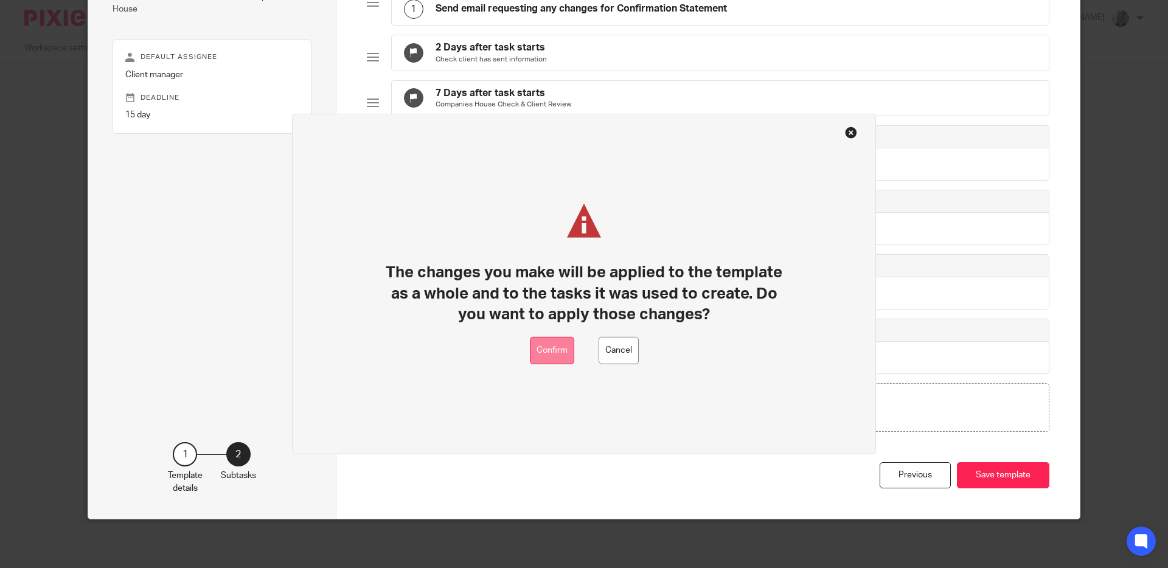
click at [560, 347] on button "Confirm" at bounding box center [552, 350] width 44 height 27
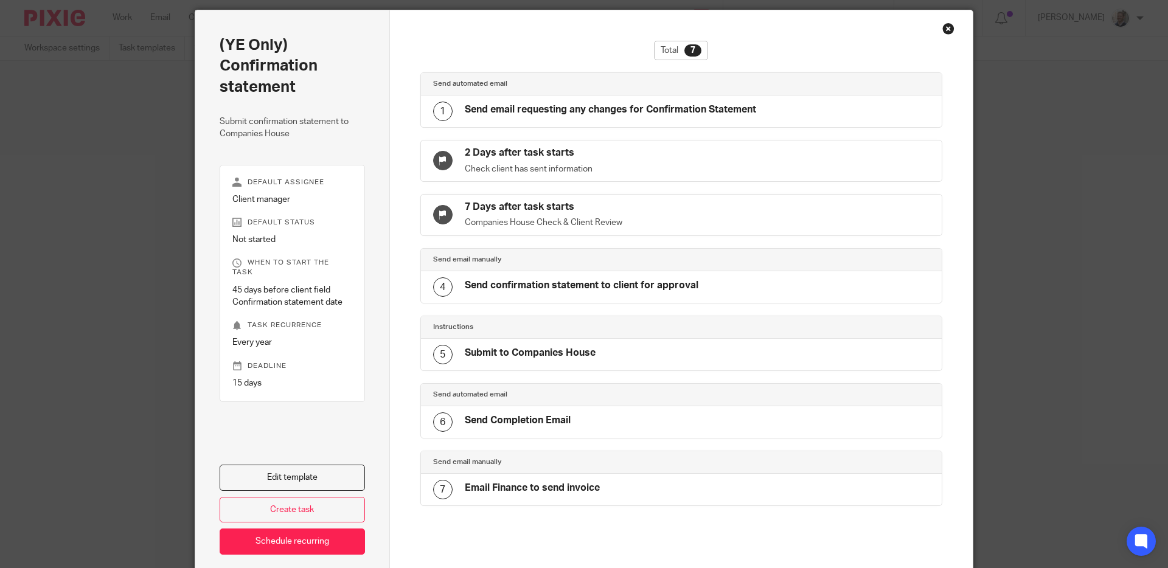
scroll to position [99, 0]
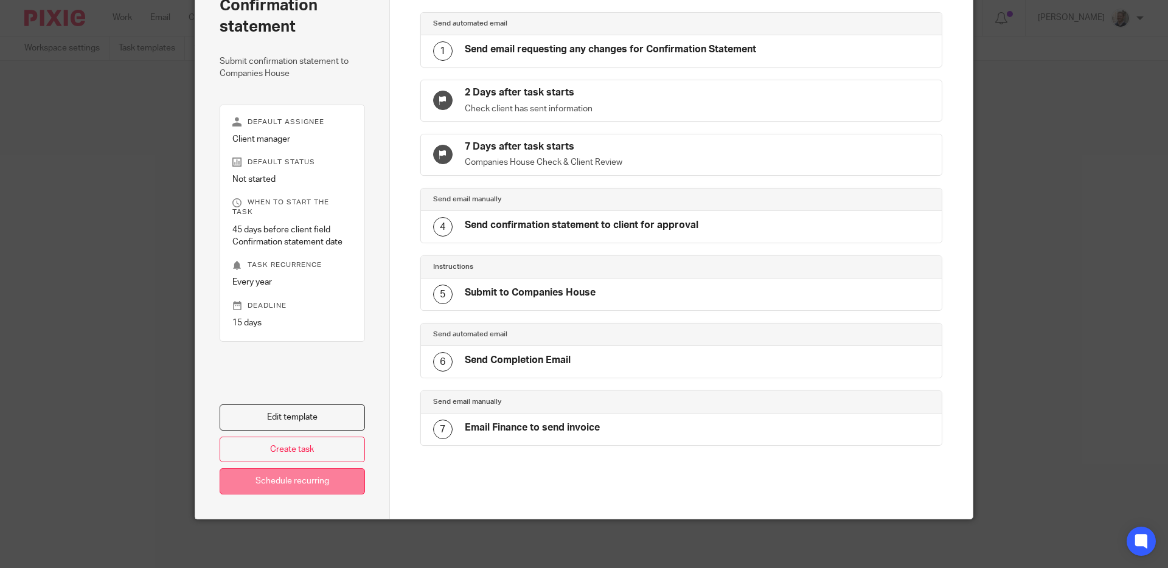
click at [290, 484] on link "Schedule recurring" at bounding box center [292, 481] width 145 height 26
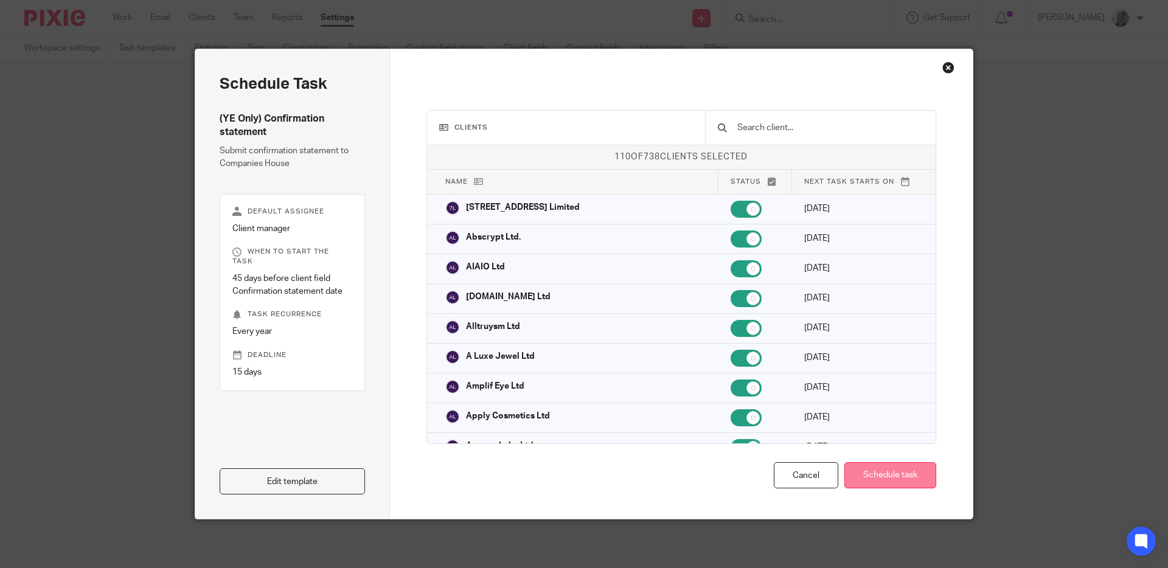
click at [901, 479] on button "Schedule task" at bounding box center [890, 475] width 92 height 26
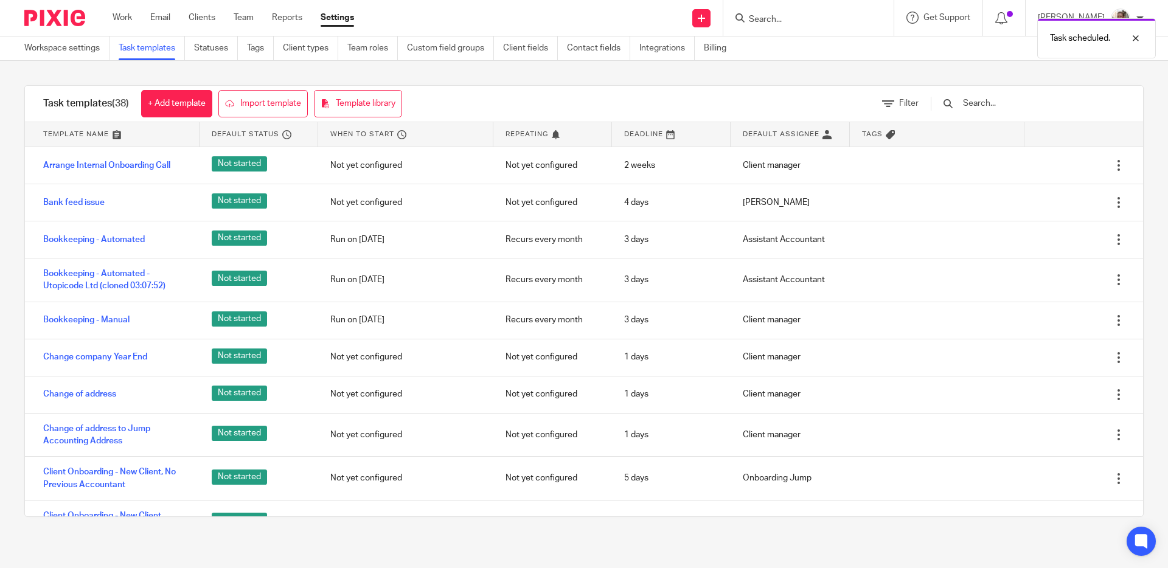
drag, startPoint x: 9, startPoint y: 106, endPoint x: 20, endPoint y: 83, distance: 25.8
click at [9, 106] on div "Task templates (38) + Add template Import template Template library Filter Temp…" at bounding box center [584, 301] width 1168 height 481
click at [578, 74] on div "Task templates (38) + Add template Import template Template library Filter Temp…" at bounding box center [584, 301] width 1168 height 481
click at [590, 16] on div "Send new email Create task Add client Get Support Contact Support Help Document…" at bounding box center [770, 18] width 796 height 36
